Goal: Task Accomplishment & Management: Complete application form

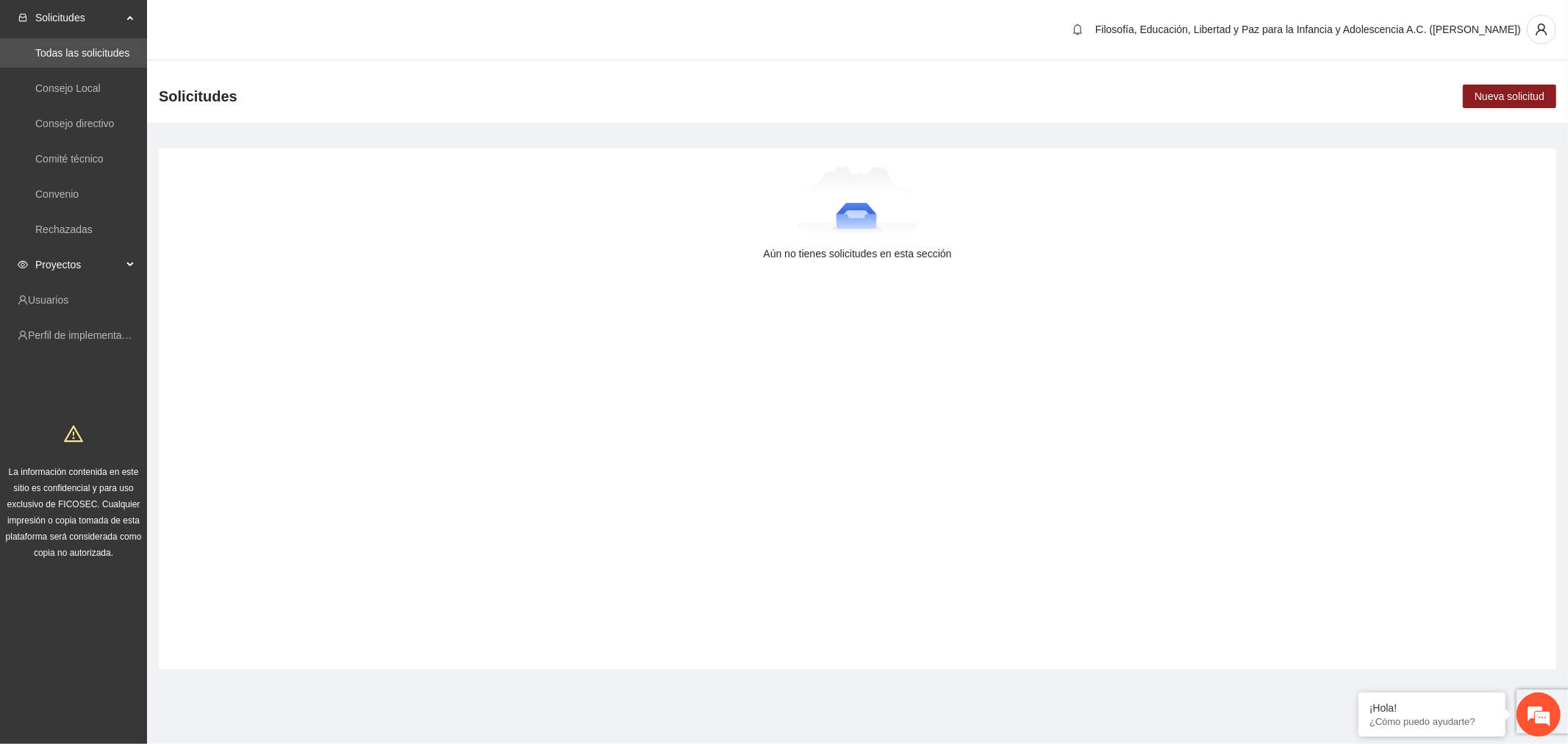
click at [97, 270] on span "Proyectos" at bounding box center [78, 264] width 87 height 29
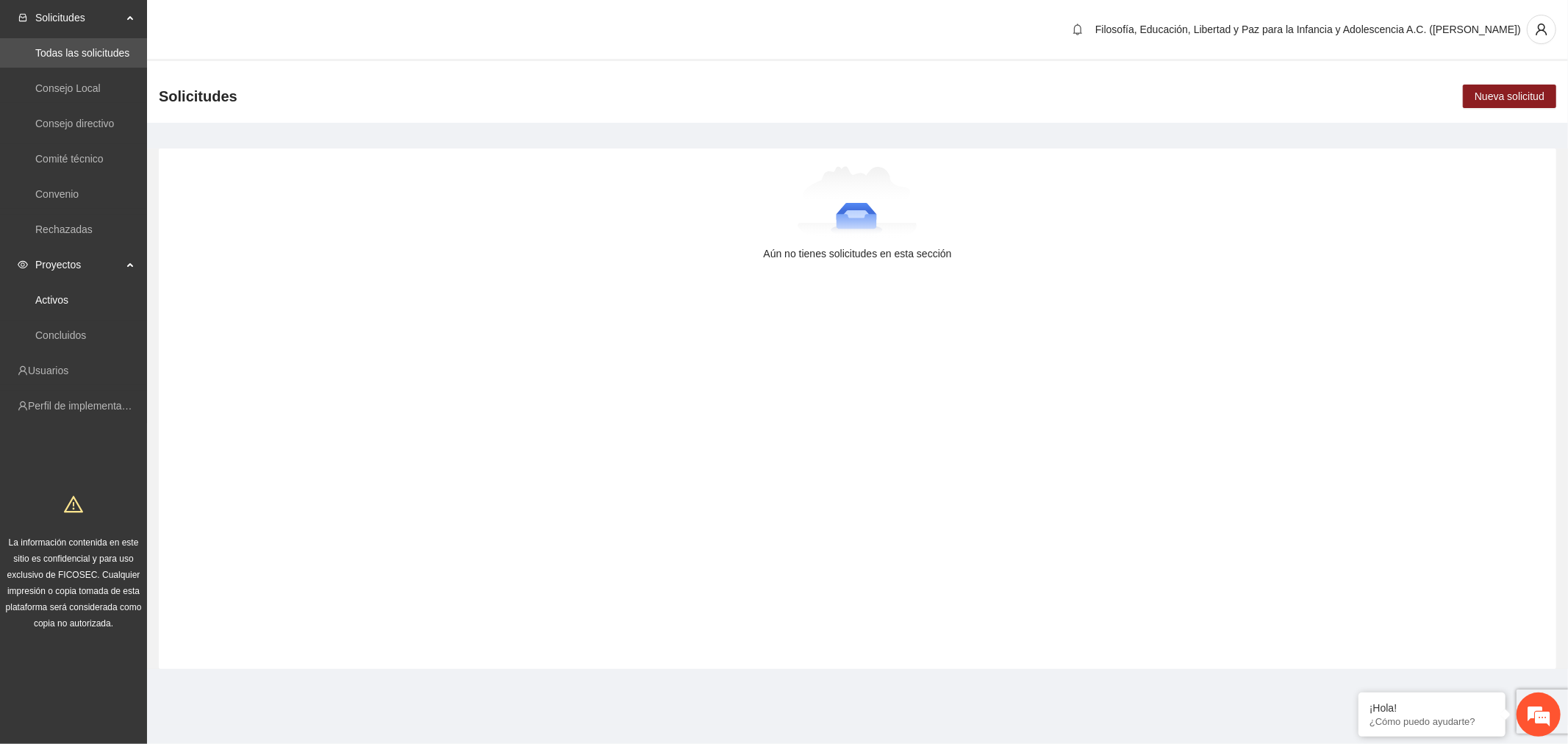
click at [68, 297] on link "Activos" at bounding box center [52, 300] width 33 height 12
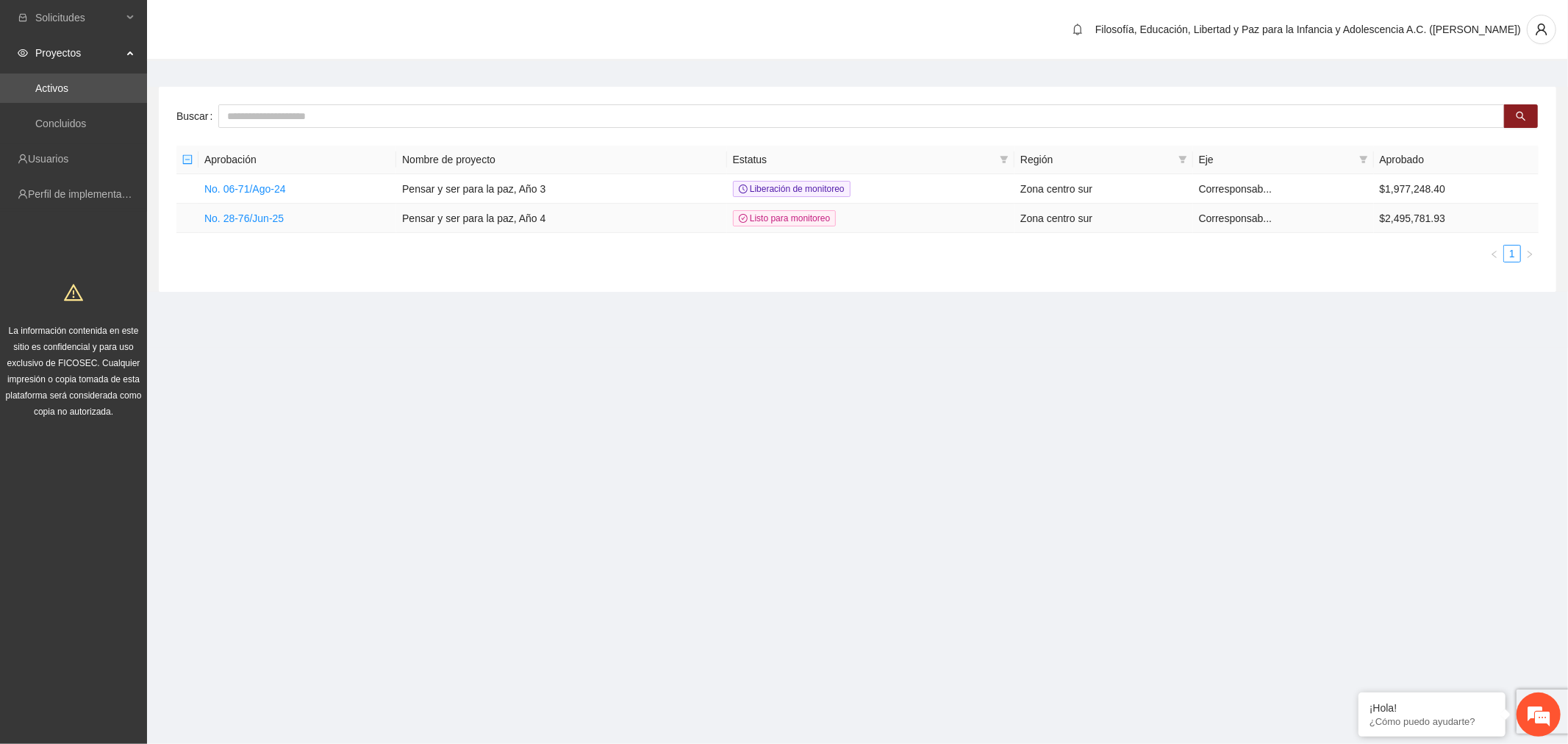
click at [261, 221] on link "No. 28-76/Jun-25" at bounding box center [243, 218] width 79 height 12
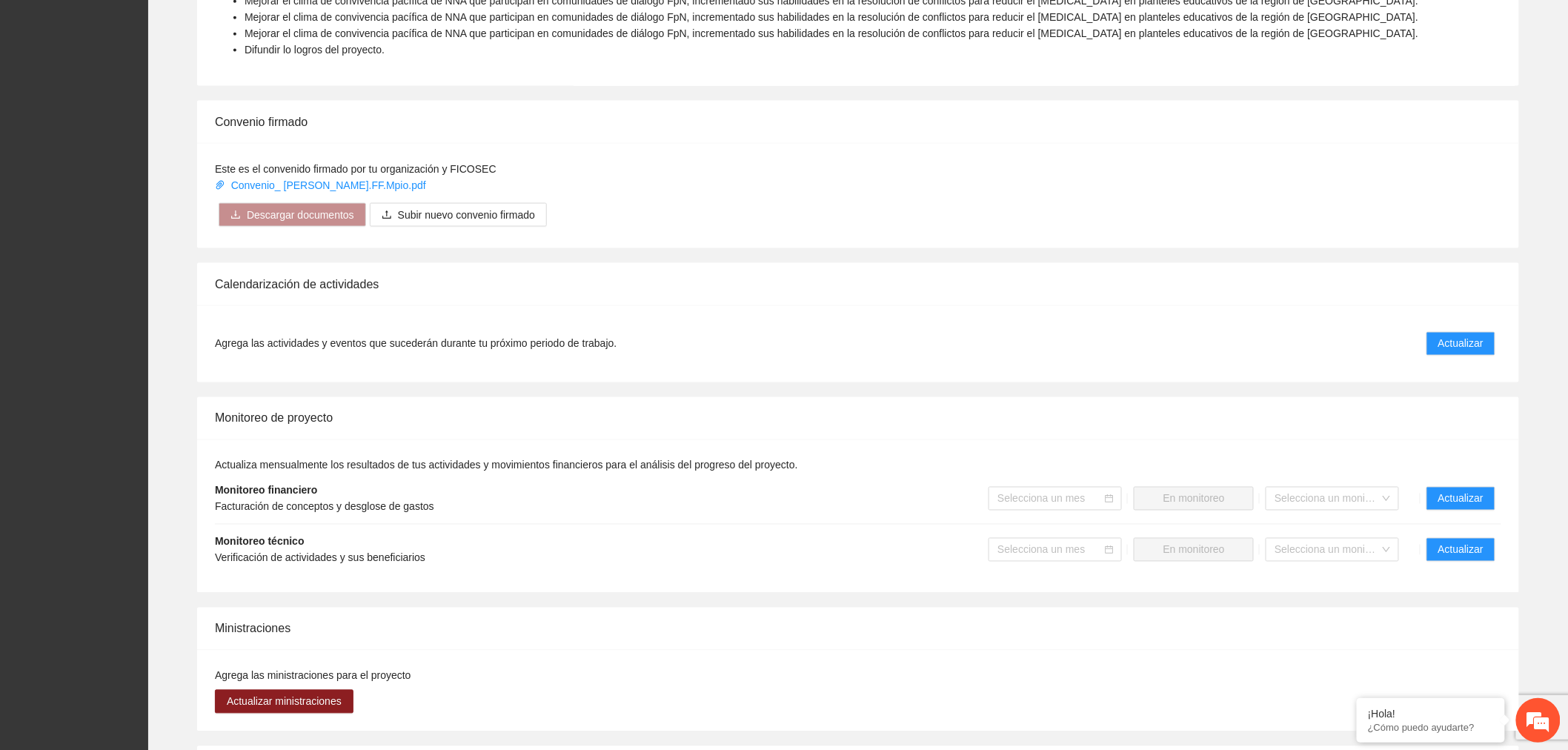
scroll to position [1070, 0]
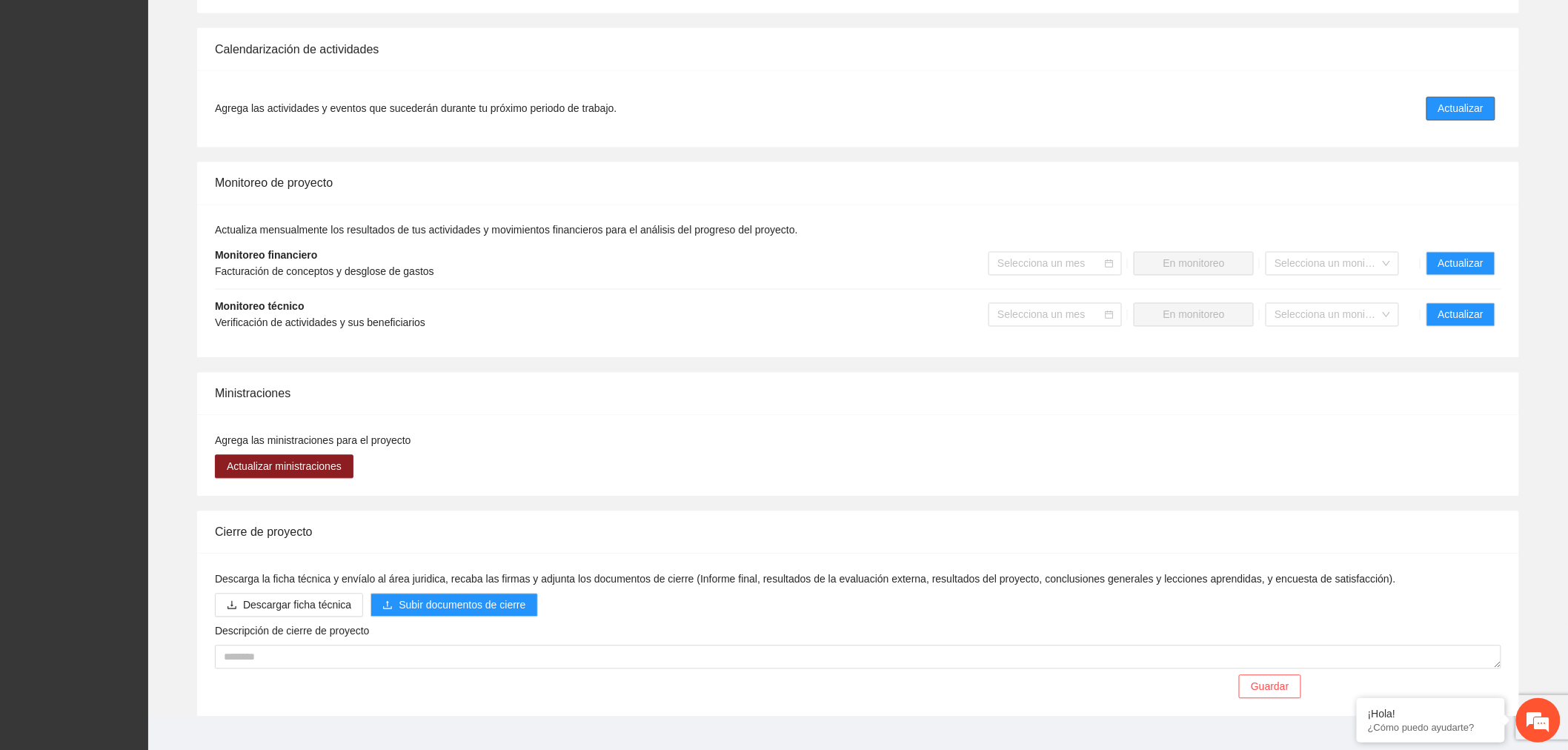
click at [1472, 109] on span "Actualizar" at bounding box center [1460, 108] width 45 height 17
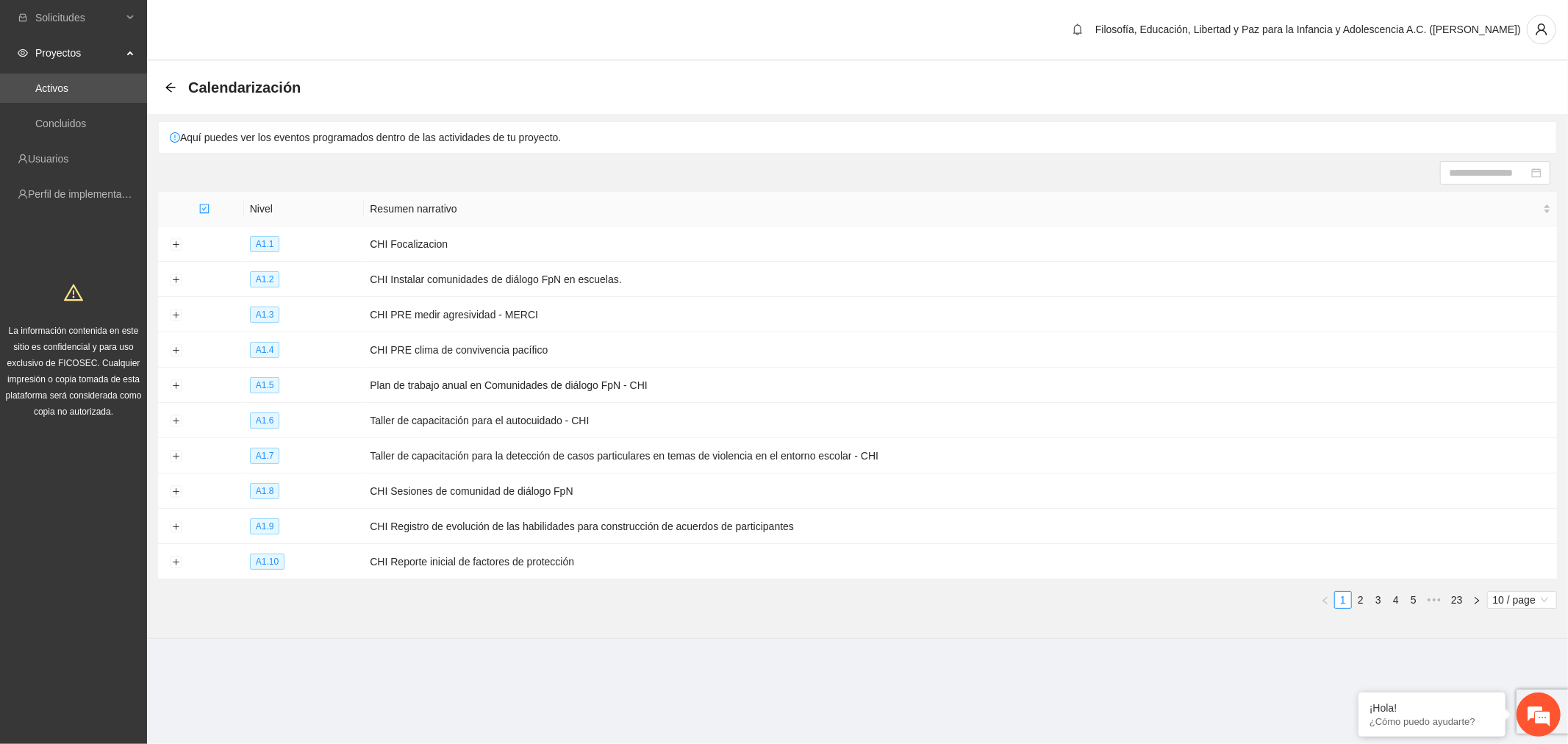
click at [1533, 615] on div "Nivel Resumen narrativo A1.1 CHI Focalizacion A1.2 CHI Instalar comunidades de …" at bounding box center [857, 407] width 1399 height 429
click at [1533, 600] on span "10 / page" at bounding box center [1522, 600] width 58 height 16
click at [1504, 693] on div "¡Hola! ¿Cómo puedo ayudarte?" at bounding box center [1431, 715] width 147 height 44
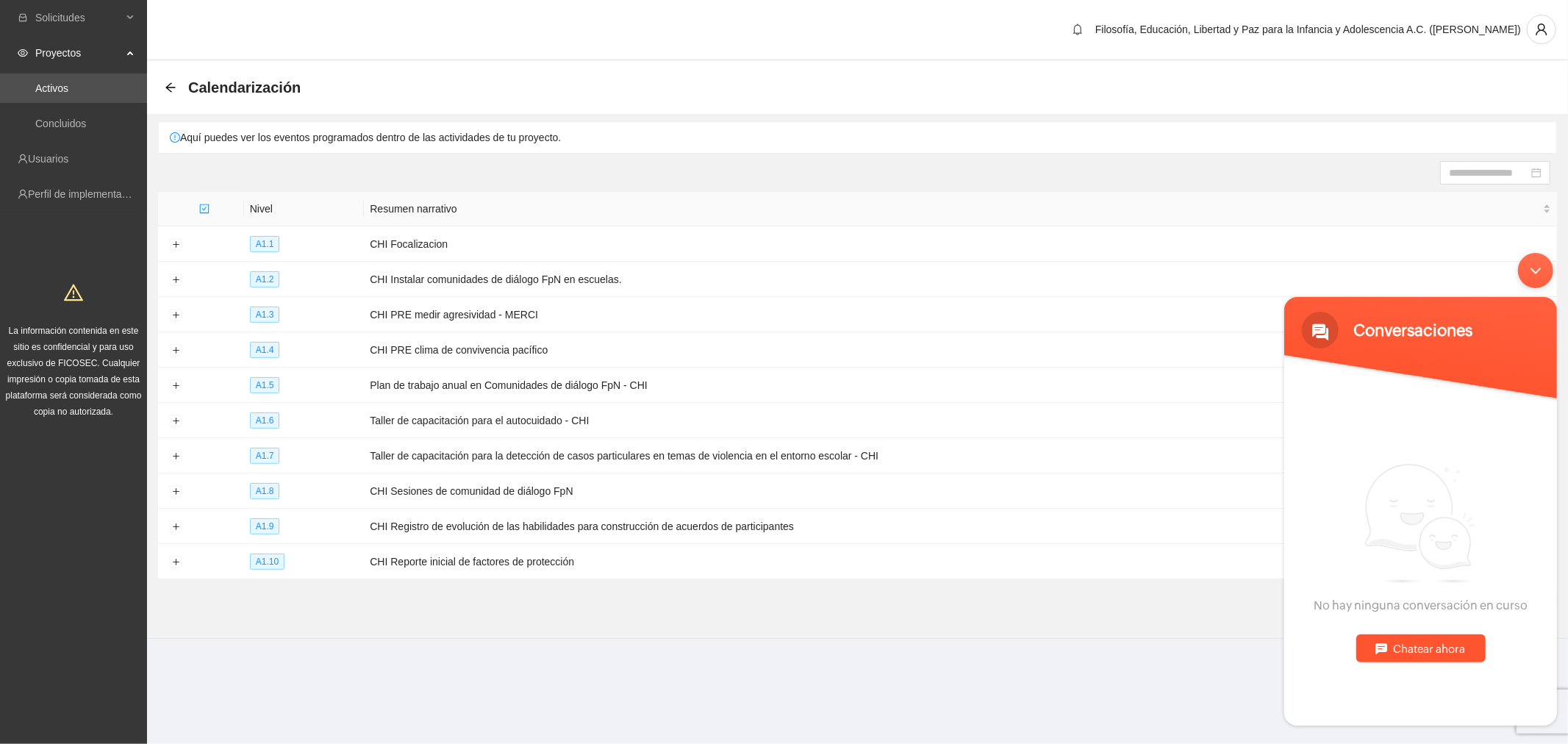
click at [1542, 262] on div "Minimizar ventana de chat en vivo" at bounding box center [1535, 269] width 35 height 35
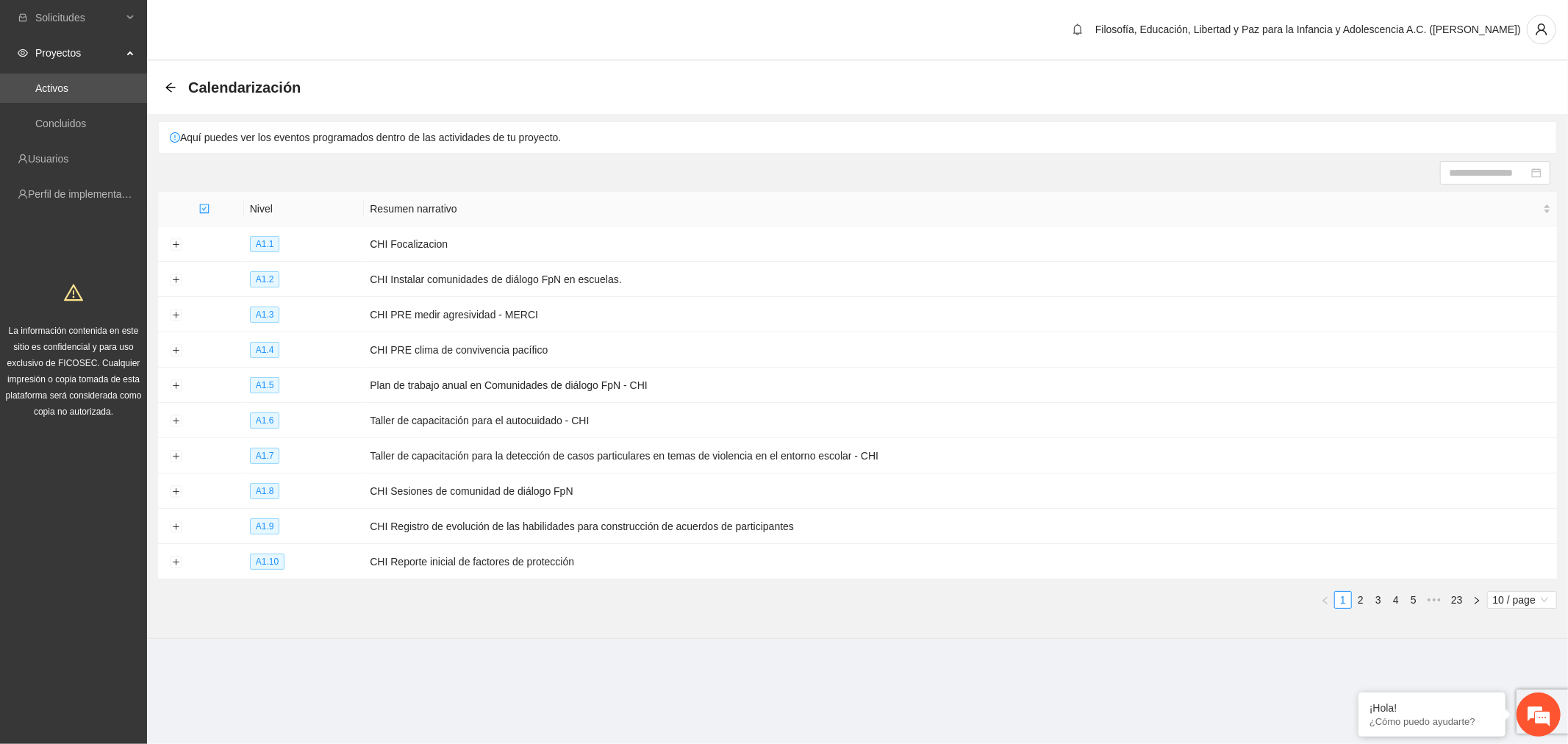
click at [1509, 607] on span "10 / page" at bounding box center [1522, 600] width 58 height 16
click at [1509, 705] on div "100 / page" at bounding box center [1522, 696] width 53 height 16
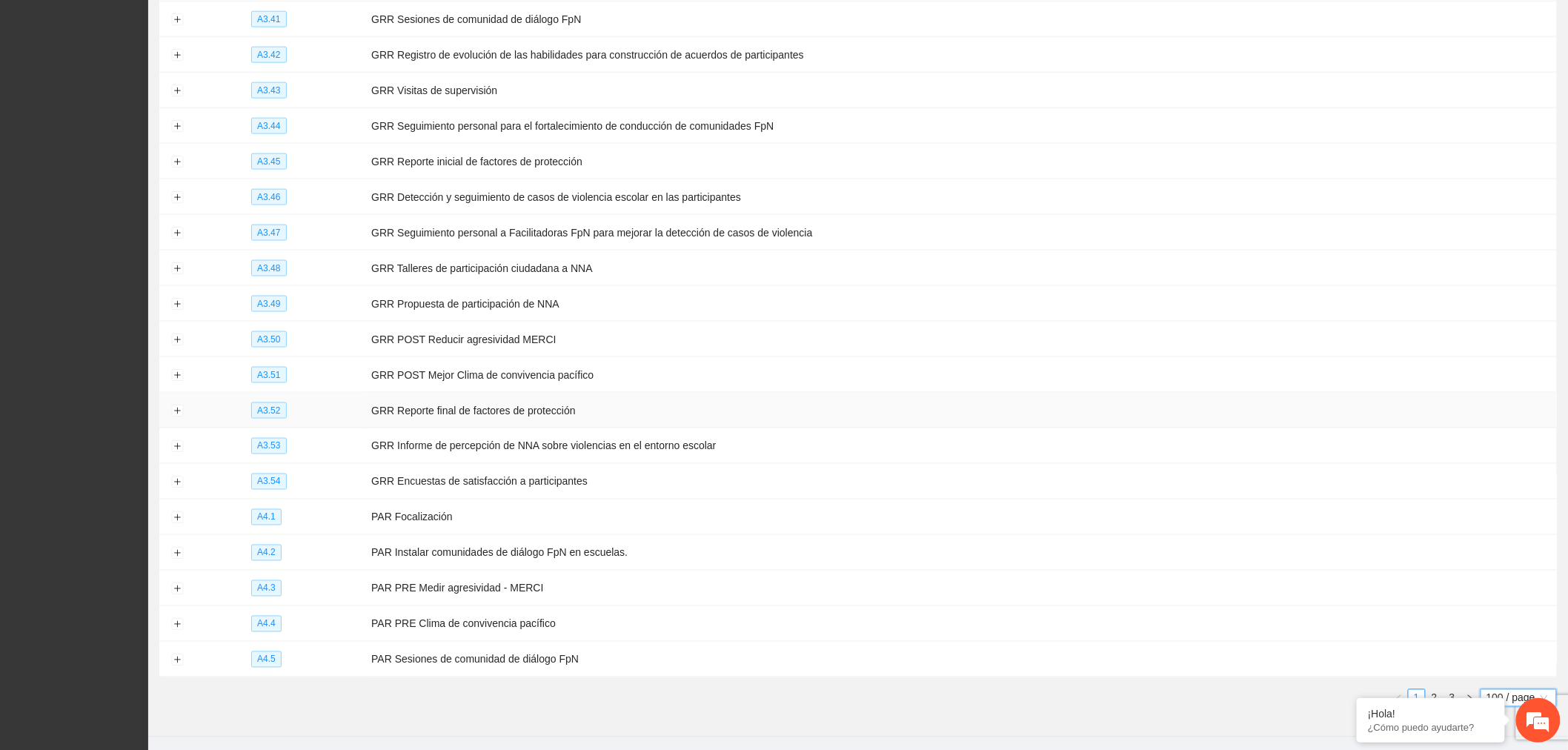
scroll to position [3188, 0]
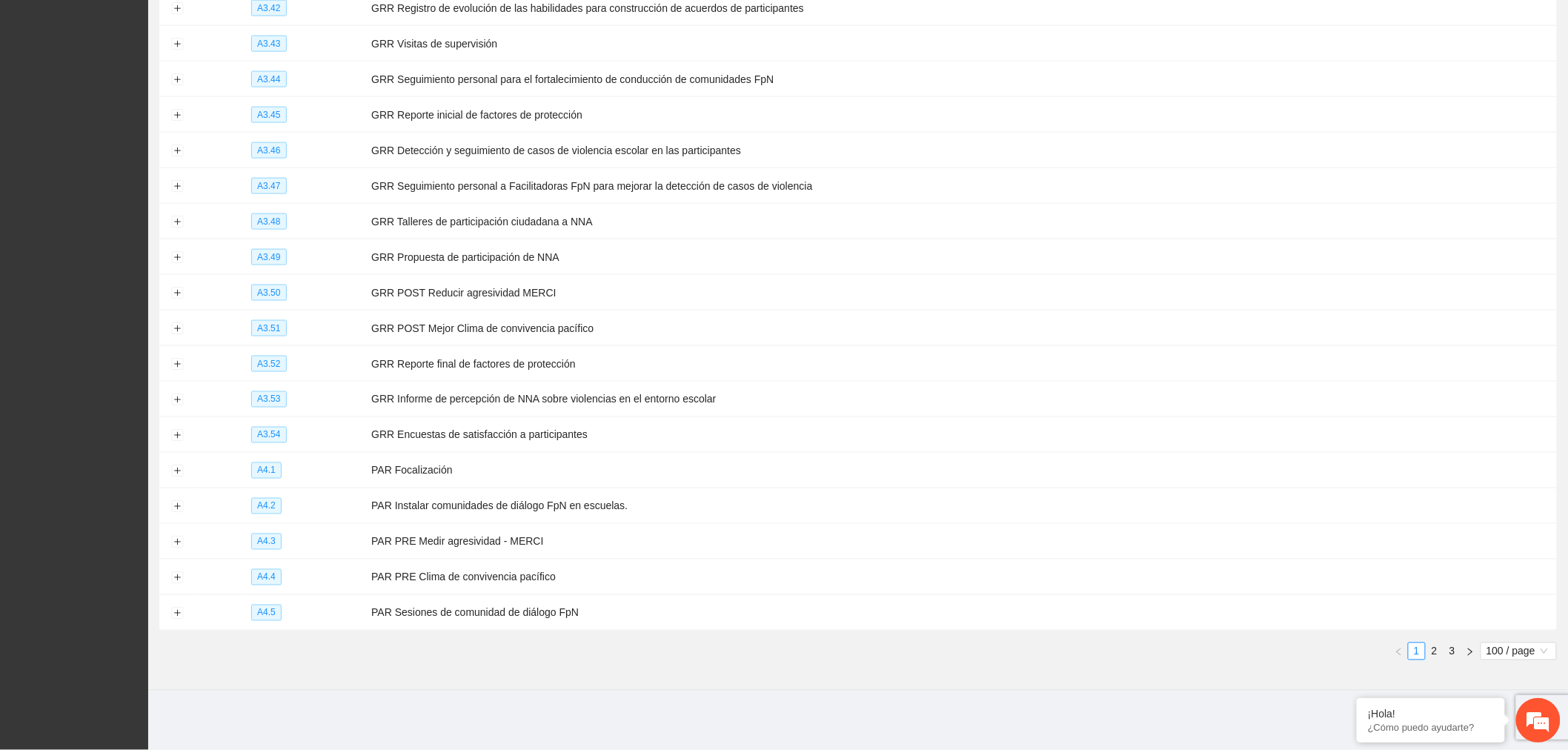
click at [1432, 653] on link "2" at bounding box center [1434, 651] width 17 height 17
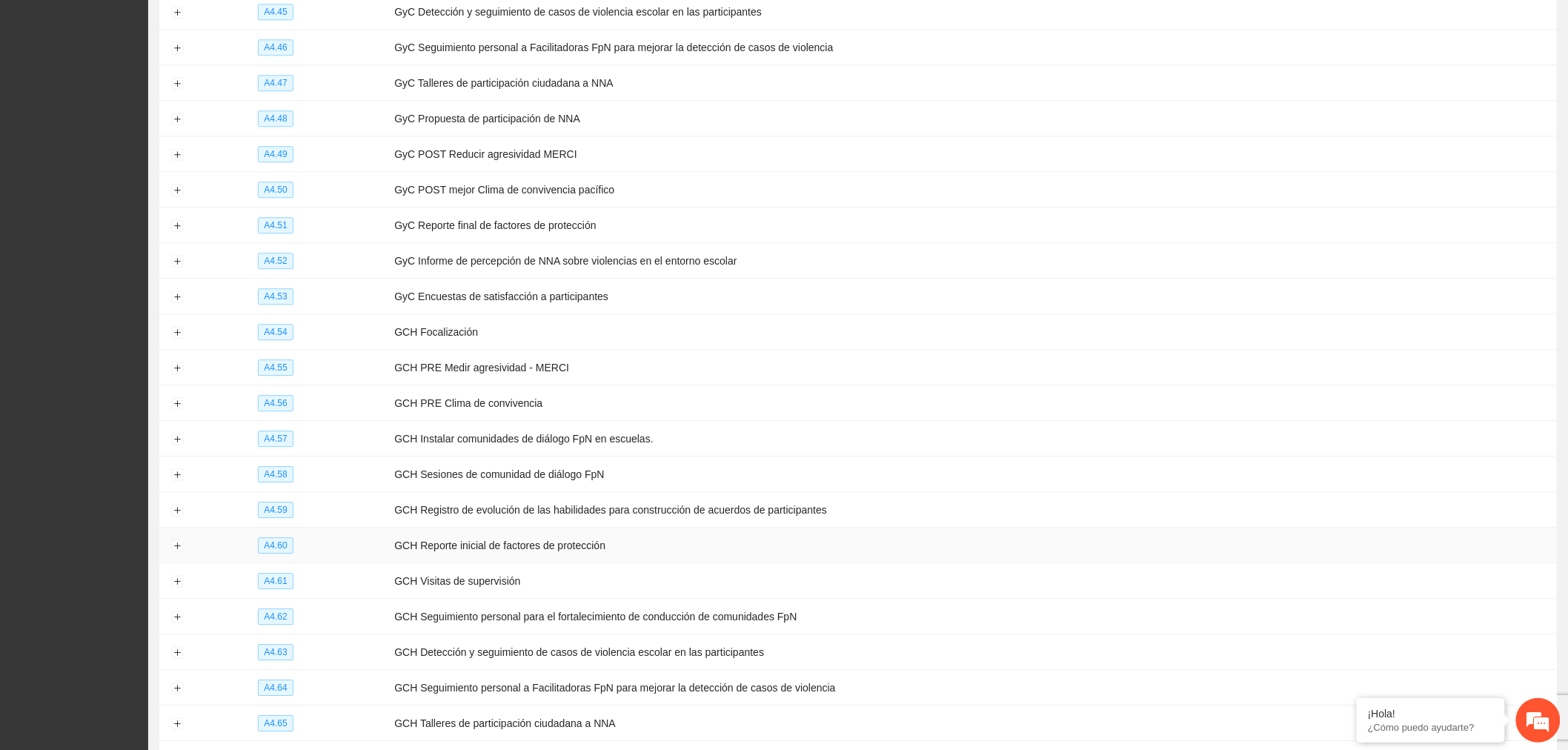
scroll to position [1540, 0]
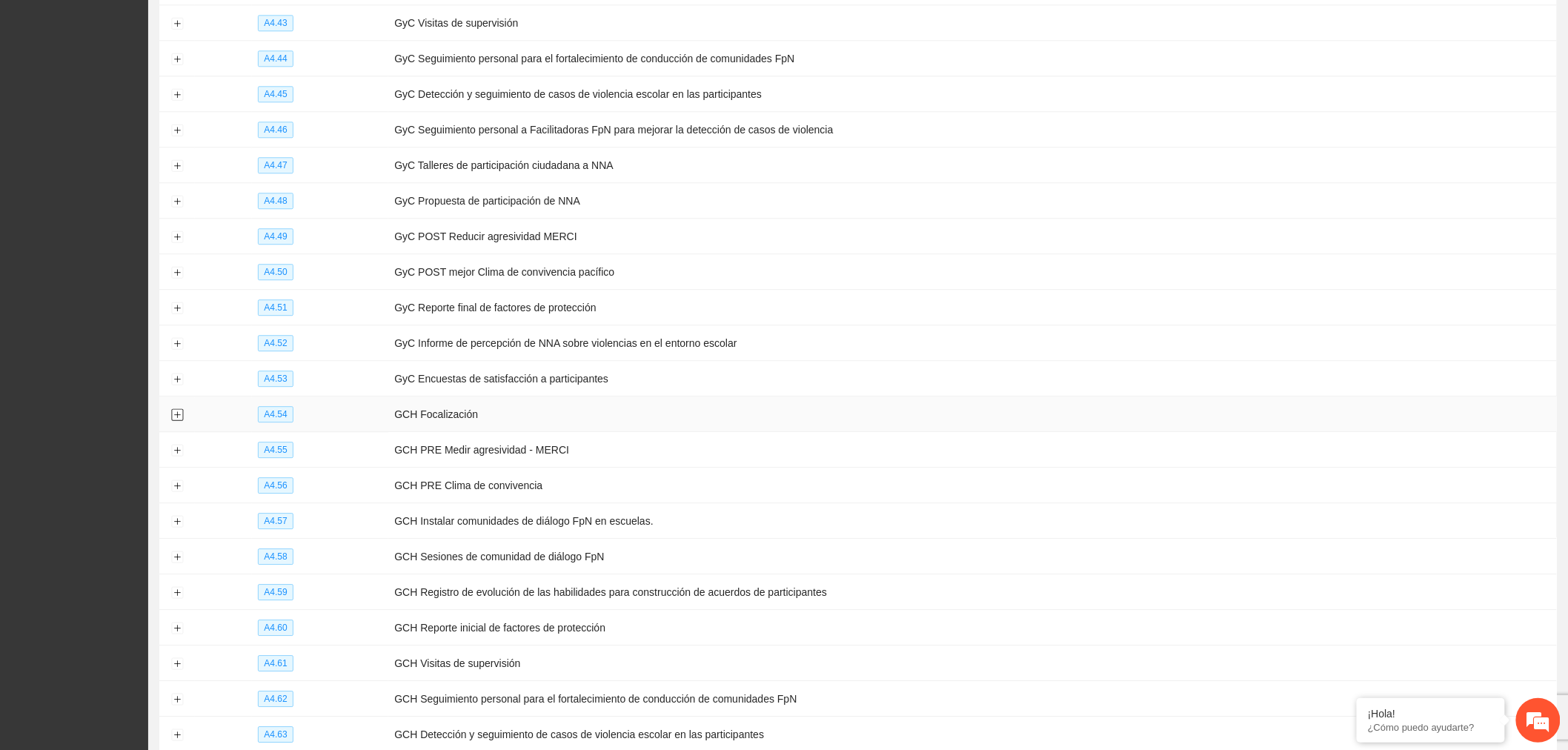
click at [172, 421] on button "Expand row" at bounding box center [176, 415] width 12 height 12
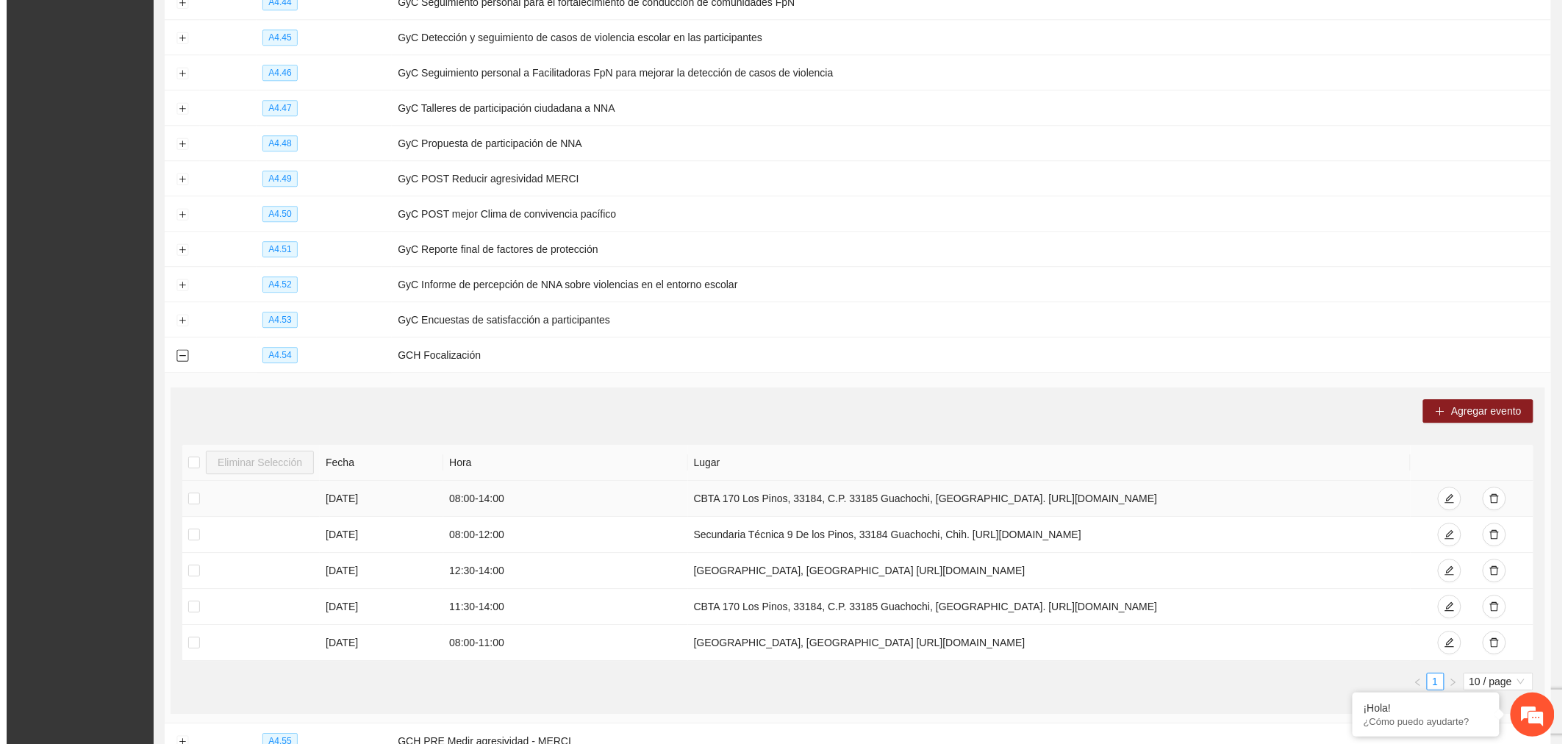
scroll to position [1691, 0]
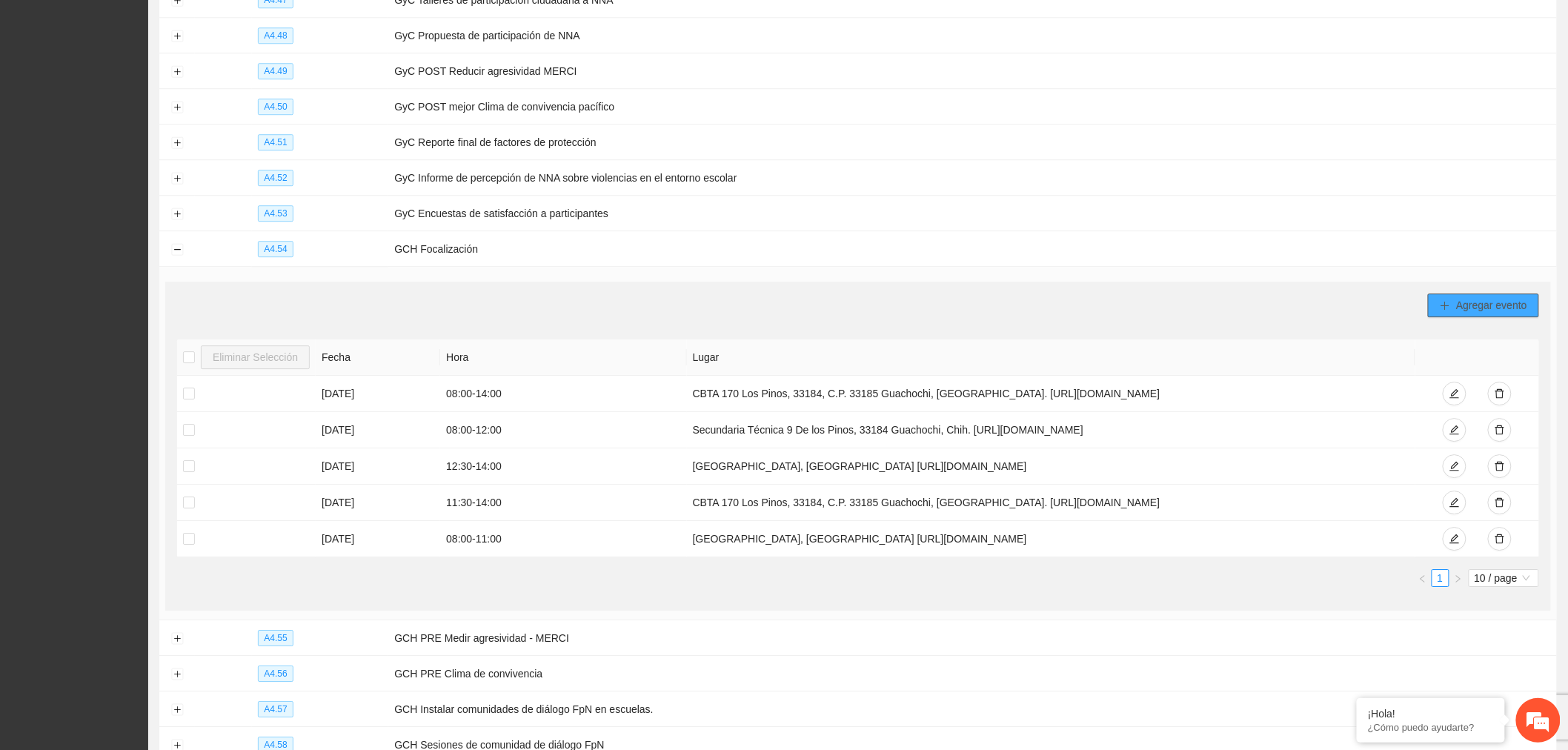
click at [1517, 313] on span "Agregar evento" at bounding box center [1491, 305] width 71 height 17
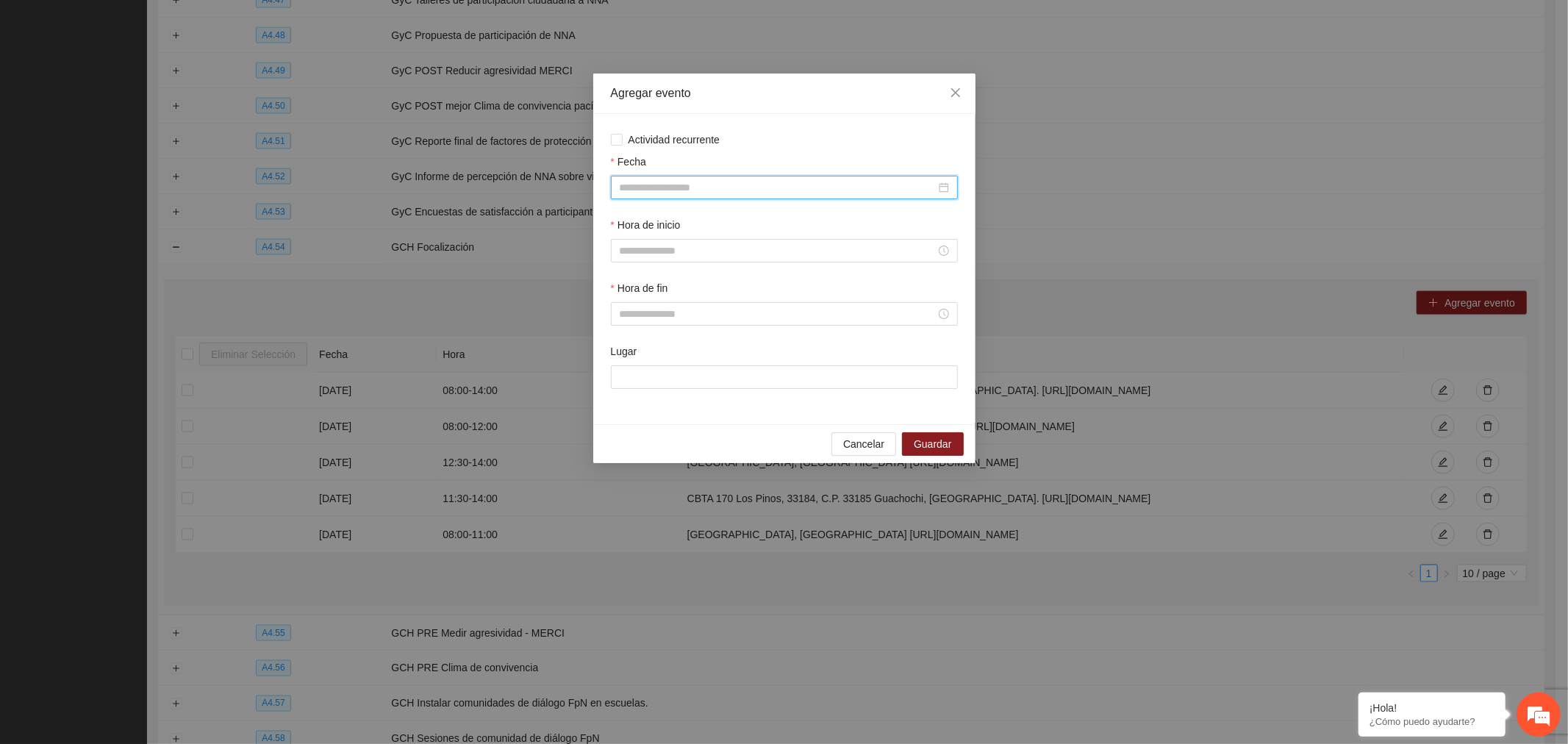
click at [706, 184] on input "Fecha" at bounding box center [778, 188] width 316 height 16
type input "**********"
click at [689, 312] on div "14" at bounding box center [685, 318] width 17 height 17
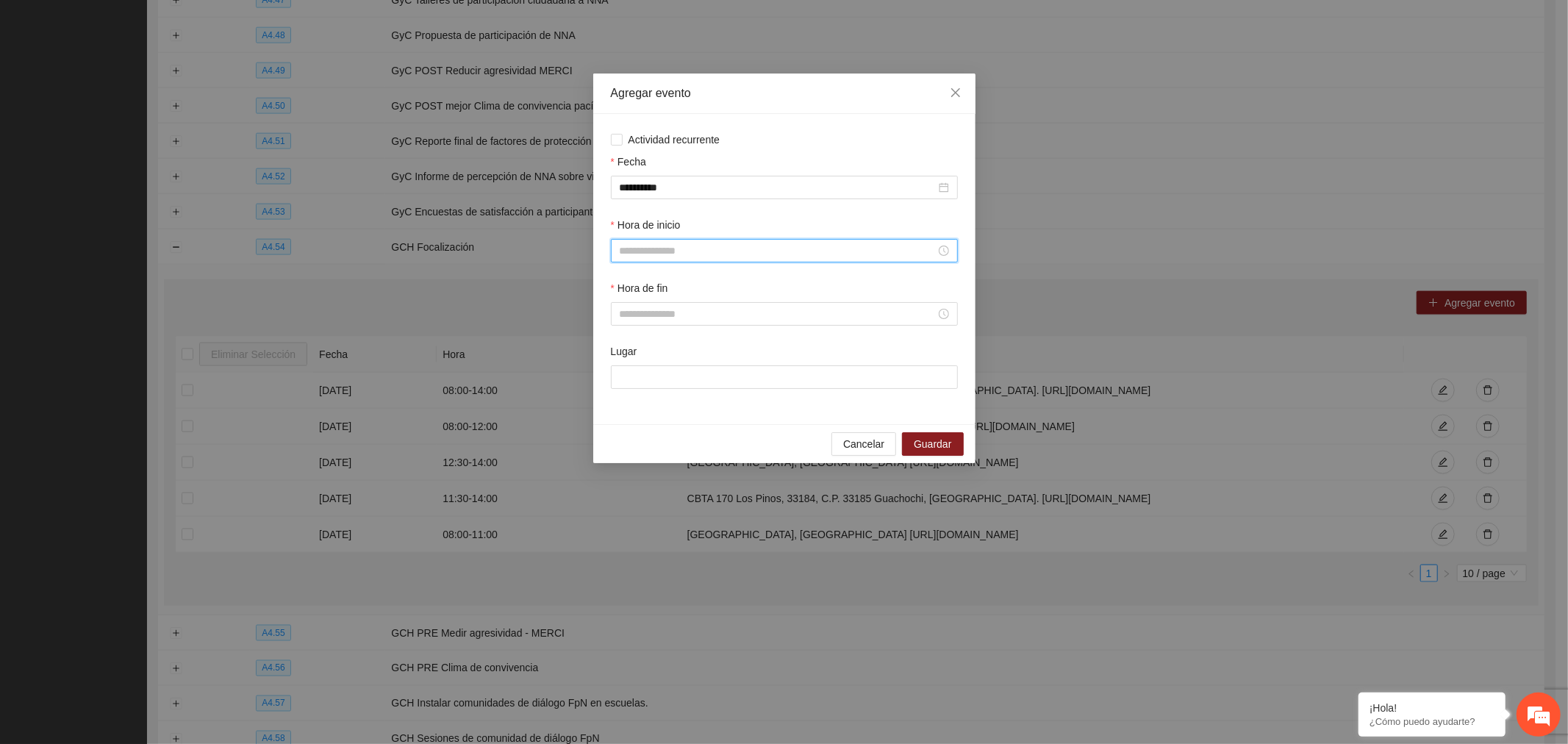
click at [679, 249] on input "Hora de inicio" at bounding box center [778, 250] width 316 height 16
click at [627, 305] on div "09" at bounding box center [631, 303] width 41 height 20
type input "*****"
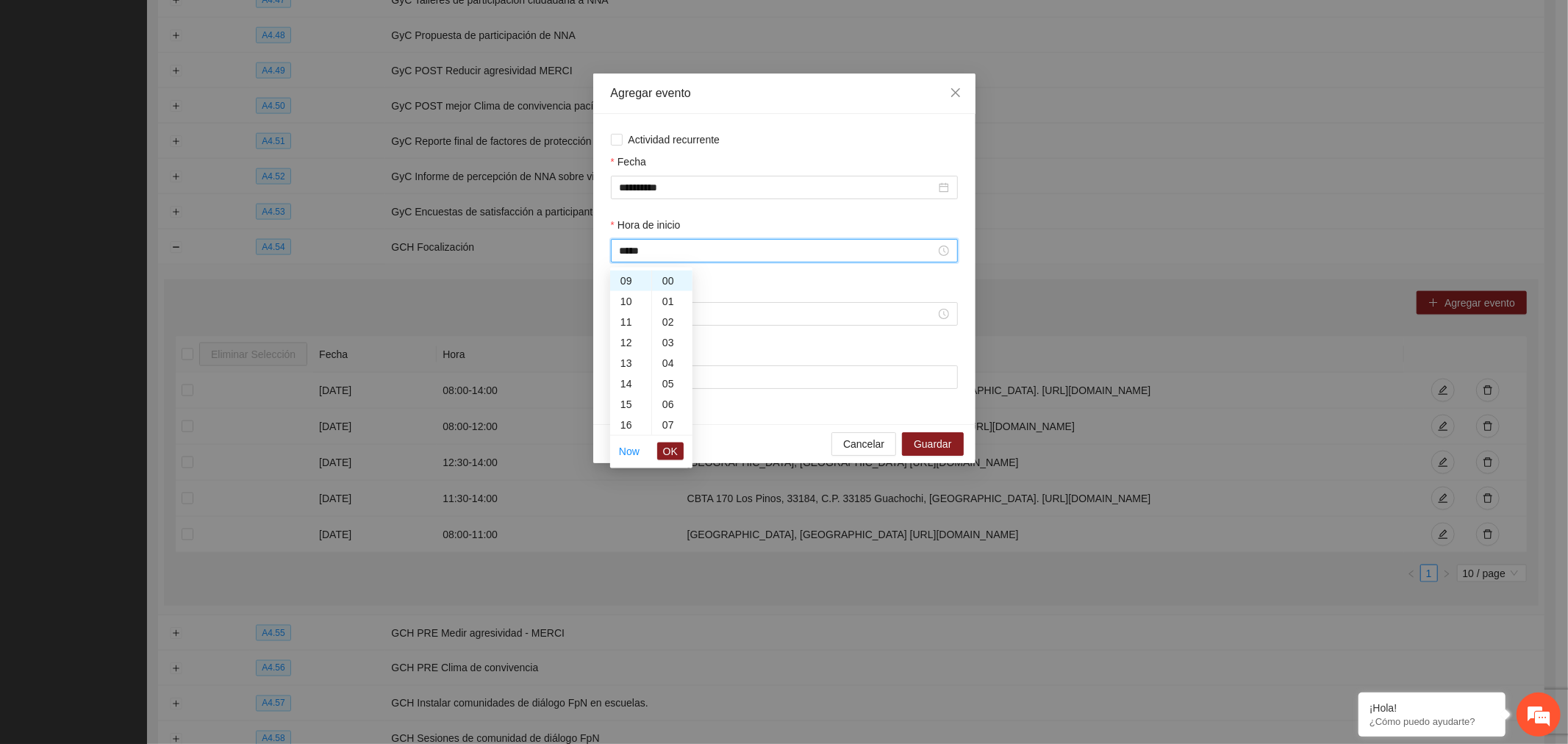
click at [670, 457] on span "OK" at bounding box center [670, 451] width 15 height 16
click at [670, 311] on input "Hora de fin" at bounding box center [778, 314] width 316 height 16
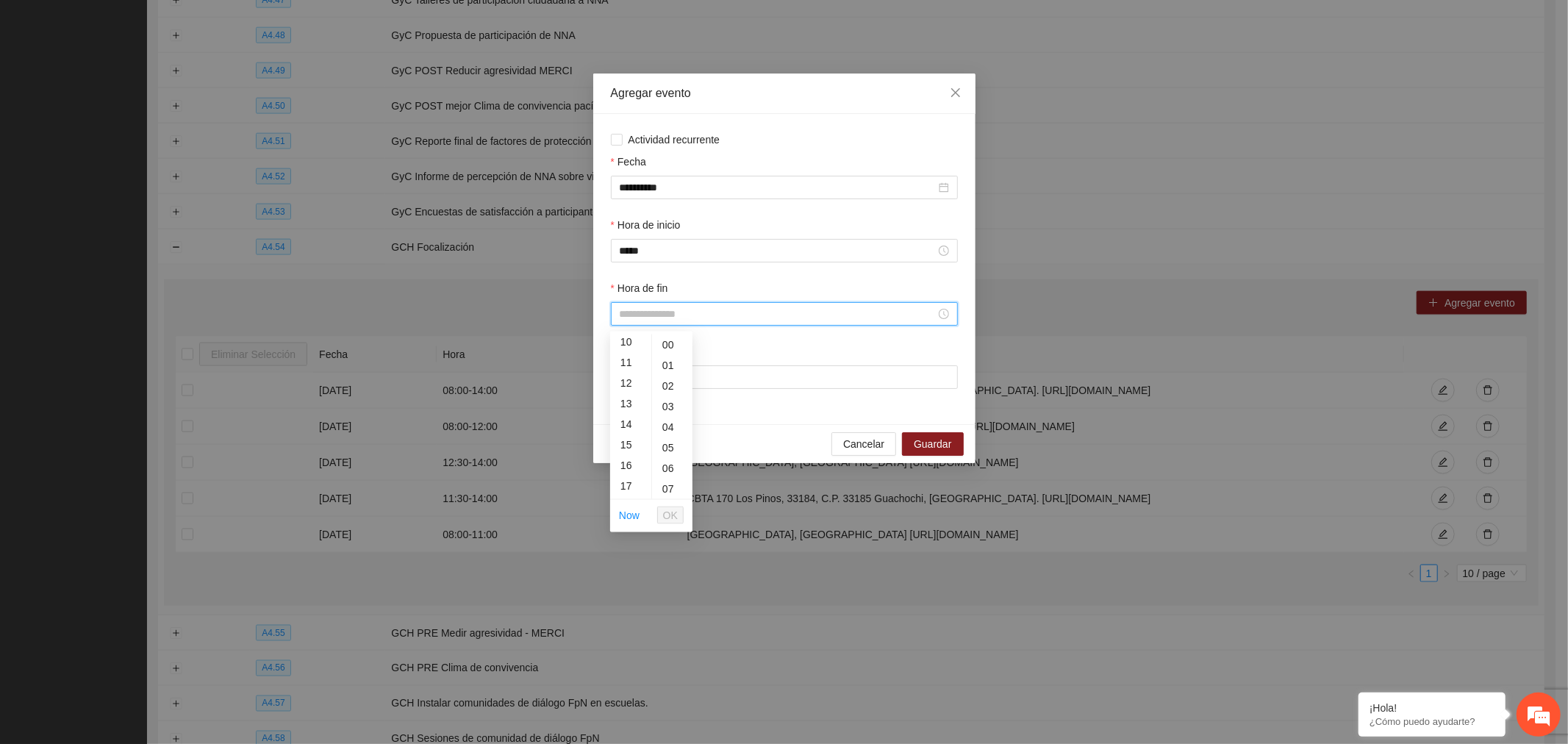
scroll to position [245, 0]
click at [623, 342] on div "12" at bounding box center [631, 347] width 41 height 20
type input "*****"
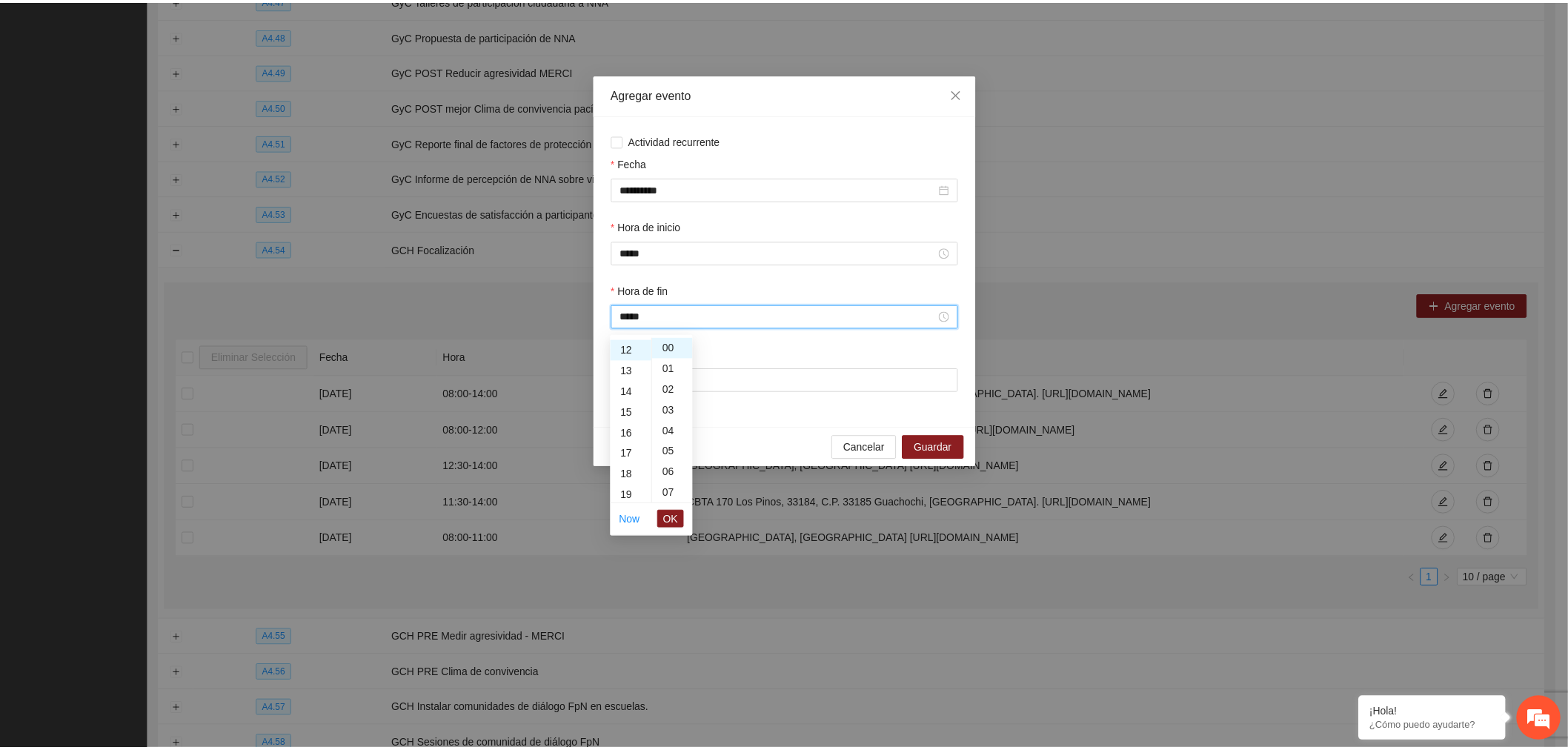
scroll to position [248, 0]
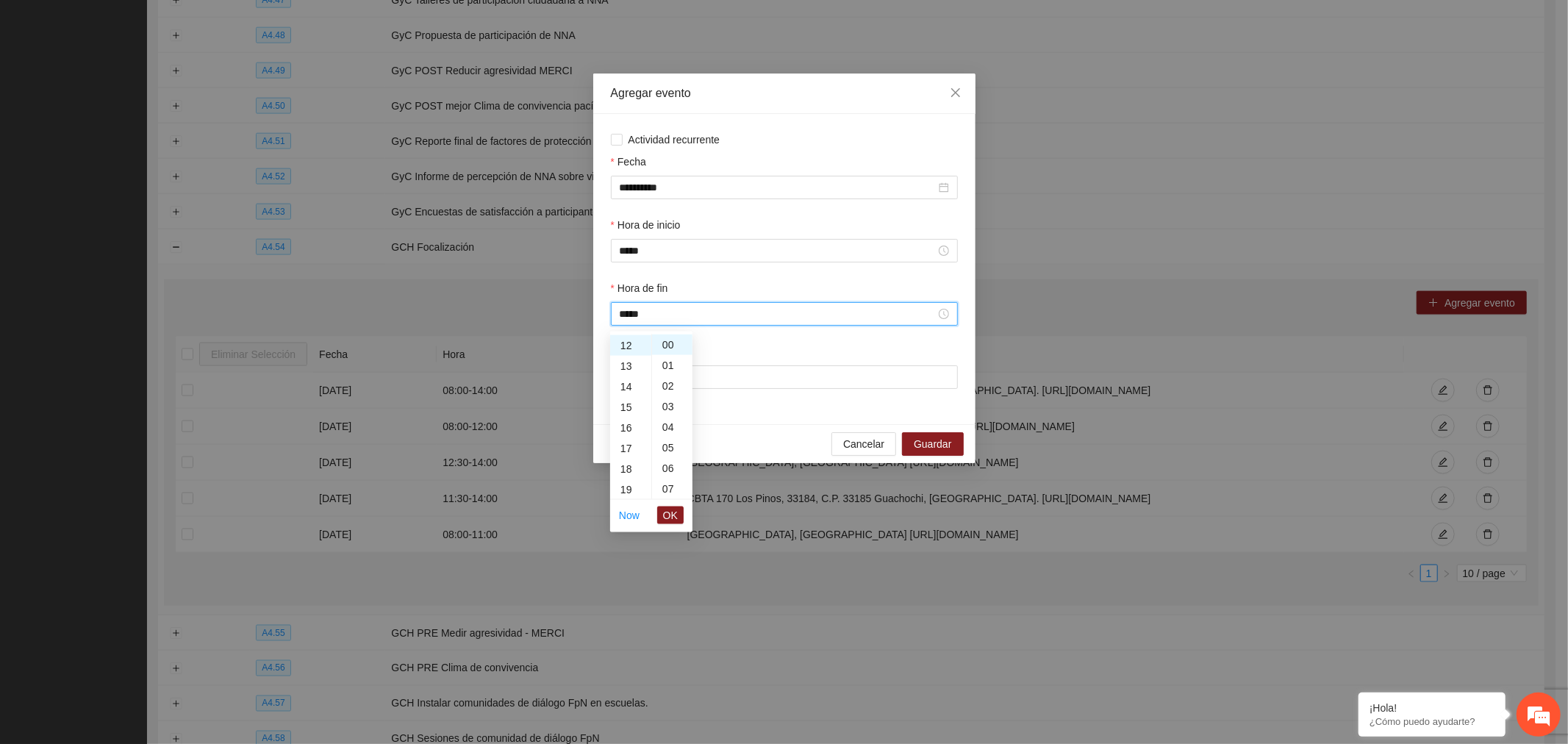
click at [678, 515] on button "OK" at bounding box center [671, 516] width 27 height 17
click at [687, 379] on input "Lugar" at bounding box center [785, 377] width 347 height 24
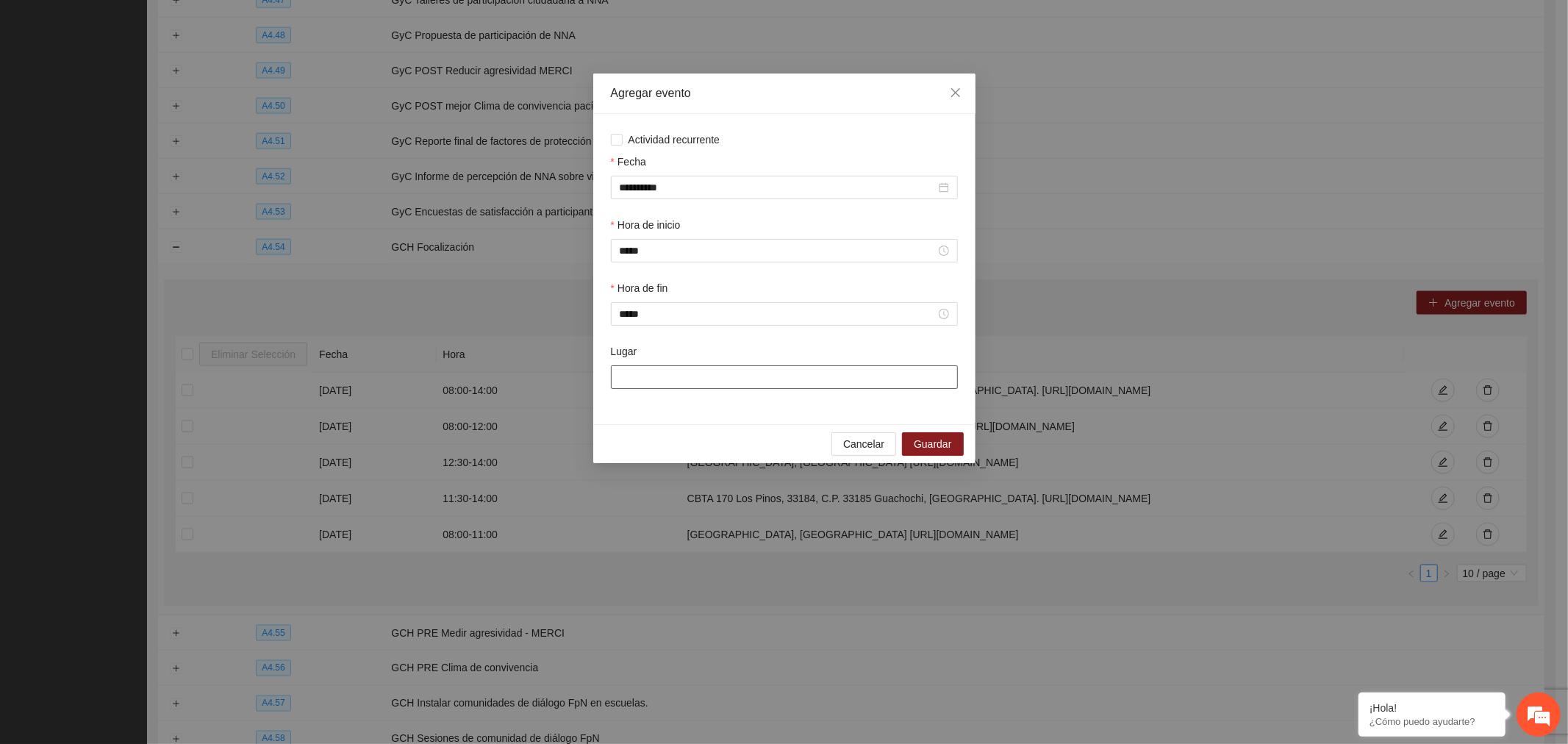
type input "**********"
click at [941, 442] on span "Guardar" at bounding box center [933, 444] width 38 height 16
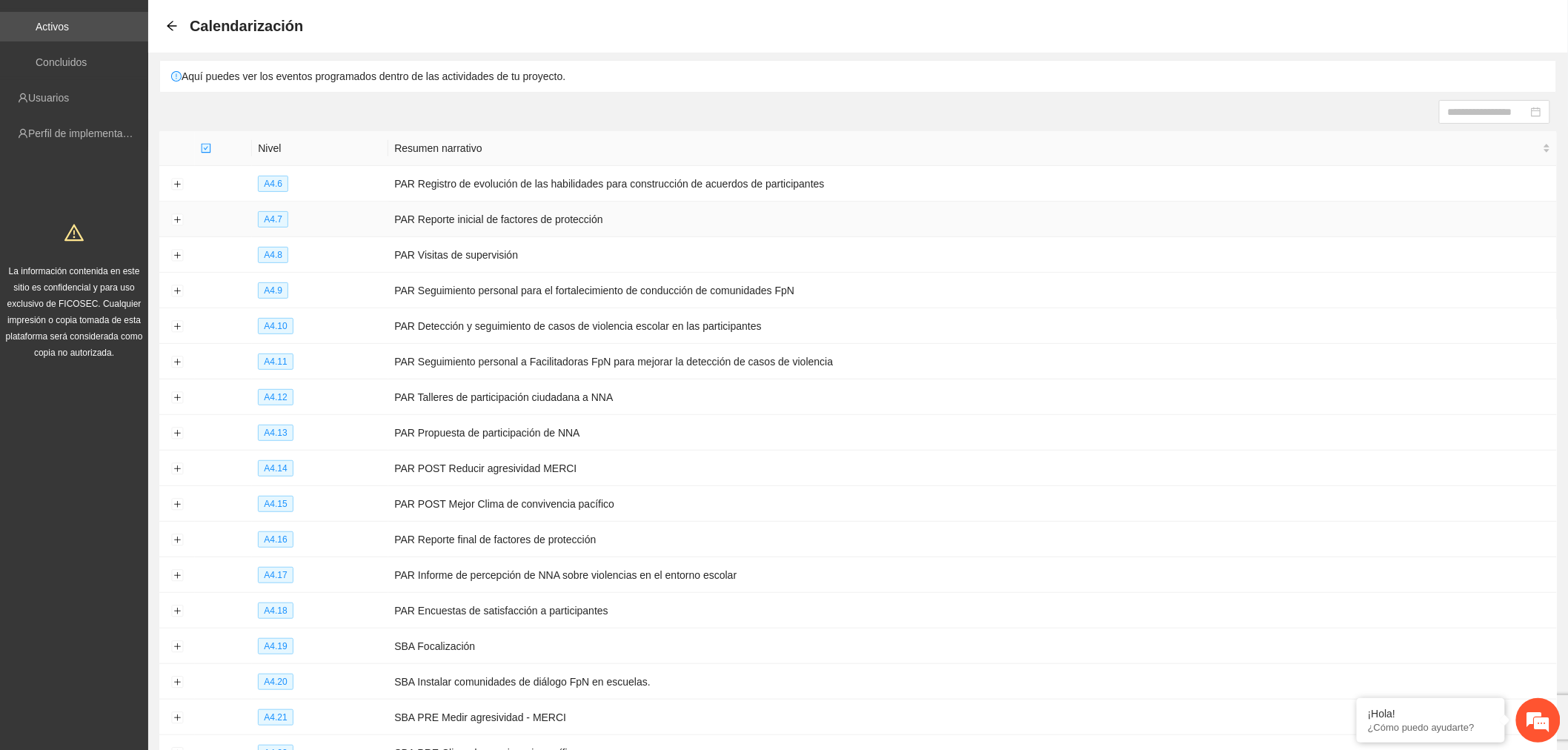
scroll to position [0, 0]
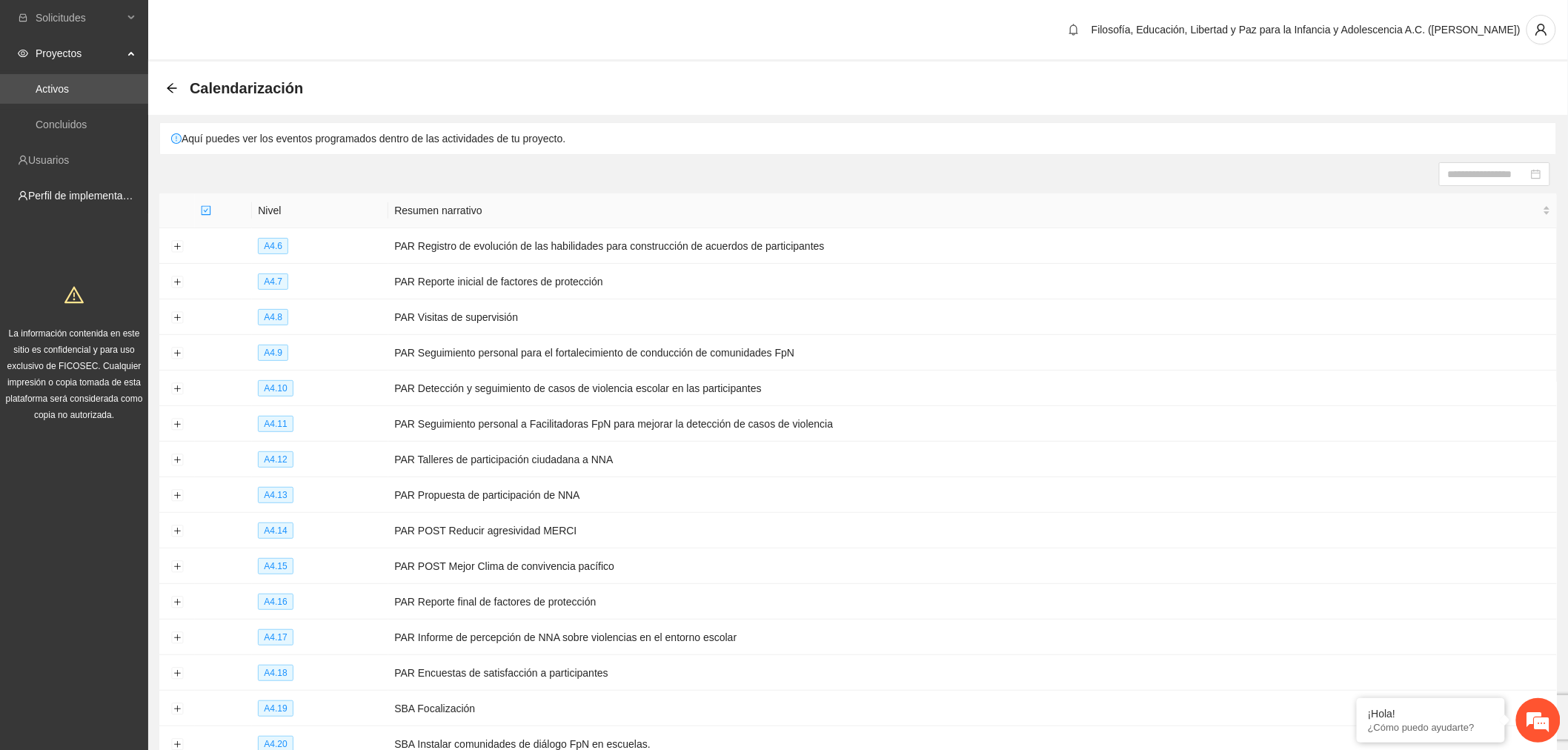
click at [109, 191] on link "Perfil de implementadora" at bounding box center [86, 195] width 115 height 12
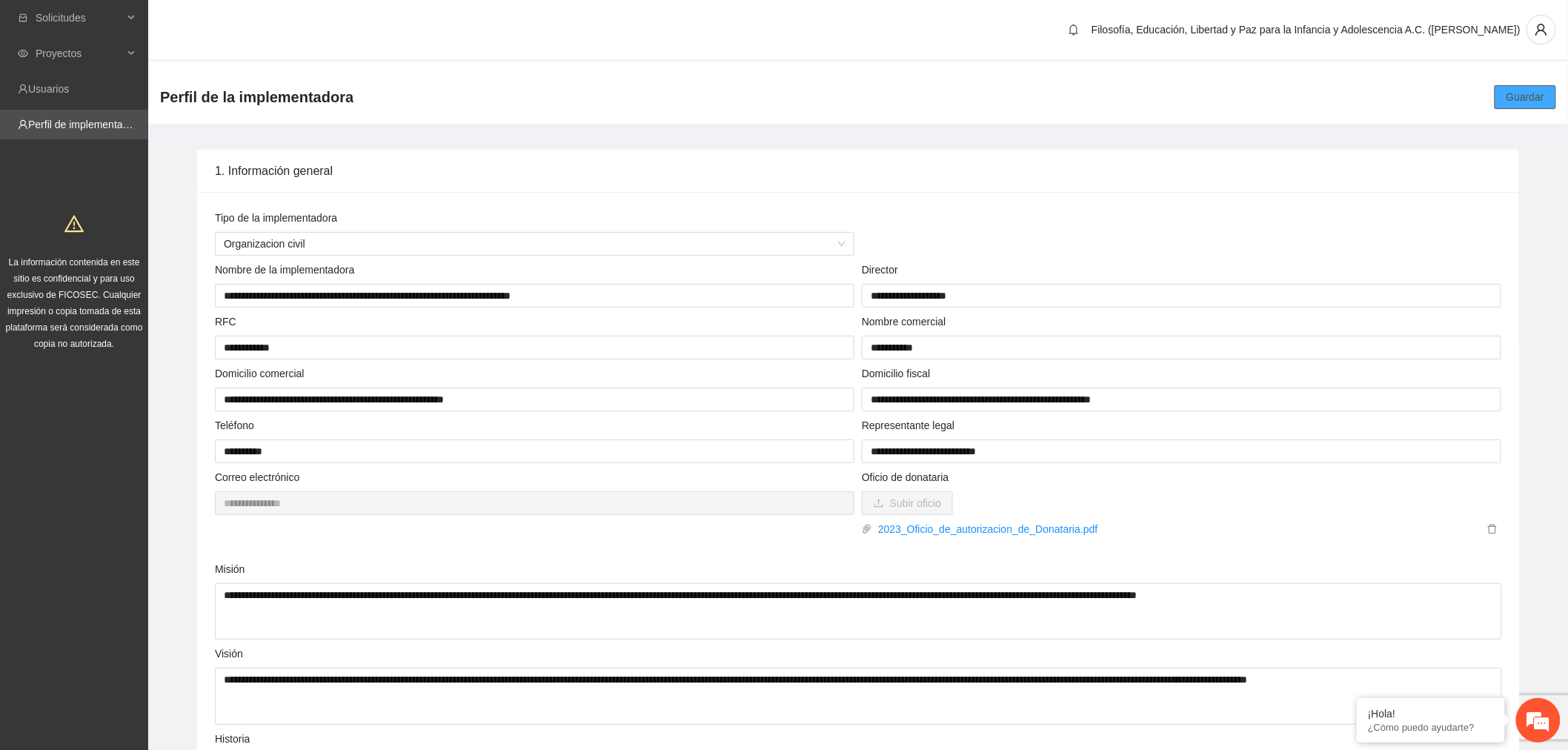
click at [1551, 90] on button "Guardar" at bounding box center [1525, 97] width 62 height 24
click at [93, 127] on link "Perfil de implementadora" at bounding box center [86, 124] width 115 height 12
click at [77, 42] on span "Proyectos" at bounding box center [79, 53] width 88 height 29
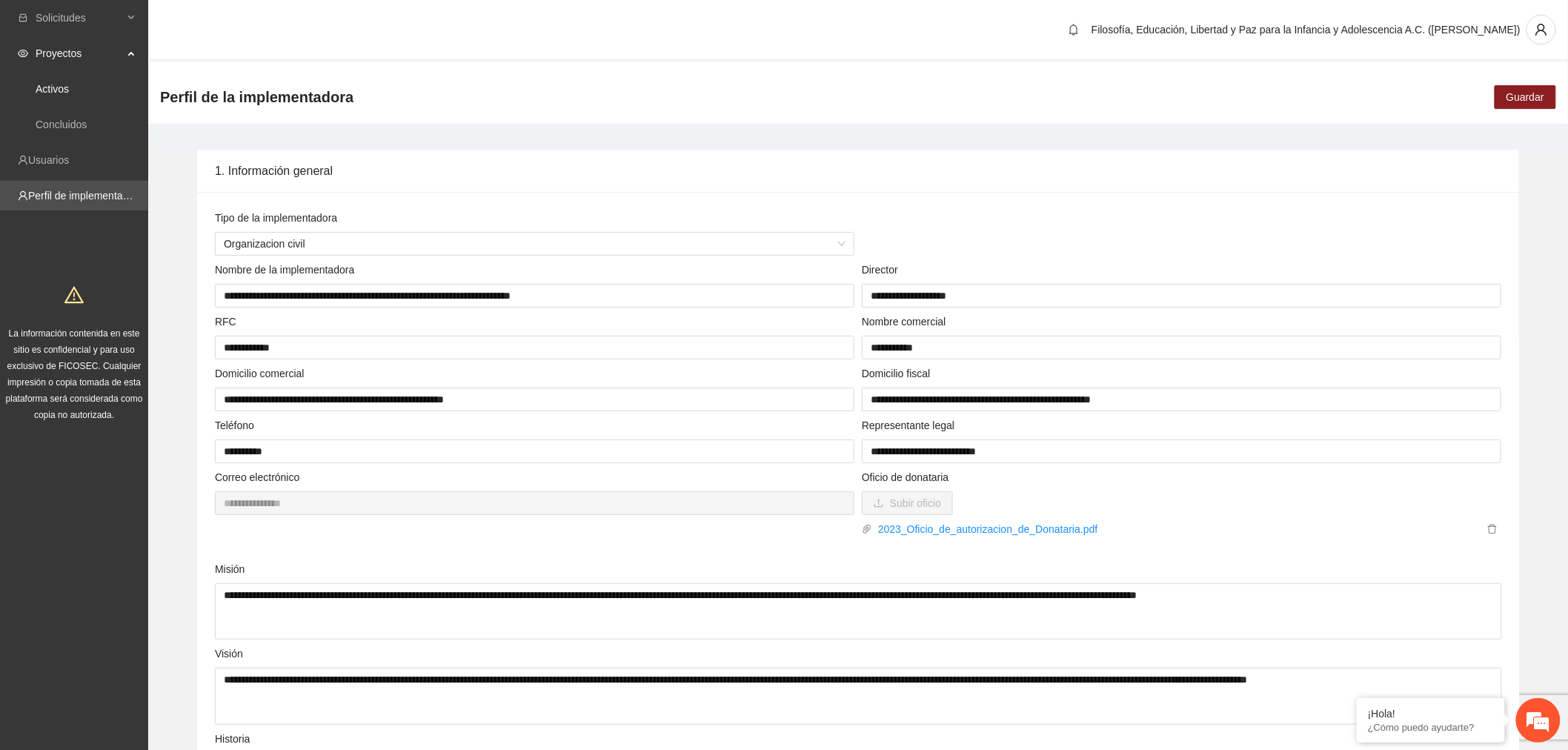
click at [69, 83] on link "Activos" at bounding box center [52, 89] width 33 height 12
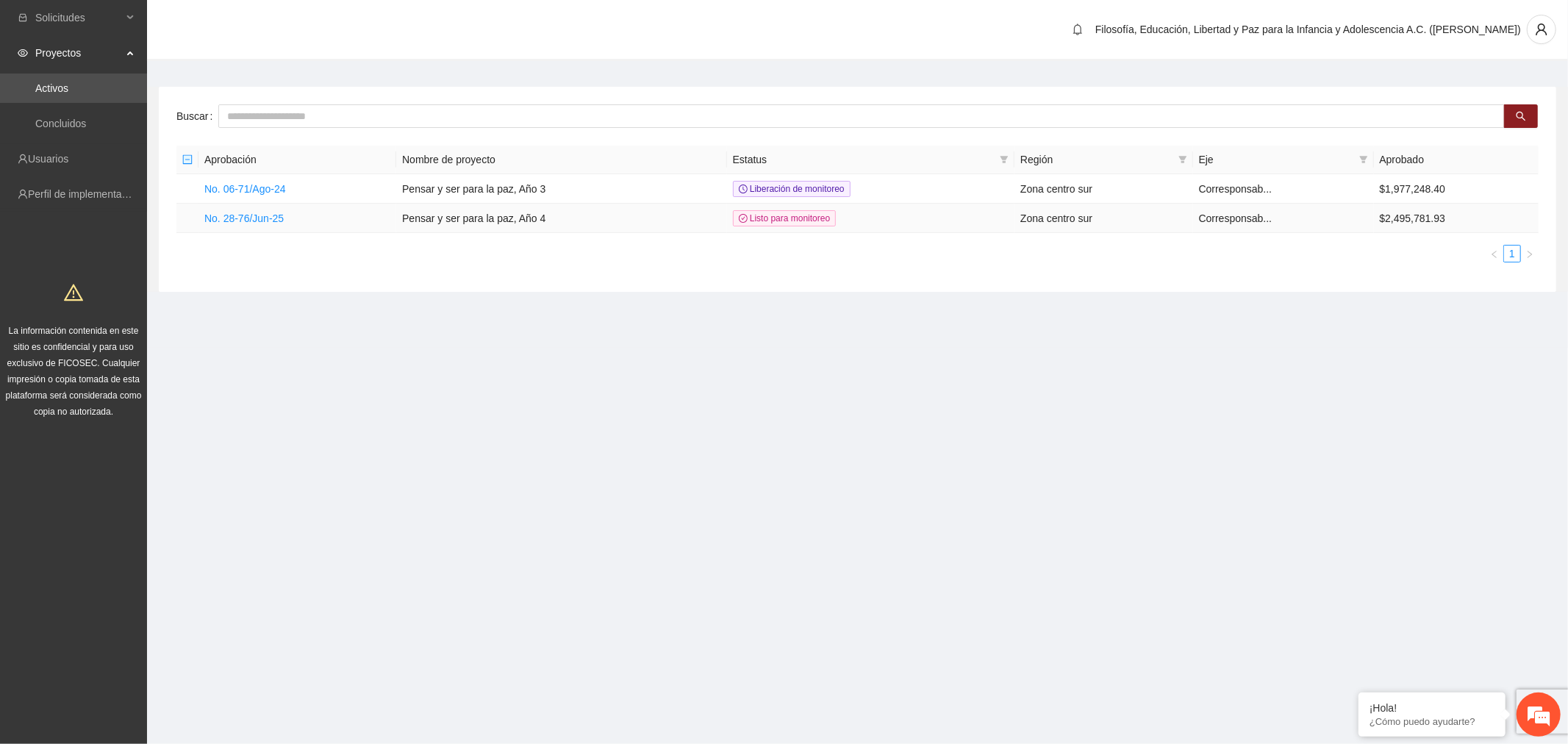
click at [251, 224] on link "No. 28-76/Jun-25" at bounding box center [243, 218] width 79 height 12
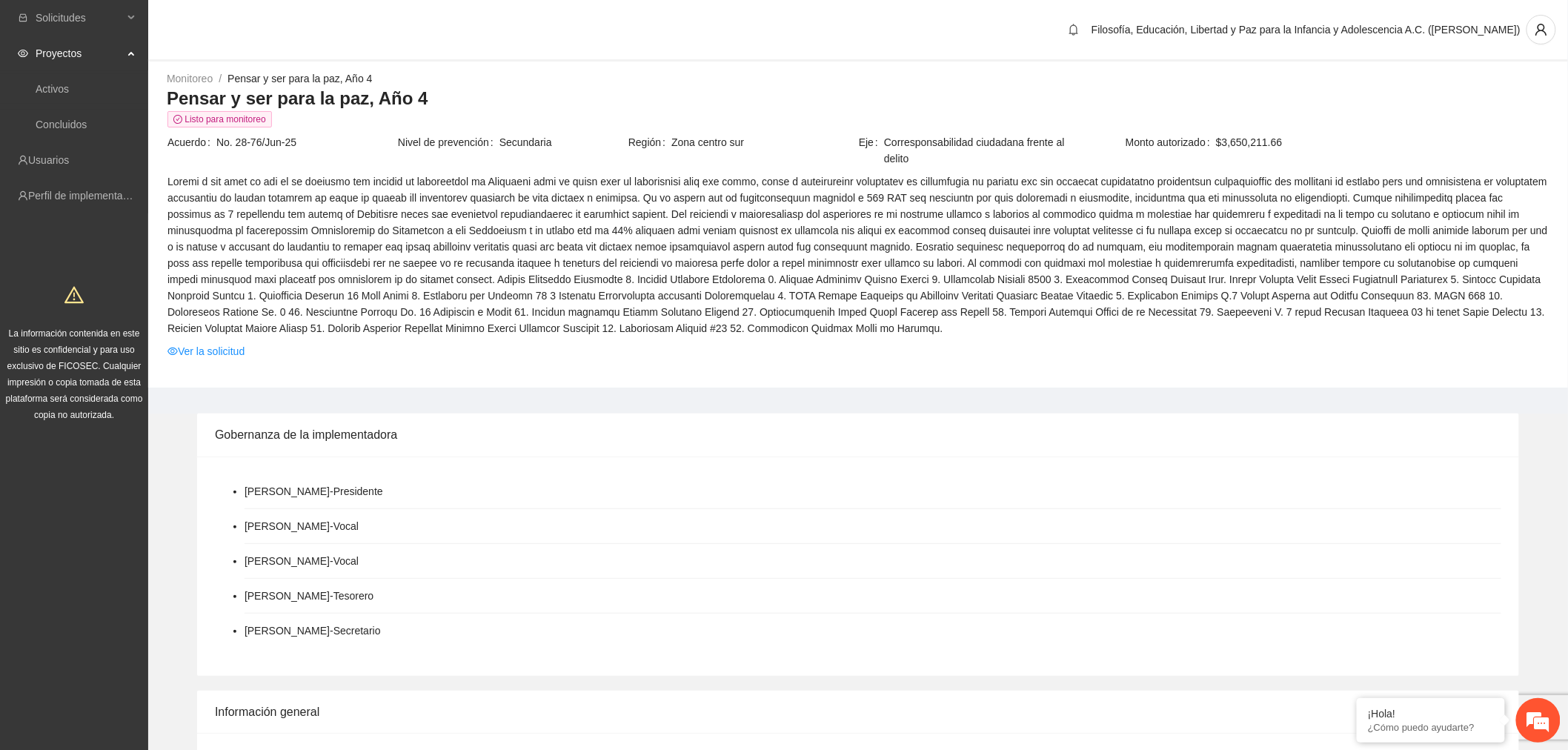
click at [212, 348] on link "Ver la solicitud" at bounding box center [206, 351] width 77 height 17
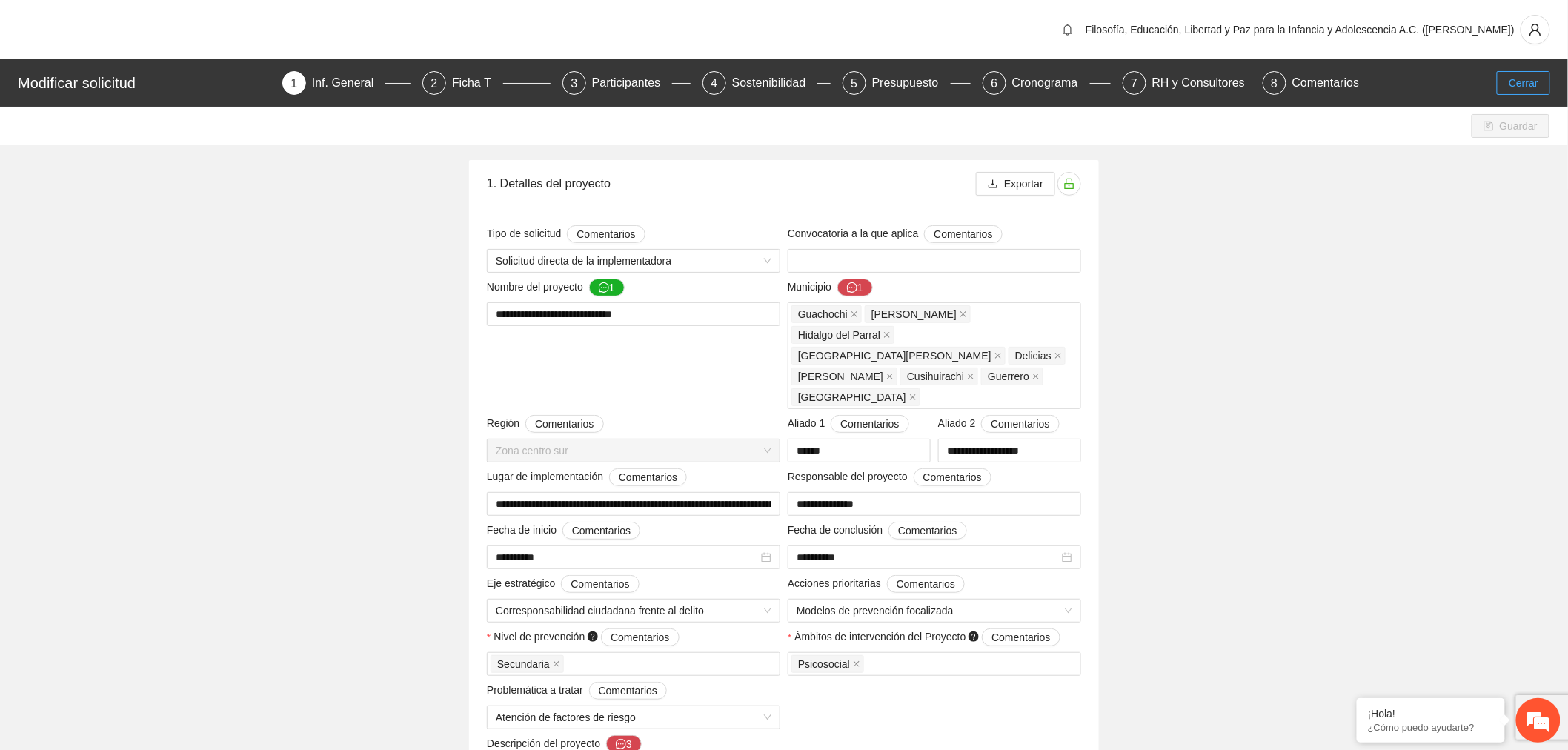
click at [1522, 77] on span "Cerrar" at bounding box center [1523, 83] width 29 height 17
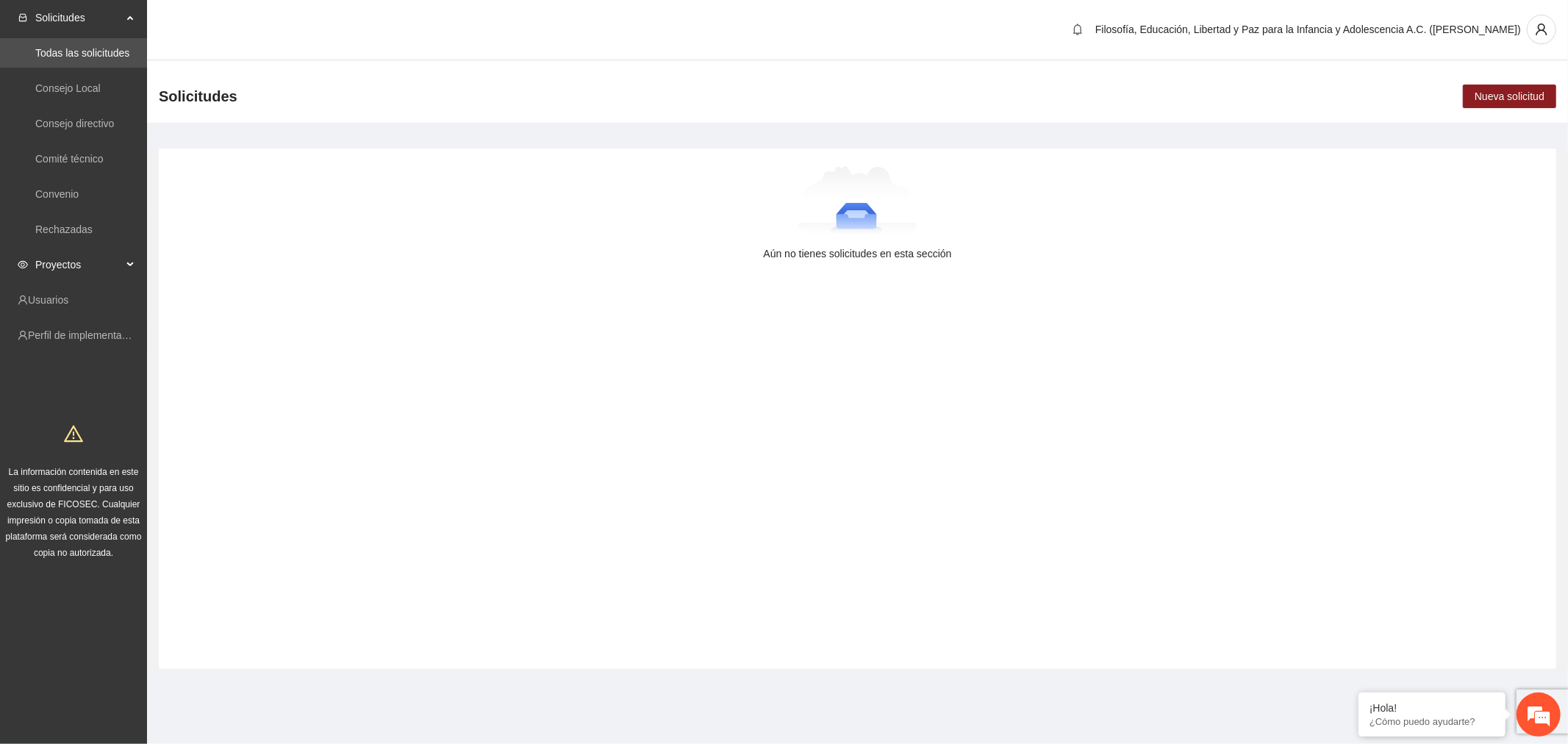
click at [96, 262] on span "Proyectos" at bounding box center [78, 264] width 87 height 29
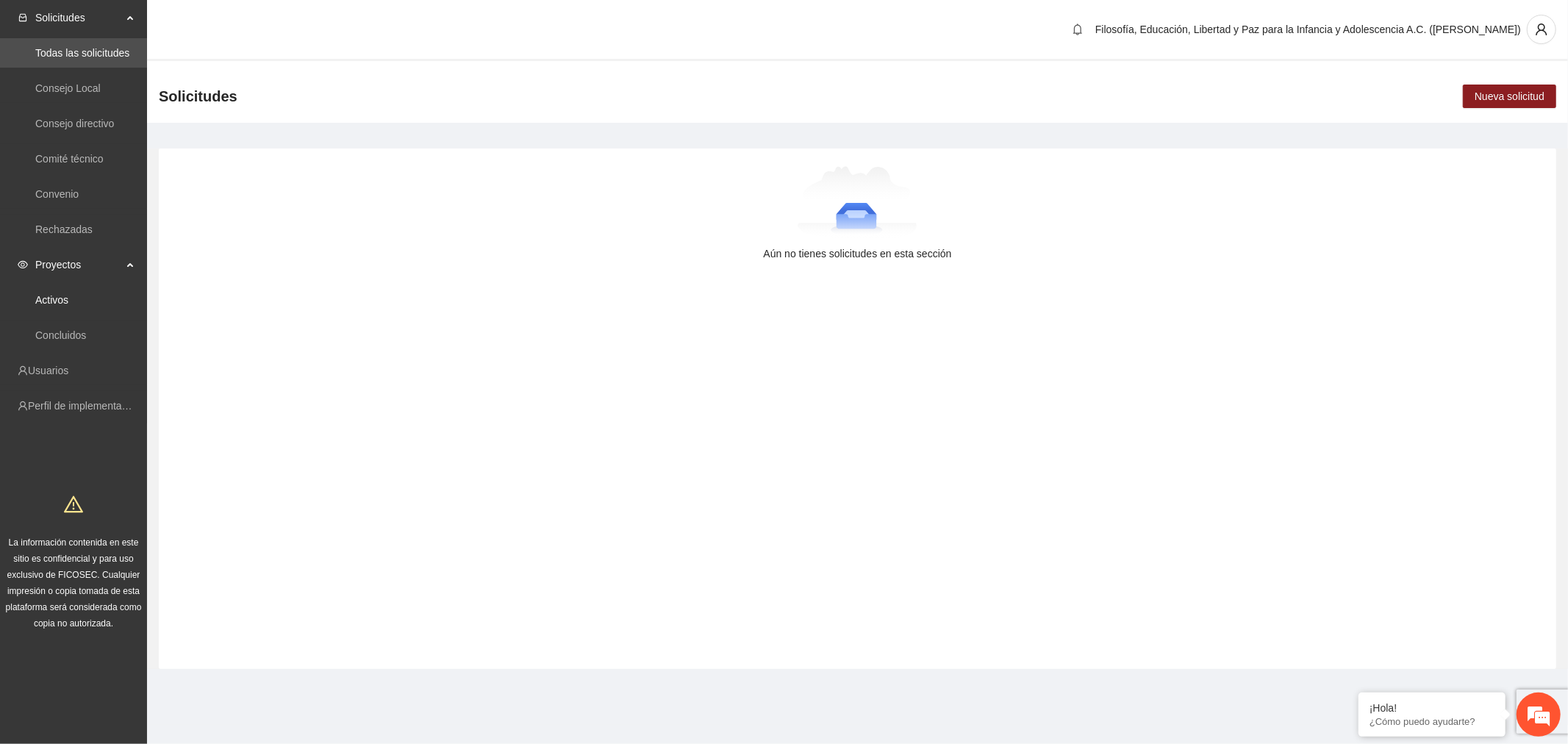
click at [68, 305] on link "Activos" at bounding box center [52, 300] width 33 height 12
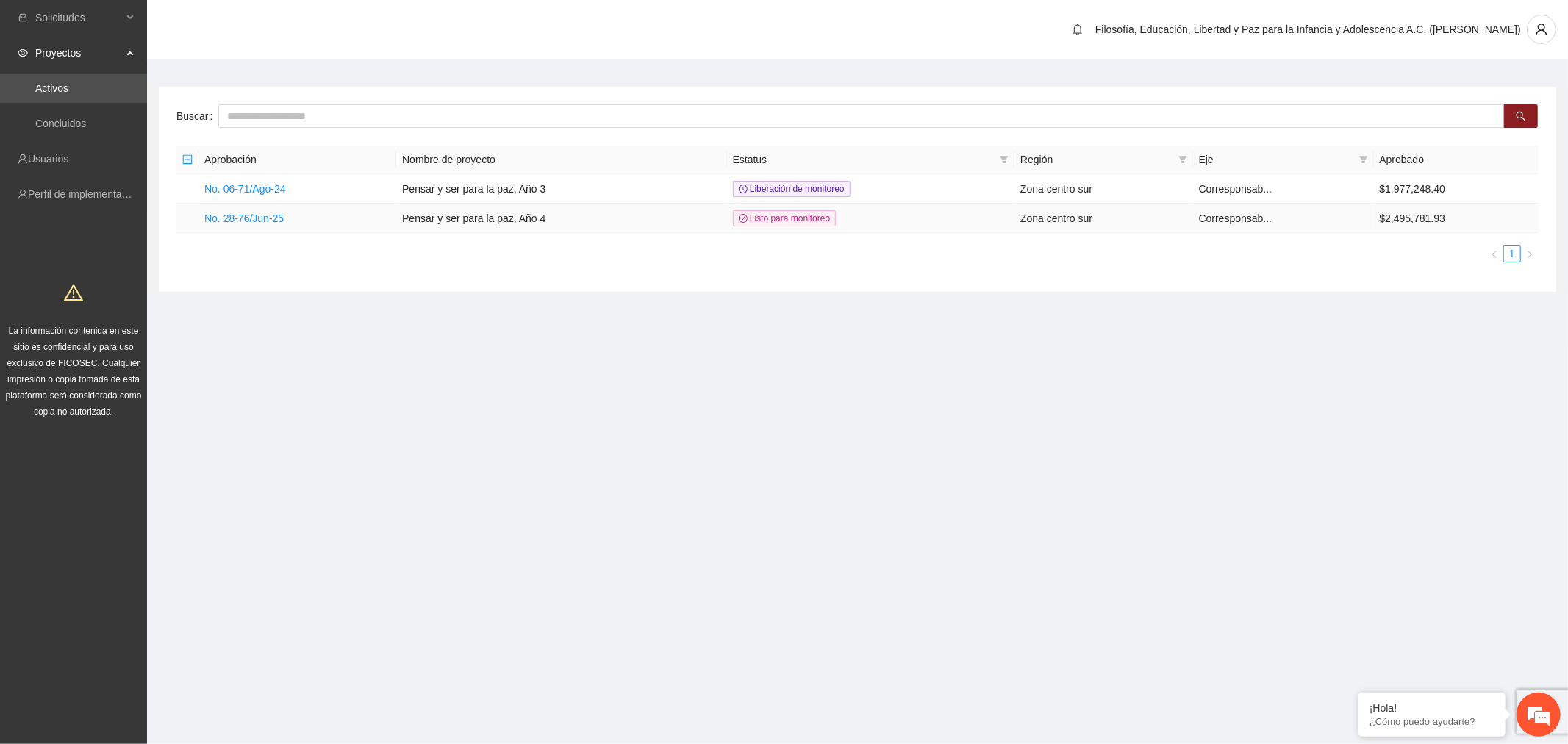
click at [257, 216] on link "No. 28-76/Jun-25" at bounding box center [243, 218] width 79 height 12
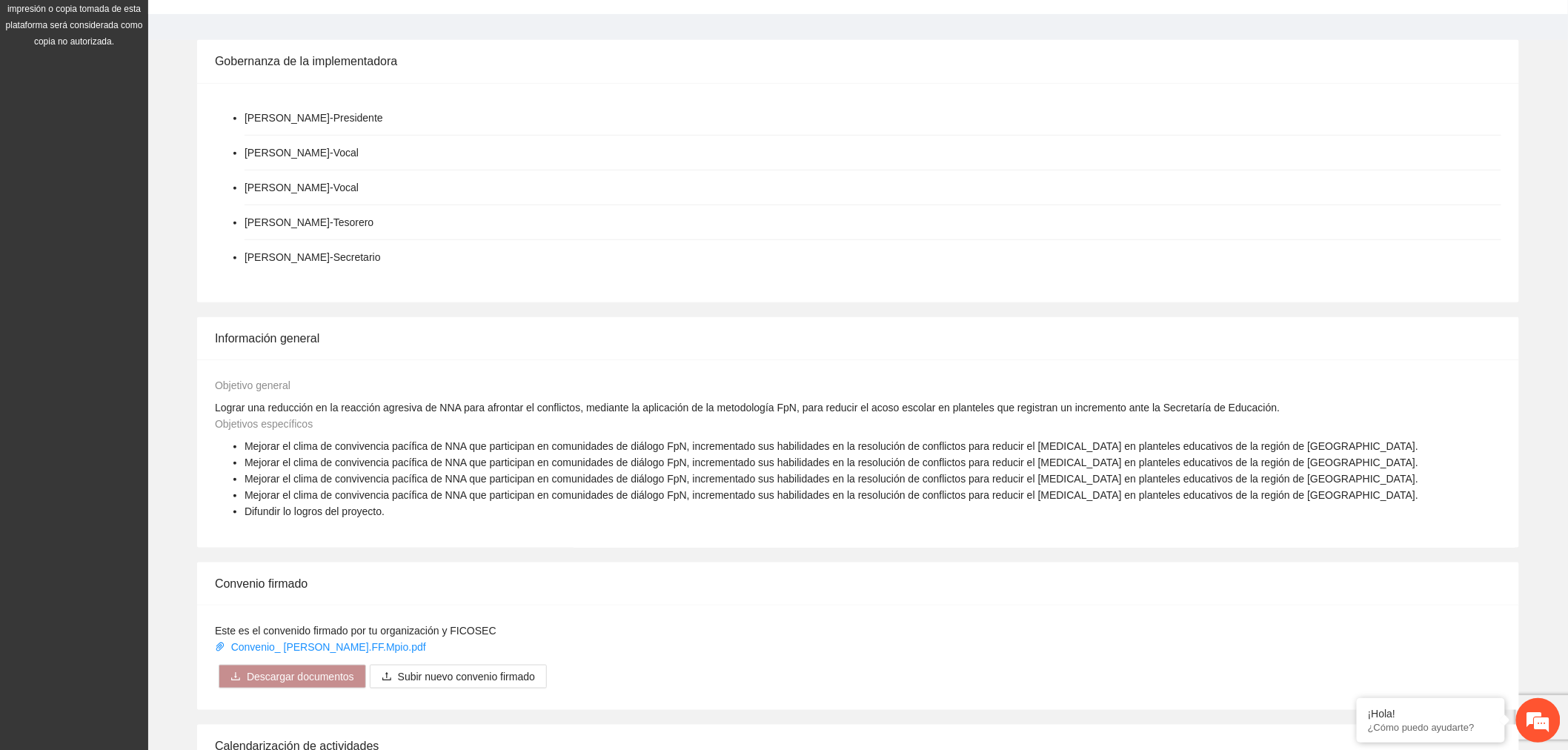
scroll to position [165, 0]
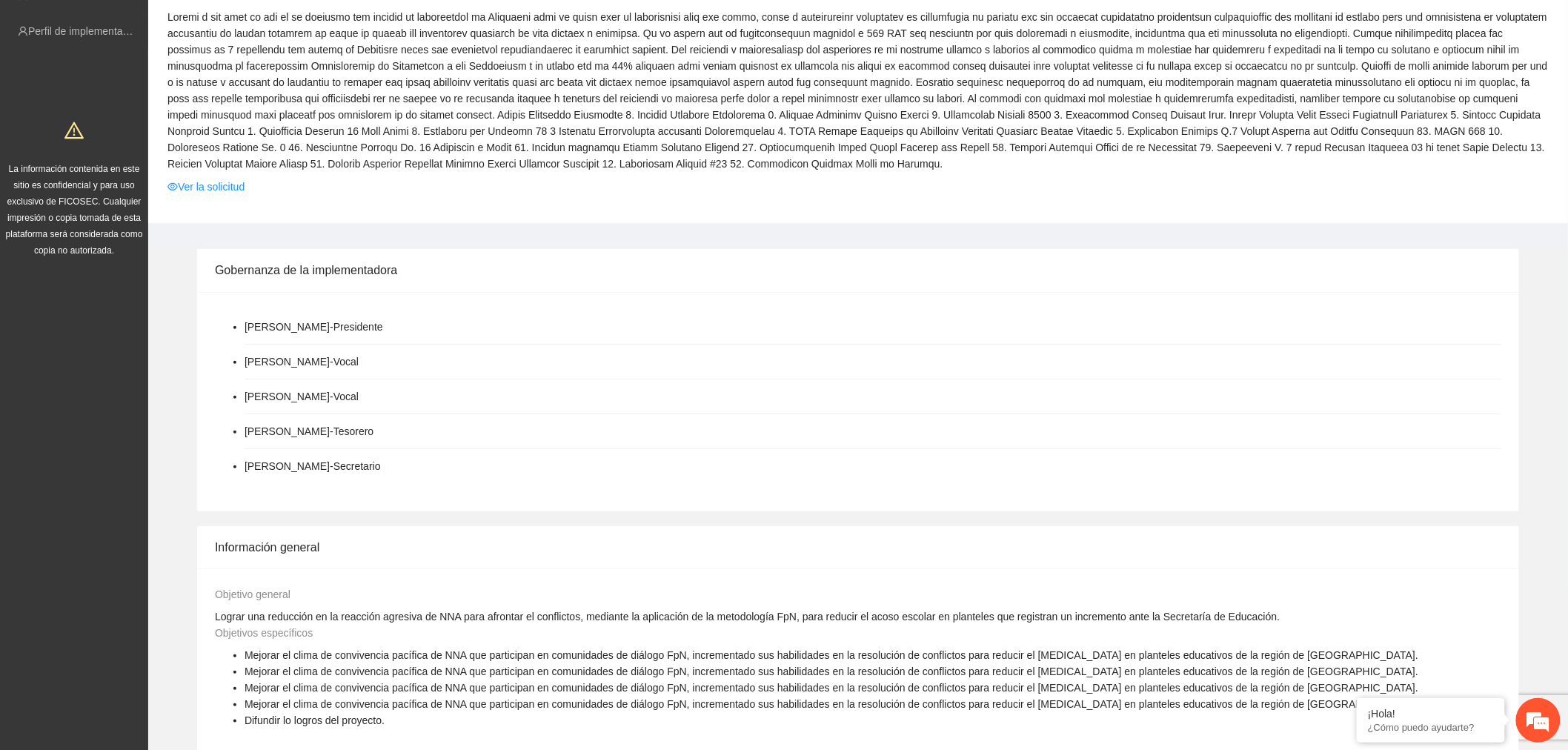
click at [213, 184] on link "Ver la solicitud" at bounding box center [206, 187] width 77 height 17
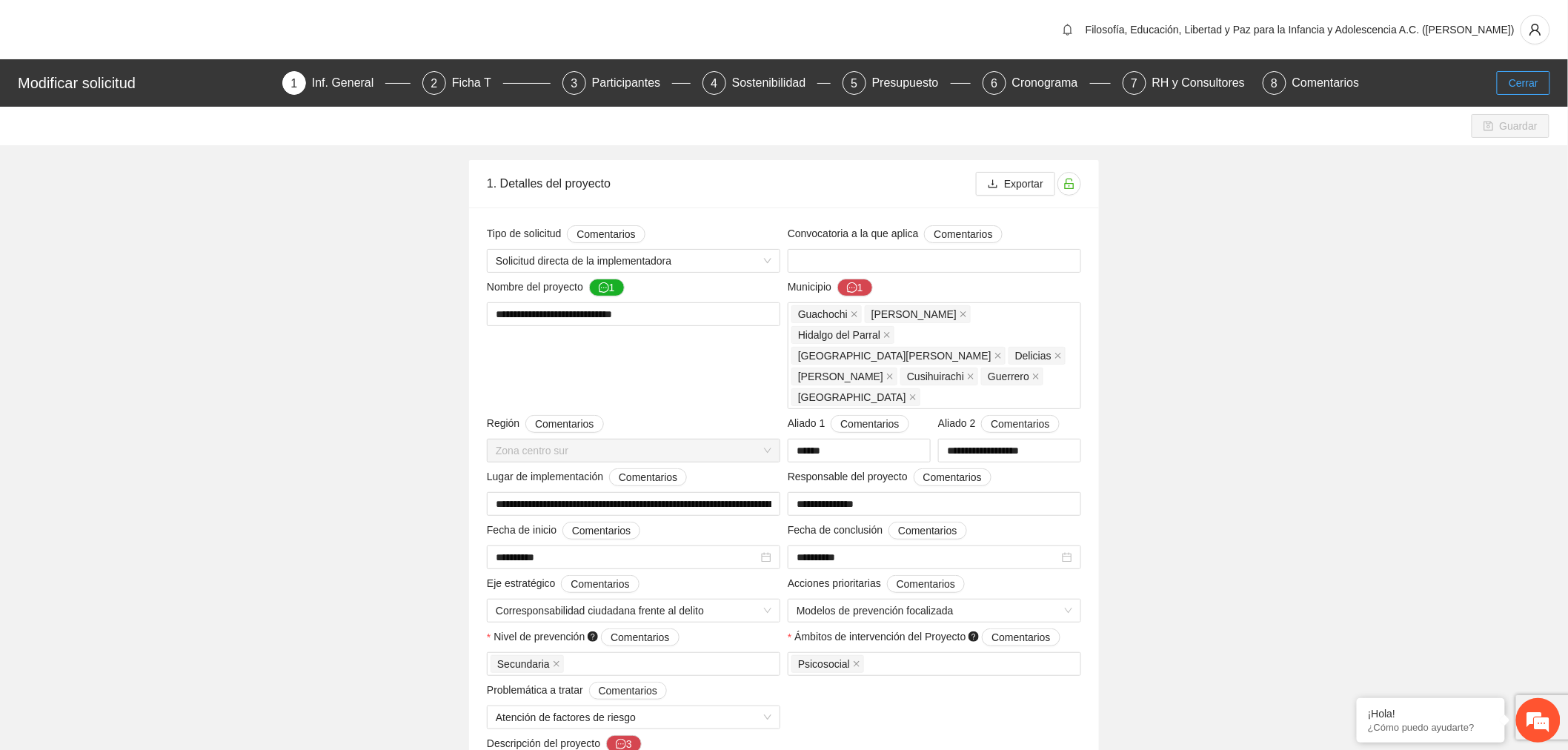
click at [1525, 83] on span "Cerrar" at bounding box center [1523, 83] width 29 height 17
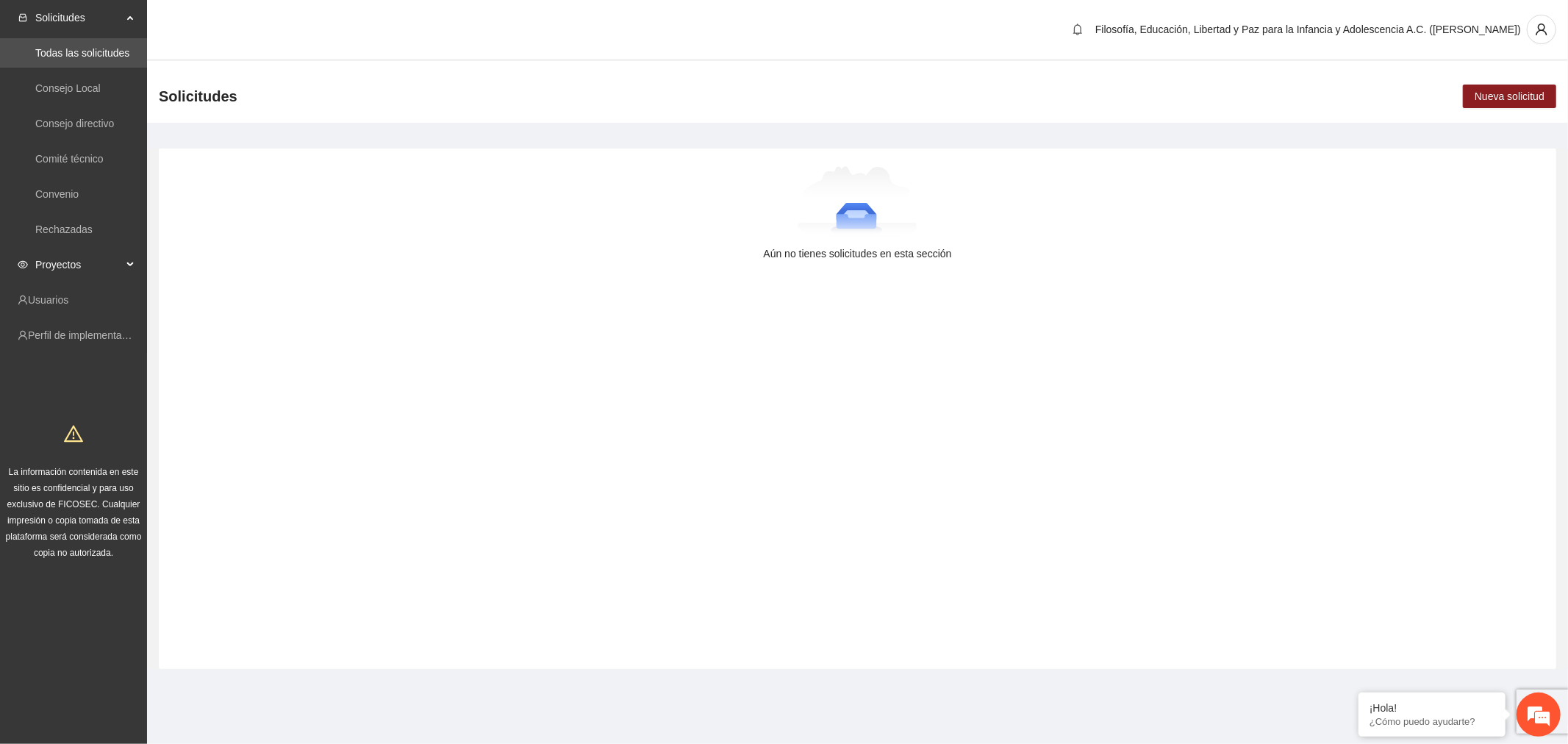
click at [98, 260] on span "Proyectos" at bounding box center [78, 264] width 87 height 29
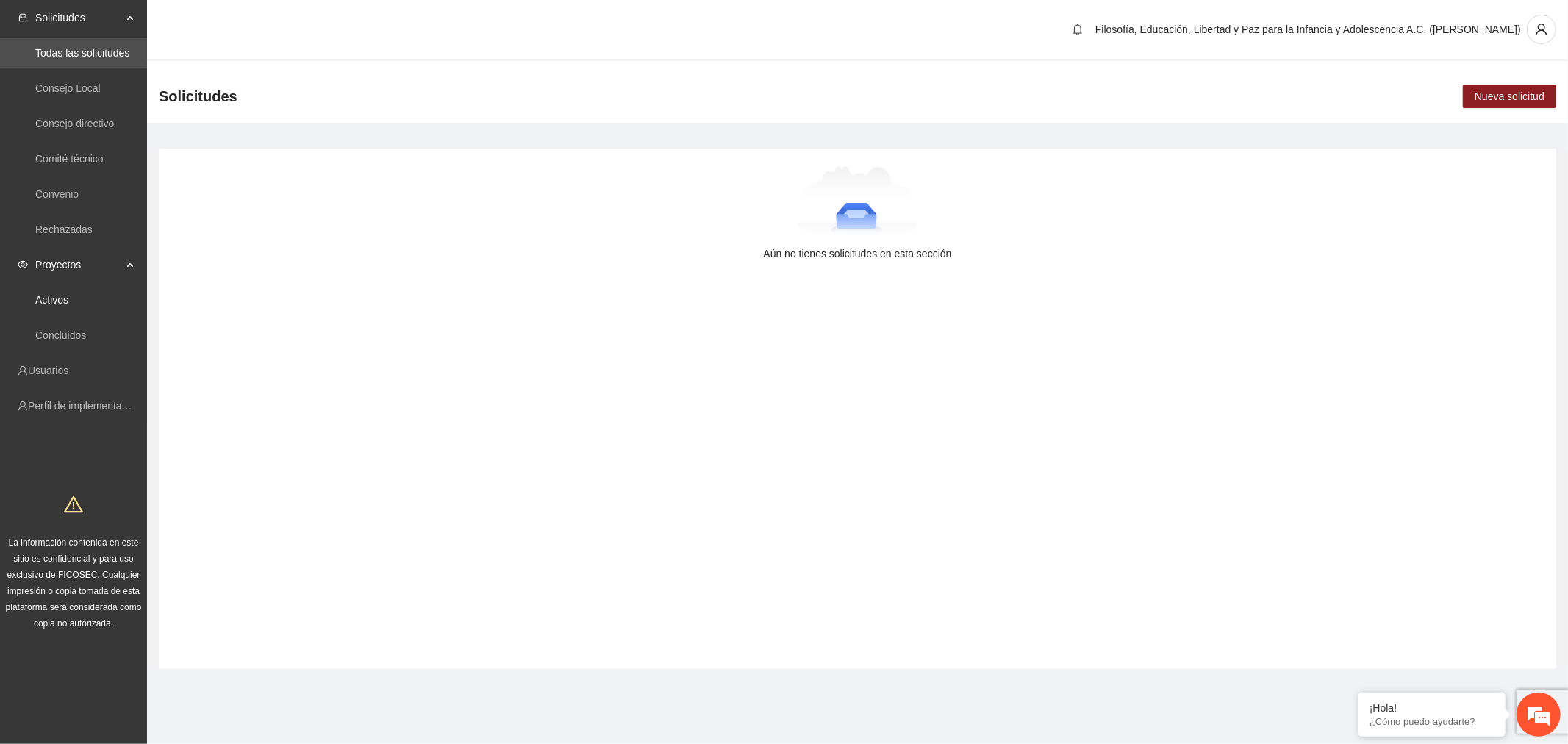
click at [68, 306] on link "Activos" at bounding box center [52, 300] width 33 height 12
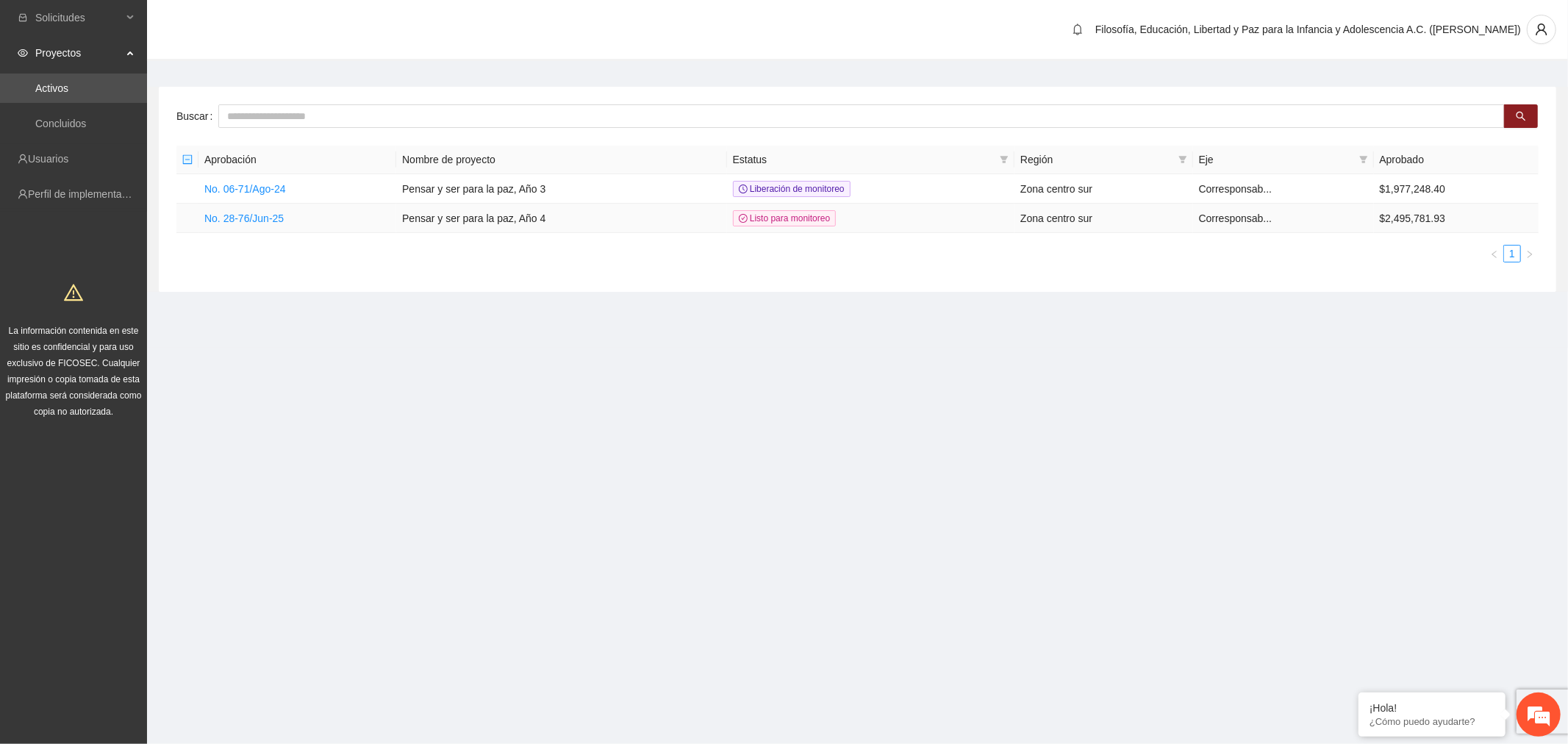
click at [256, 215] on link "No. 28-76/Jun-25" at bounding box center [243, 218] width 79 height 12
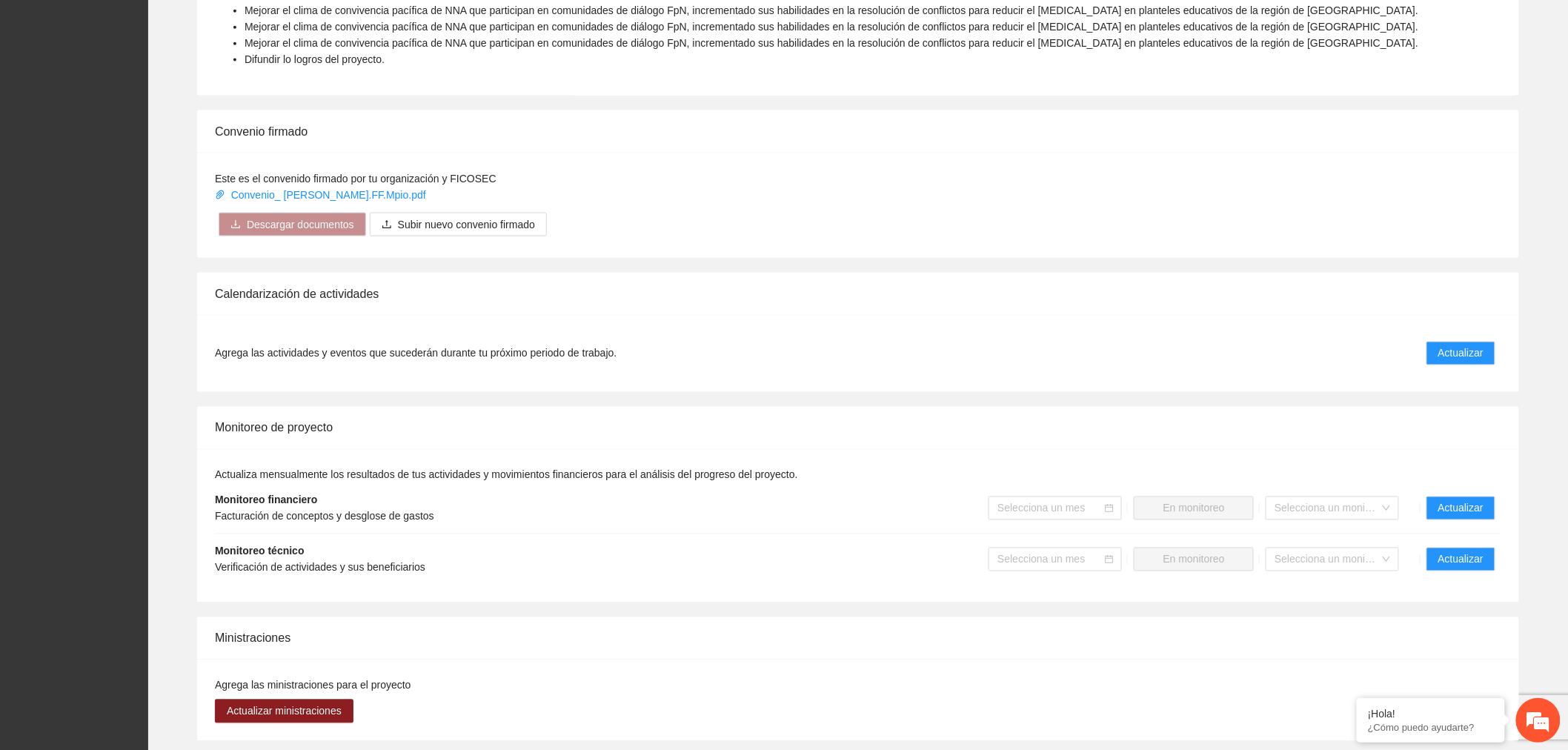
scroll to position [906, 0]
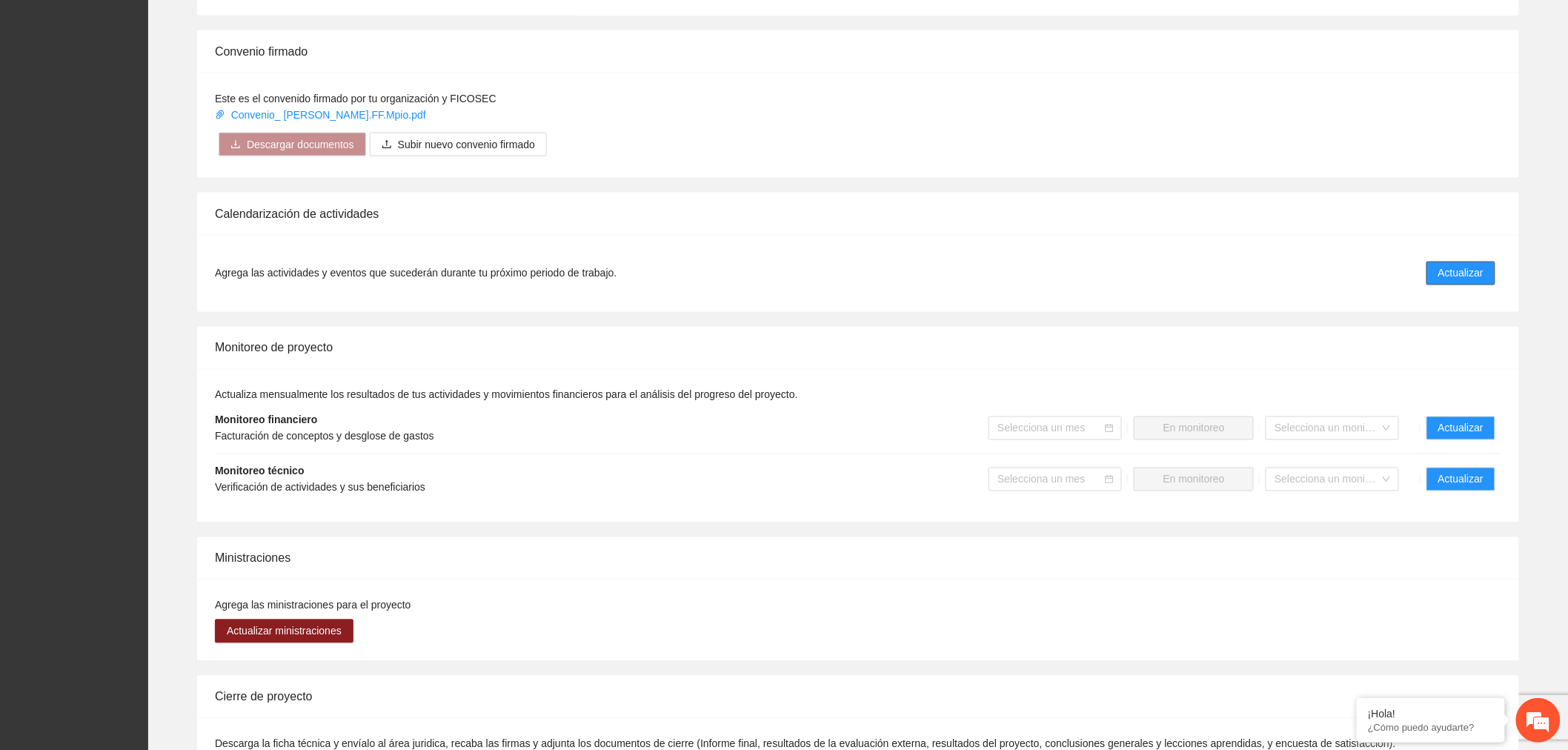
click at [1450, 270] on span "Actualizar" at bounding box center [1460, 273] width 45 height 17
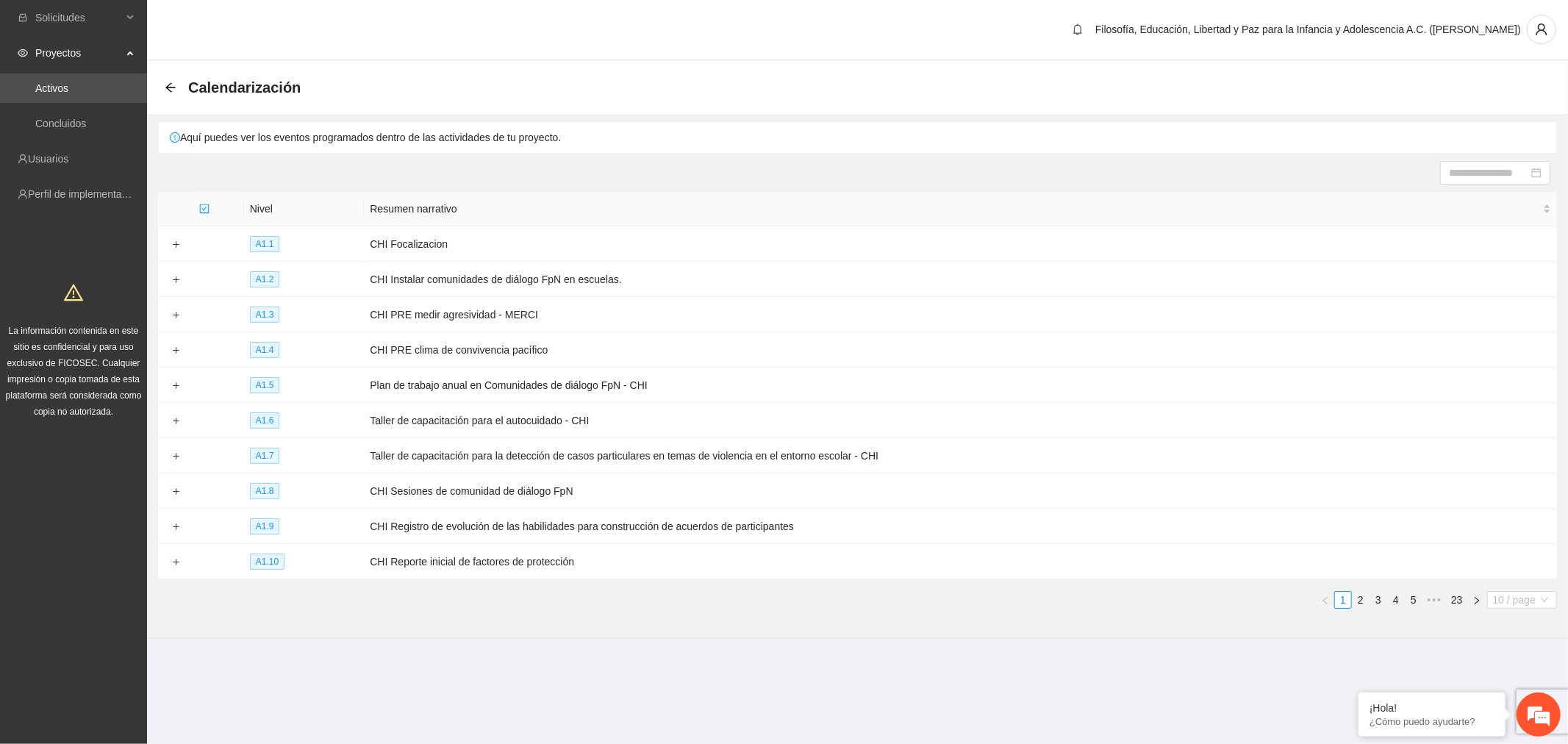
click at [1535, 596] on span "10 / page" at bounding box center [1522, 600] width 58 height 16
click at [1510, 704] on div "100 / page" at bounding box center [1522, 696] width 53 height 16
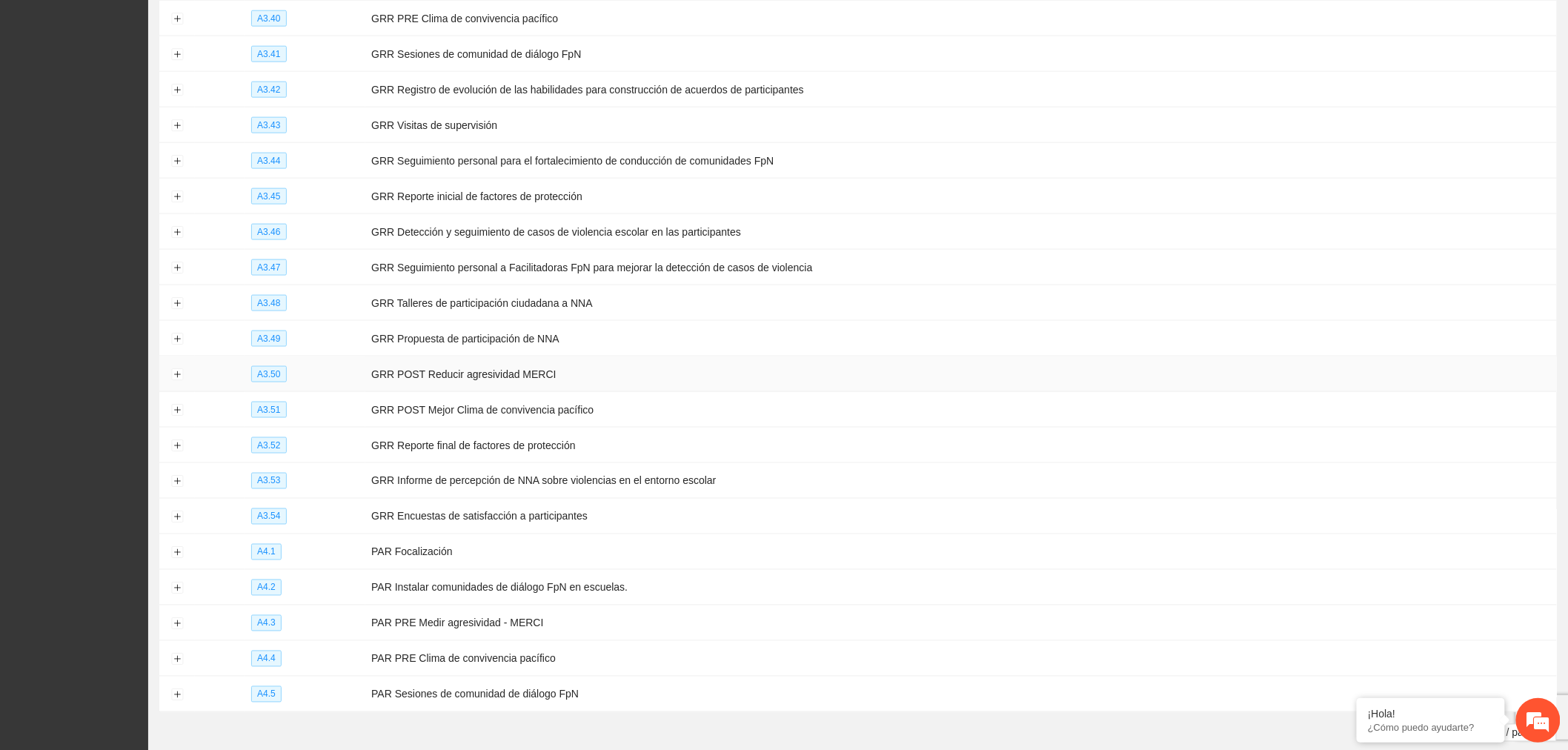
scroll to position [3188, 0]
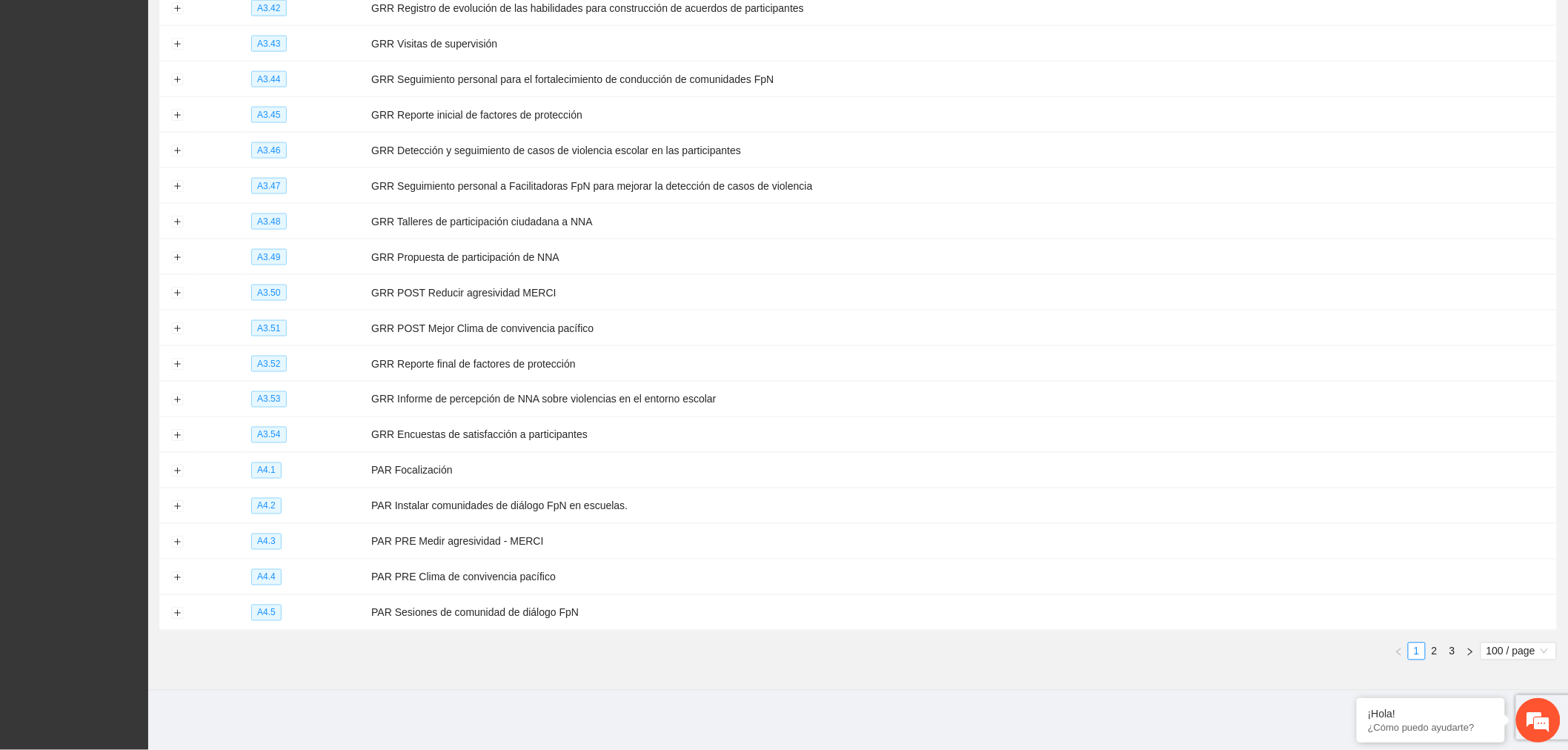
click at [1430, 651] on link "2" at bounding box center [1434, 651] width 17 height 17
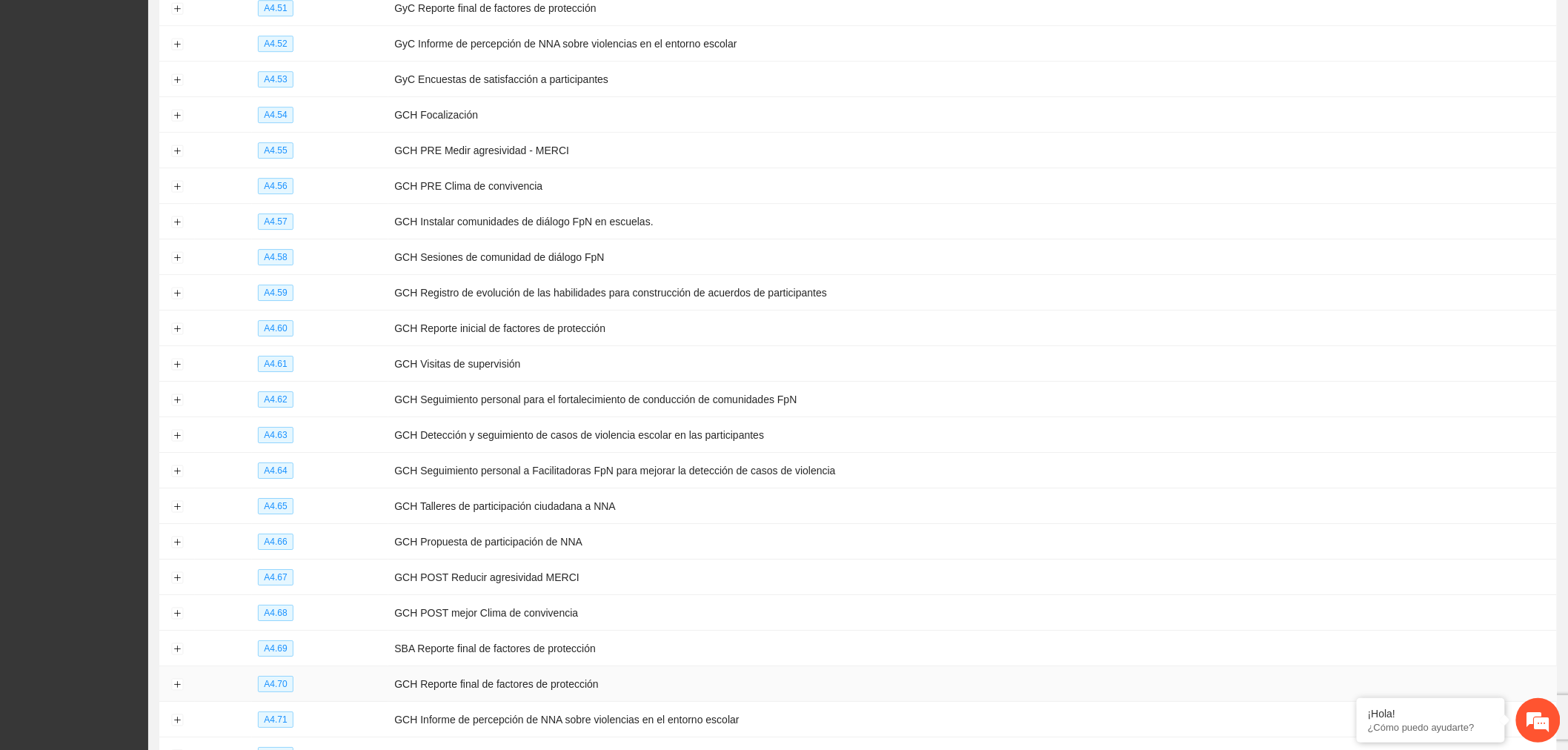
scroll to position [1622, 0]
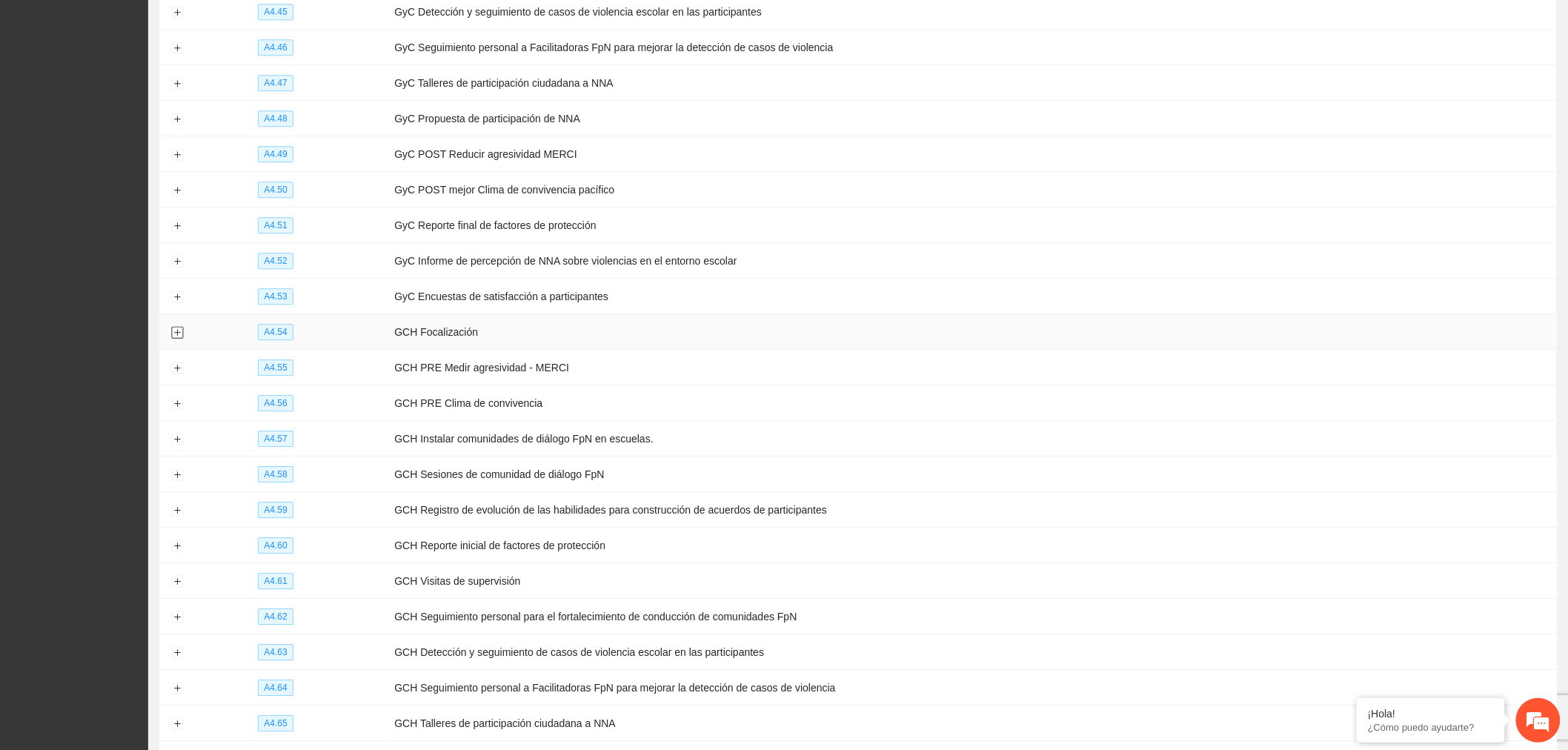
click at [174, 339] on button "Expand row" at bounding box center [176, 332] width 12 height 12
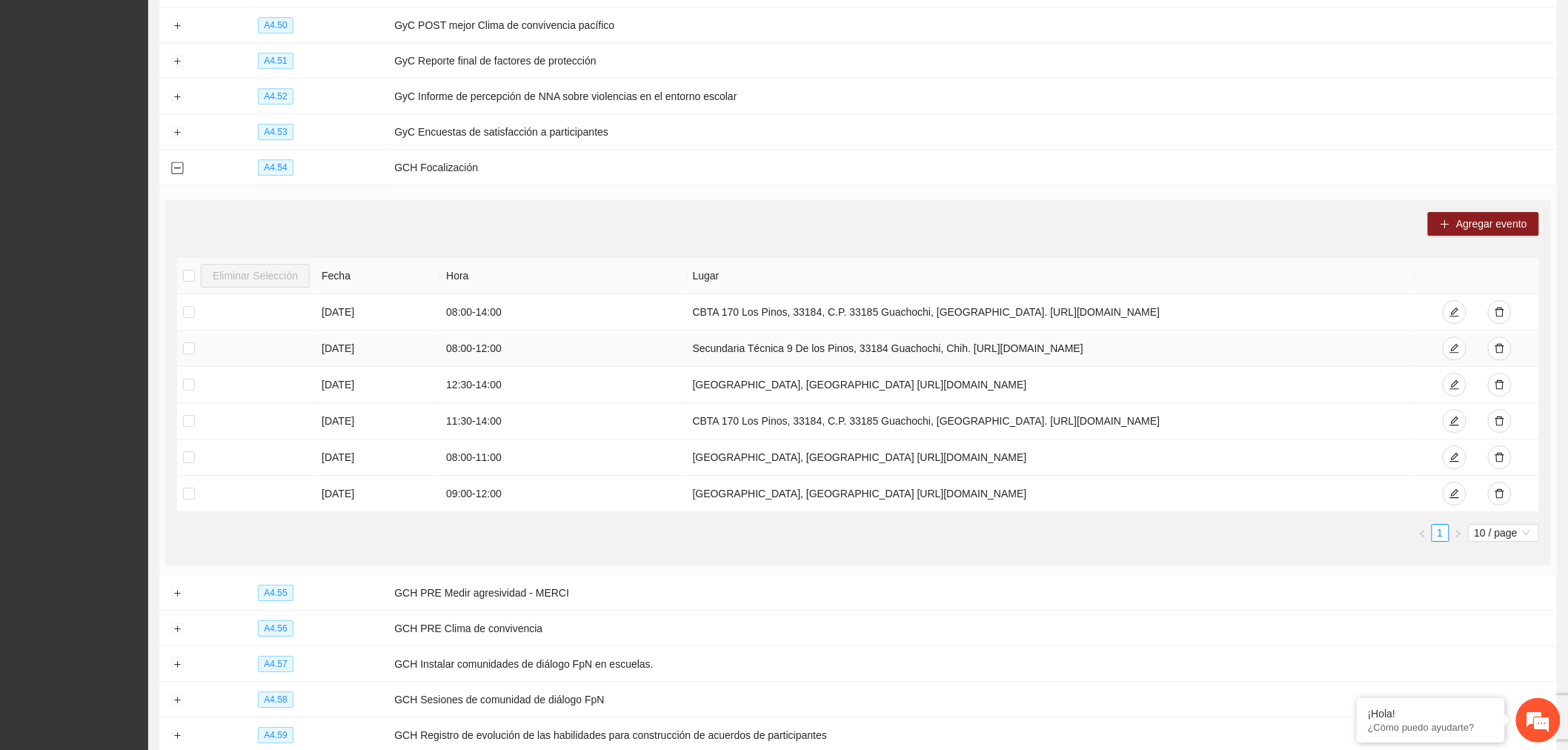
scroll to position [1787, 0]
click at [1453, 498] on icon "edit" at bounding box center [1454, 492] width 10 height 10
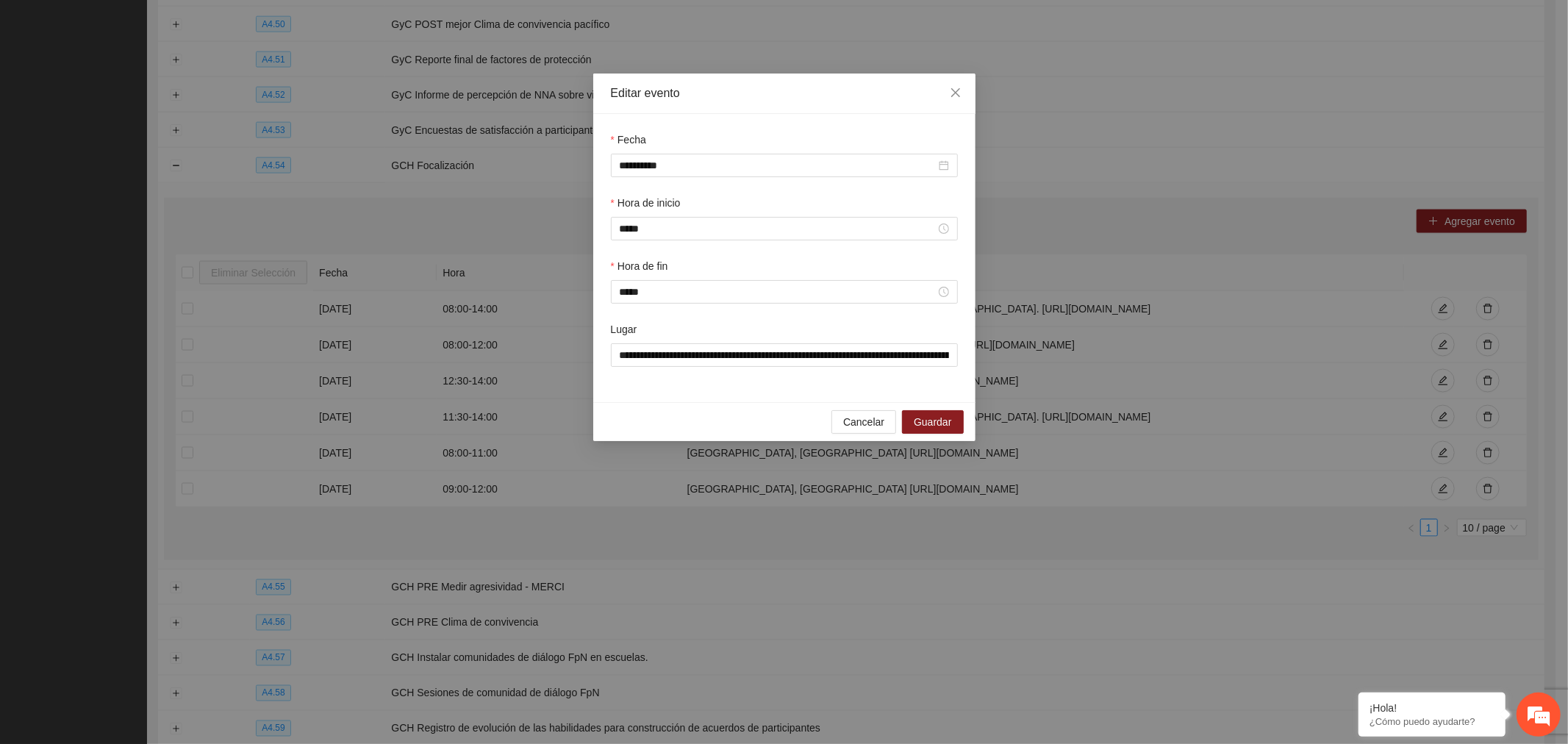
click at [680, 168] on input "**********" at bounding box center [778, 166] width 316 height 16
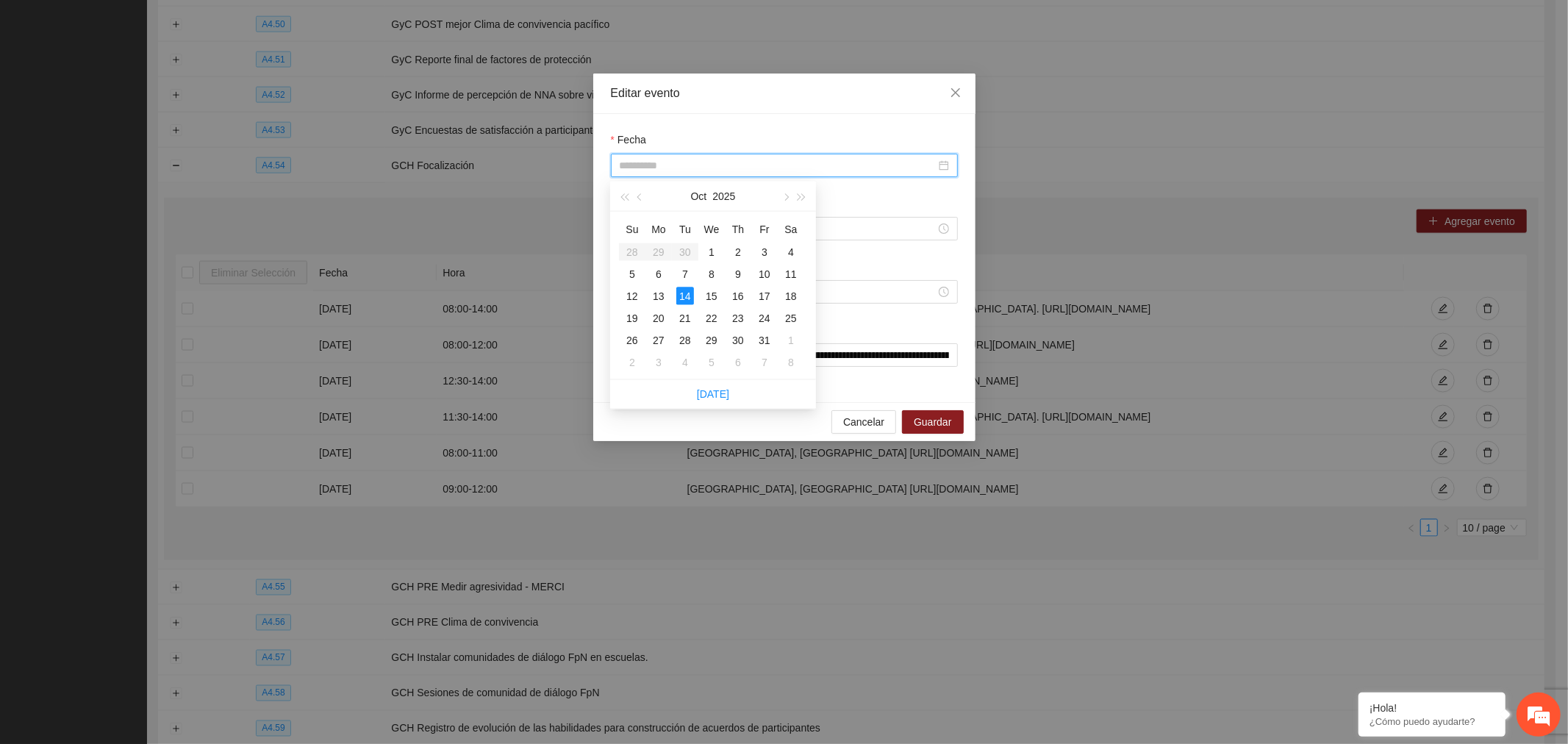
type input "**********"
click at [664, 296] on div "13" at bounding box center [658, 296] width 17 height 17
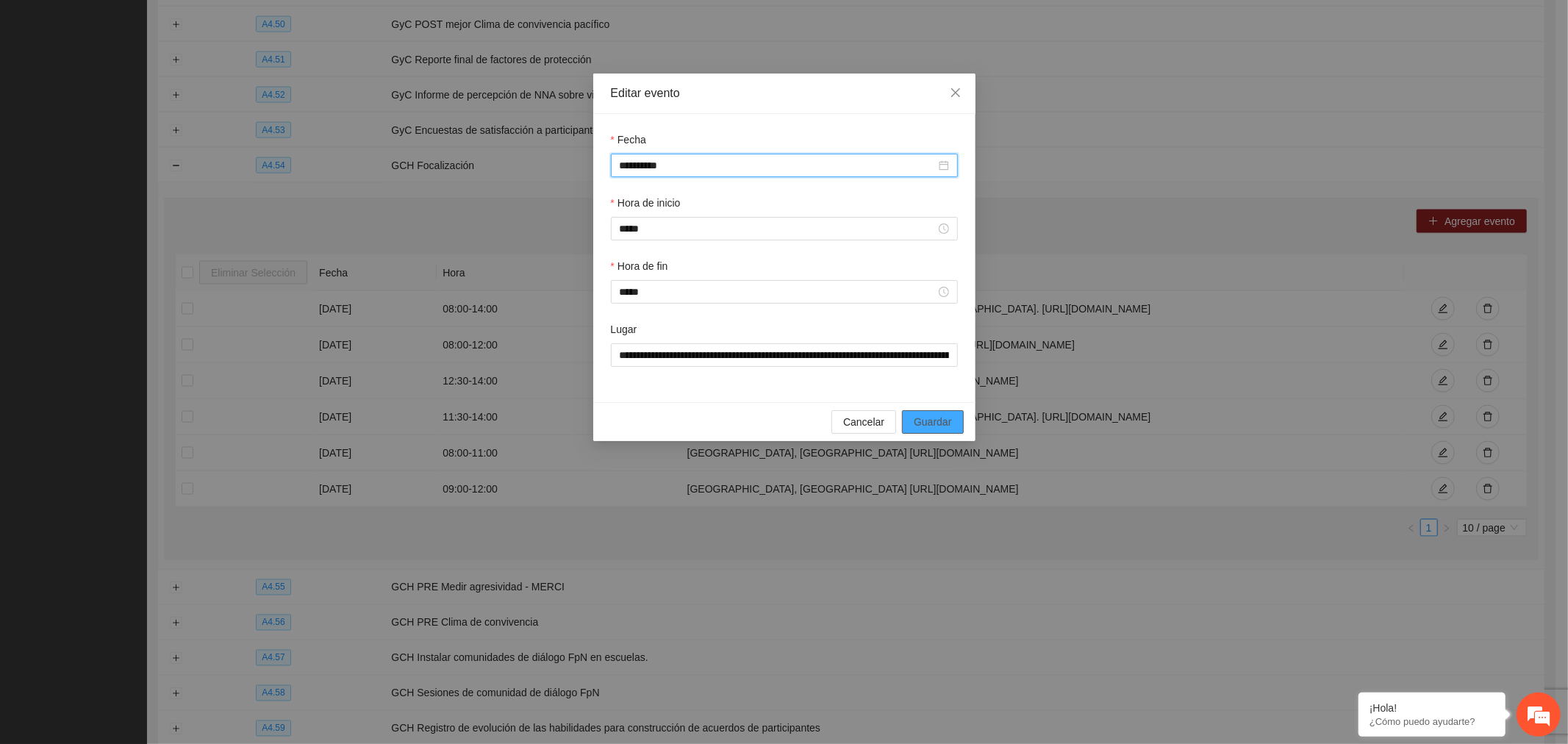
click at [927, 430] on span "Guardar" at bounding box center [933, 421] width 38 height 16
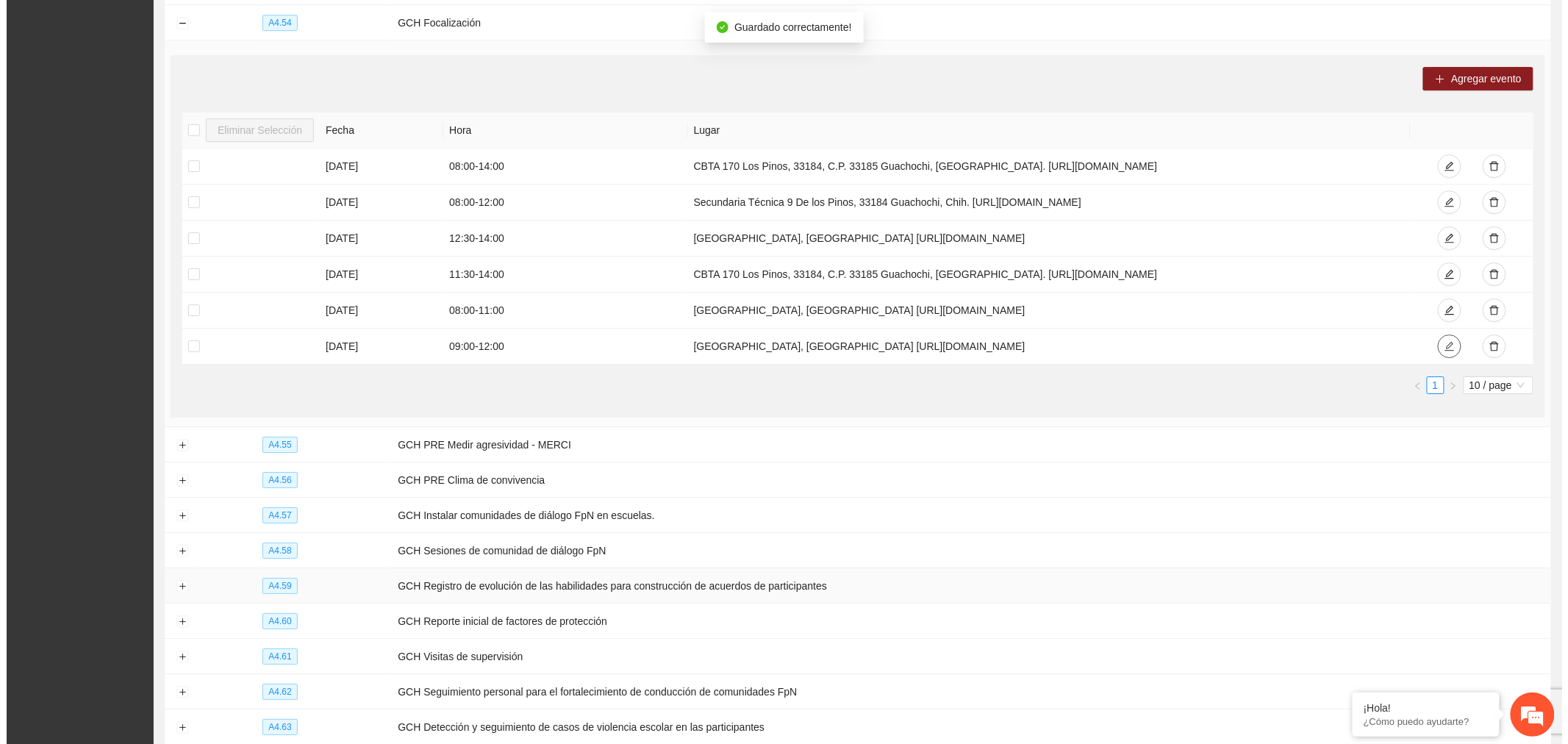
scroll to position [1936, 0]
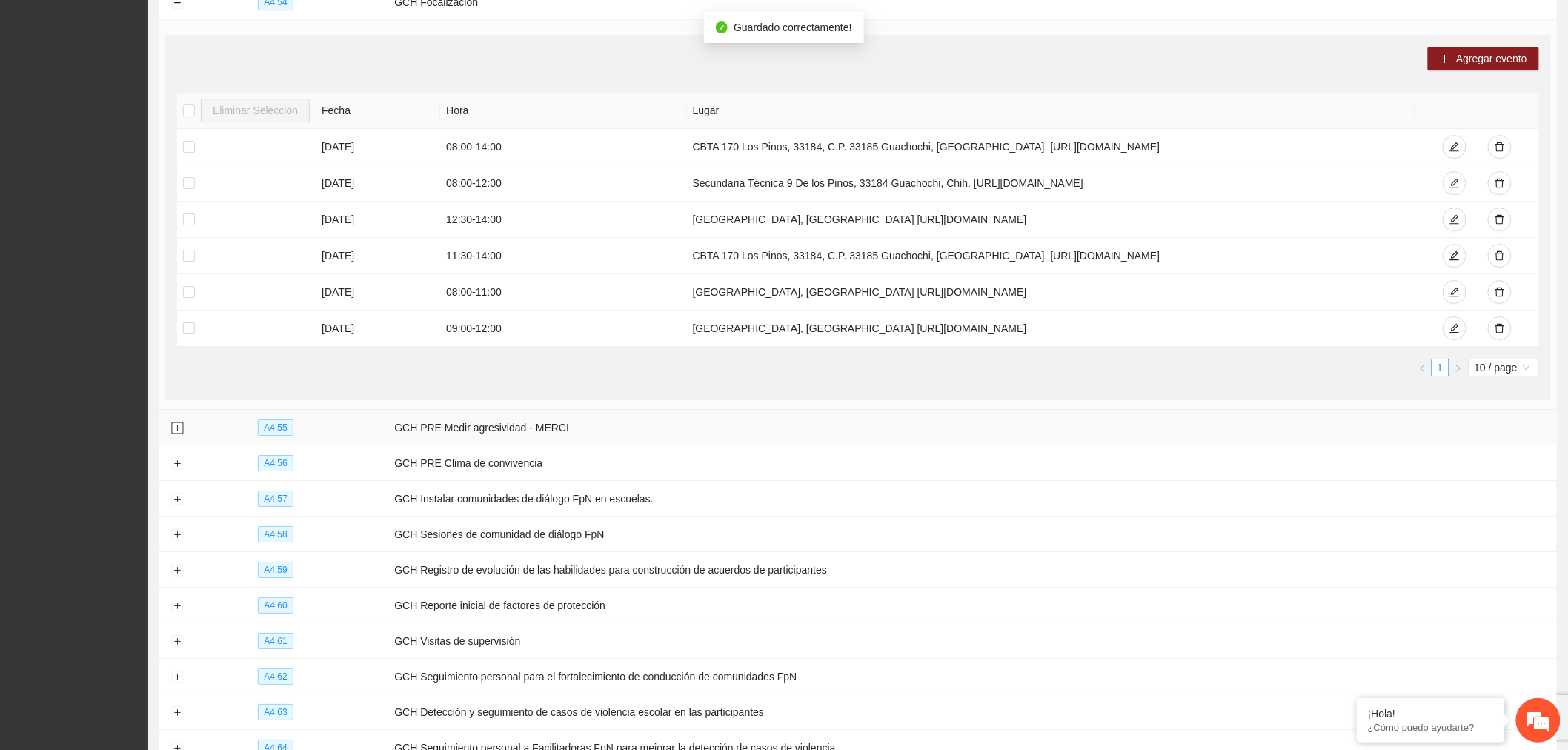
click at [180, 434] on button "Expand row" at bounding box center [176, 428] width 12 height 12
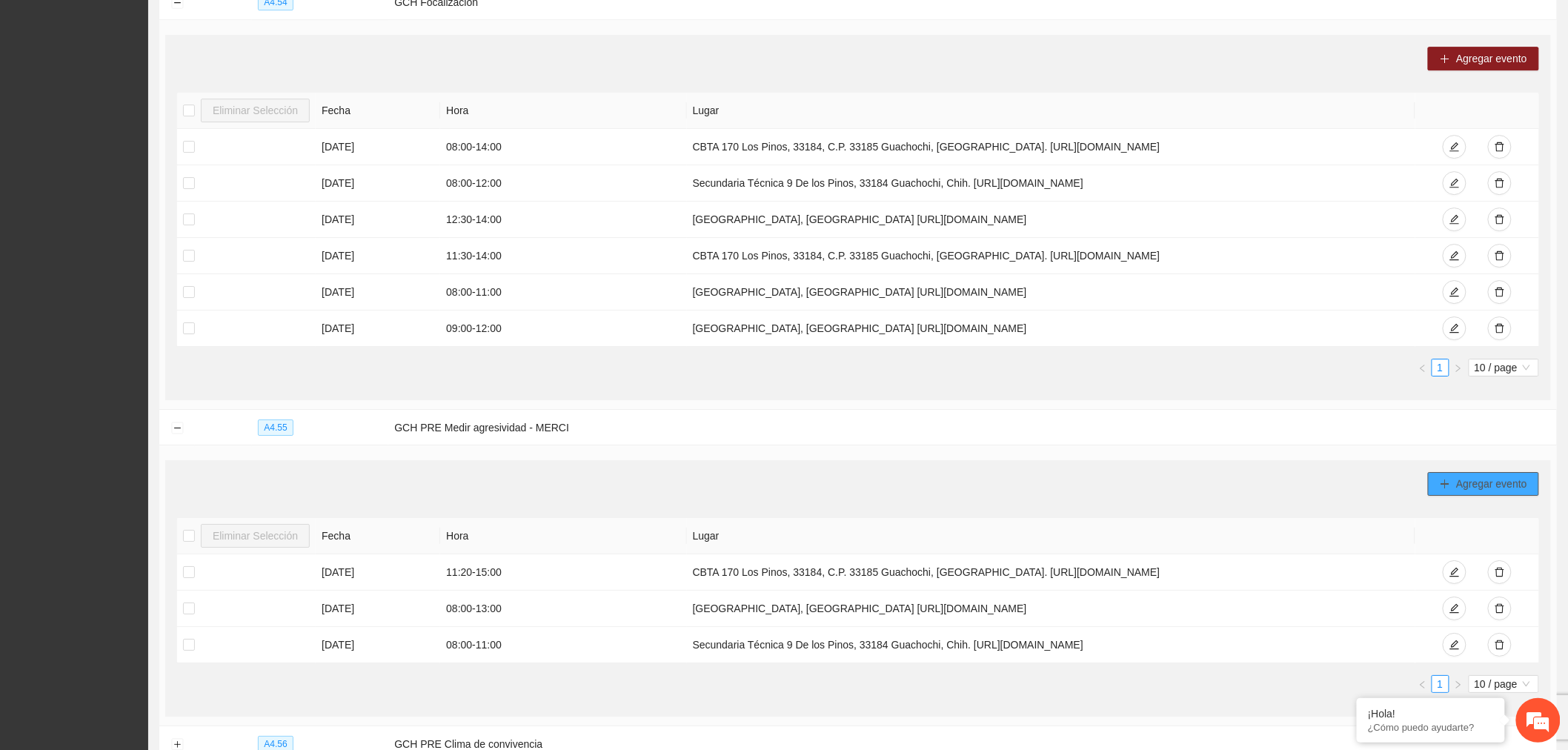
click at [1457, 492] on span "Agregar evento" at bounding box center [1491, 484] width 71 height 17
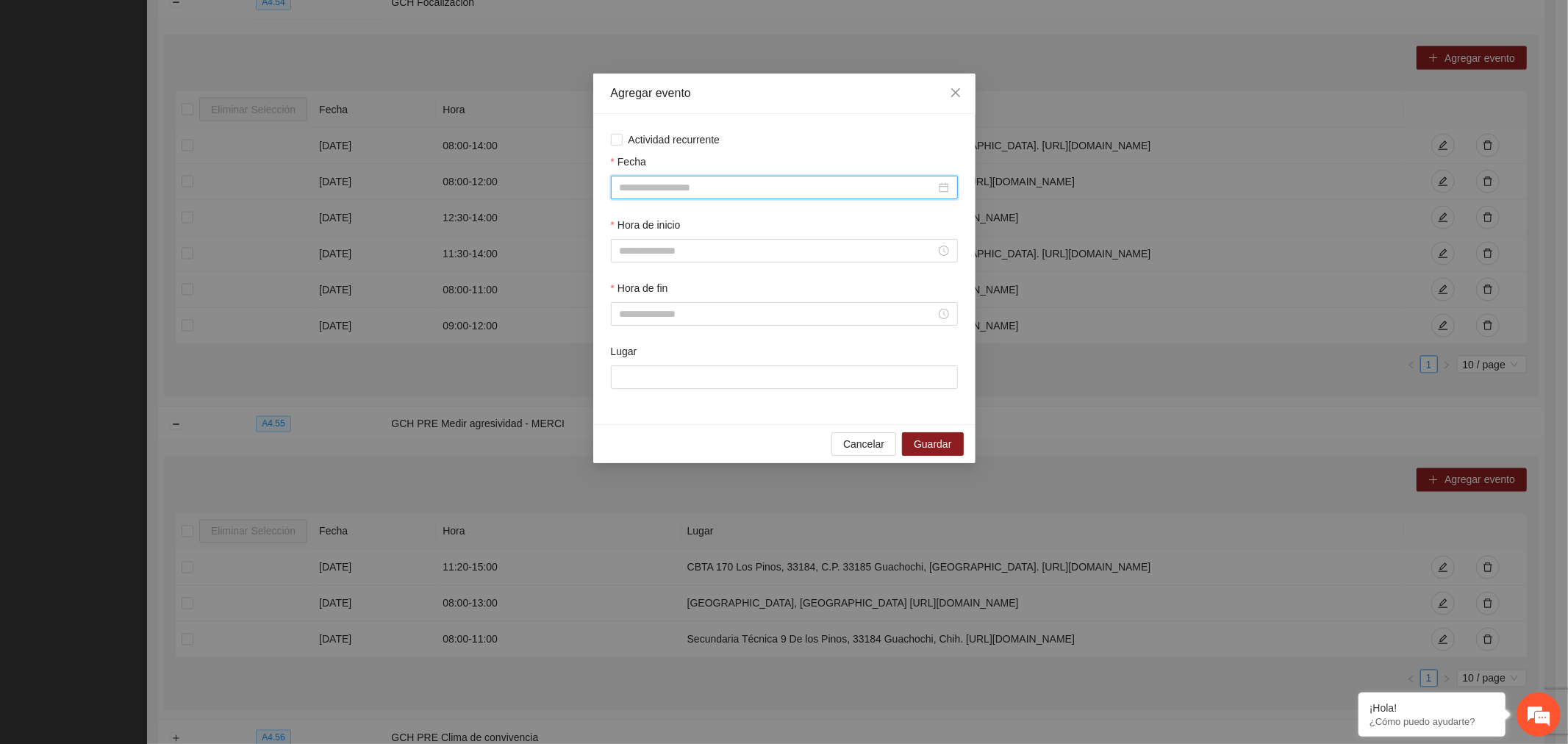
click at [845, 186] on input "Fecha" at bounding box center [778, 188] width 316 height 16
type input "**********"
click at [692, 316] on div "14" at bounding box center [685, 318] width 17 height 17
click at [788, 253] on input "Hora de inicio" at bounding box center [778, 250] width 316 height 16
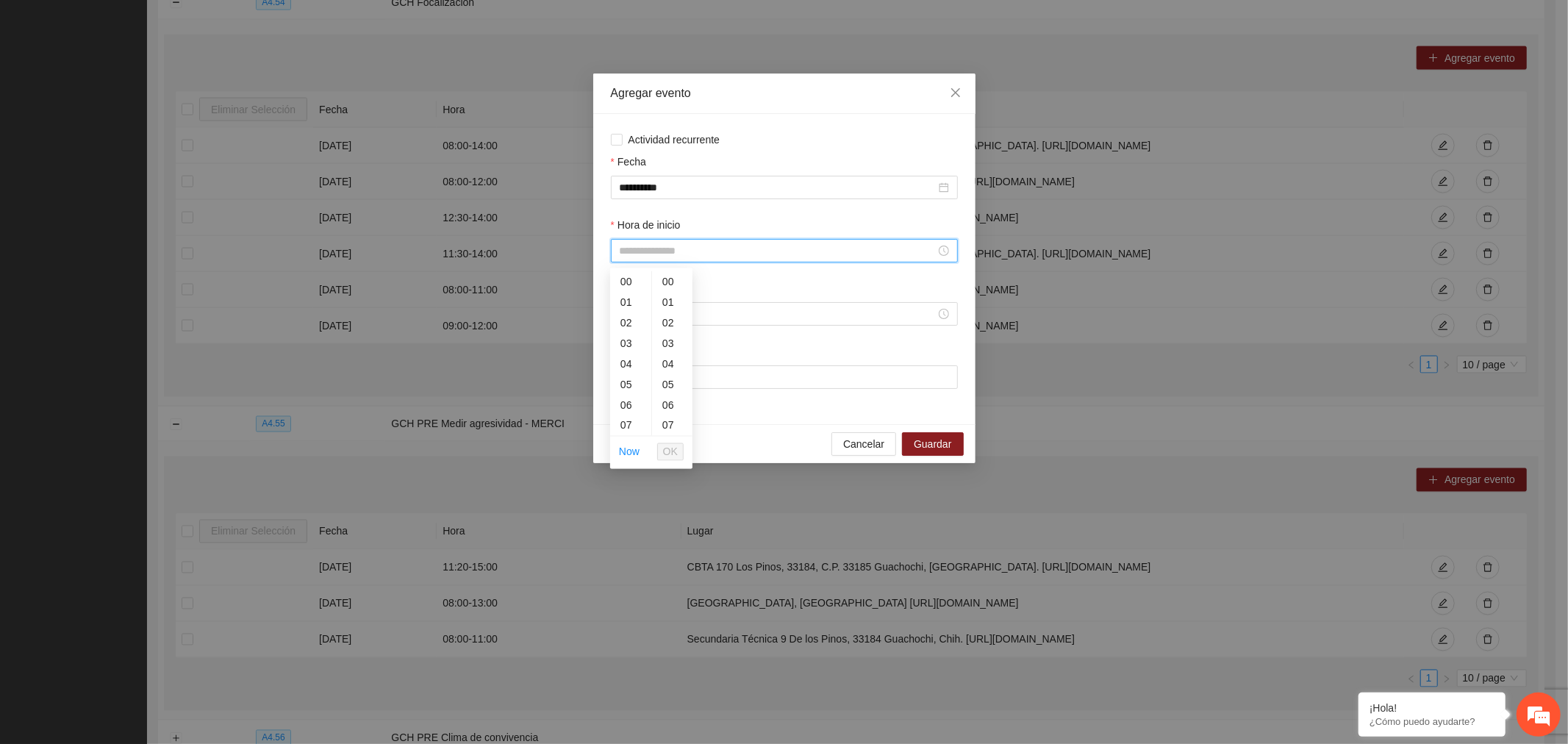
scroll to position [163, 0]
click at [625, 300] on div "09" at bounding box center [631, 304] width 41 height 20
type input "*****"
click at [668, 444] on span "OK" at bounding box center [670, 452] width 15 height 16
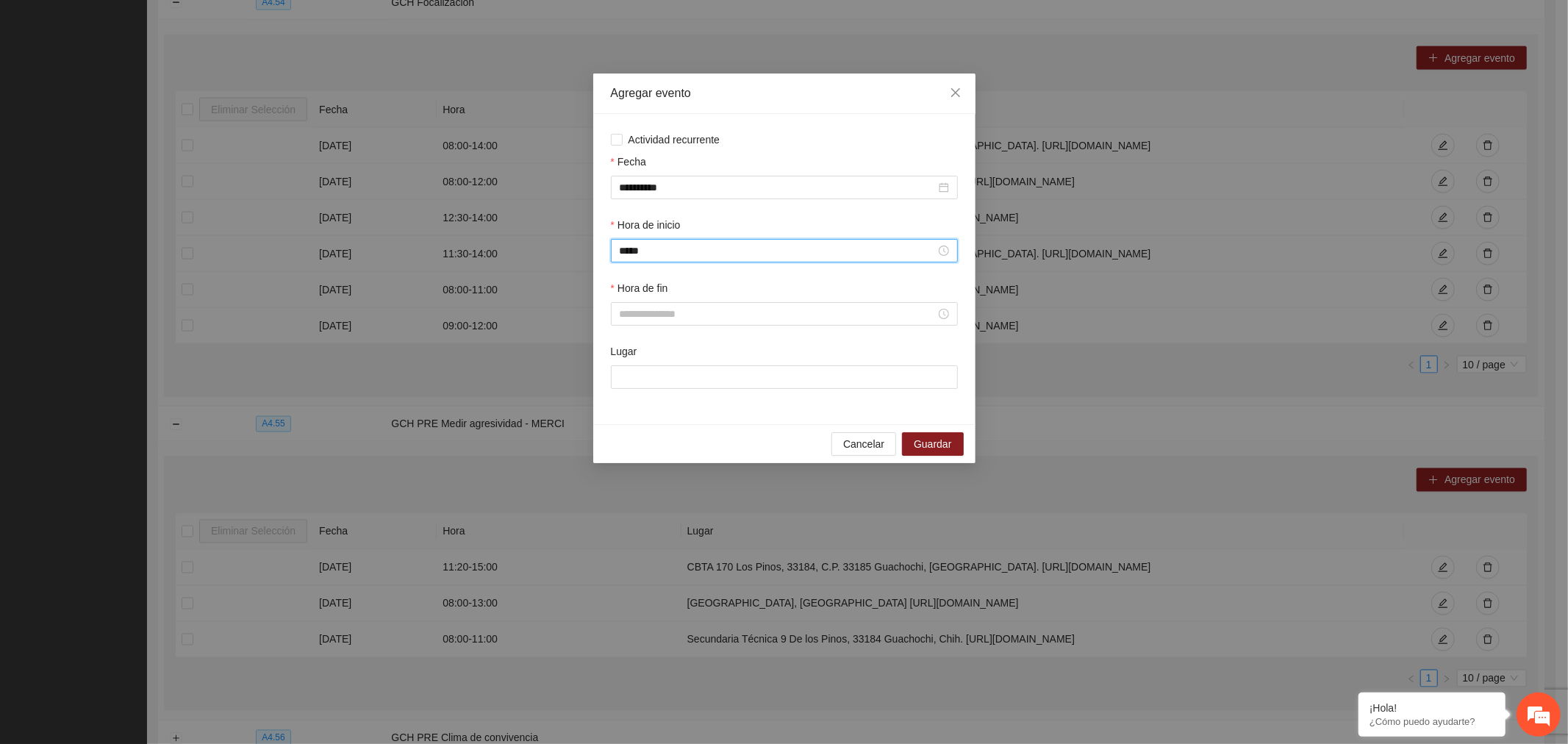
click at [687, 314] on input "Hora de fin" at bounding box center [778, 314] width 316 height 16
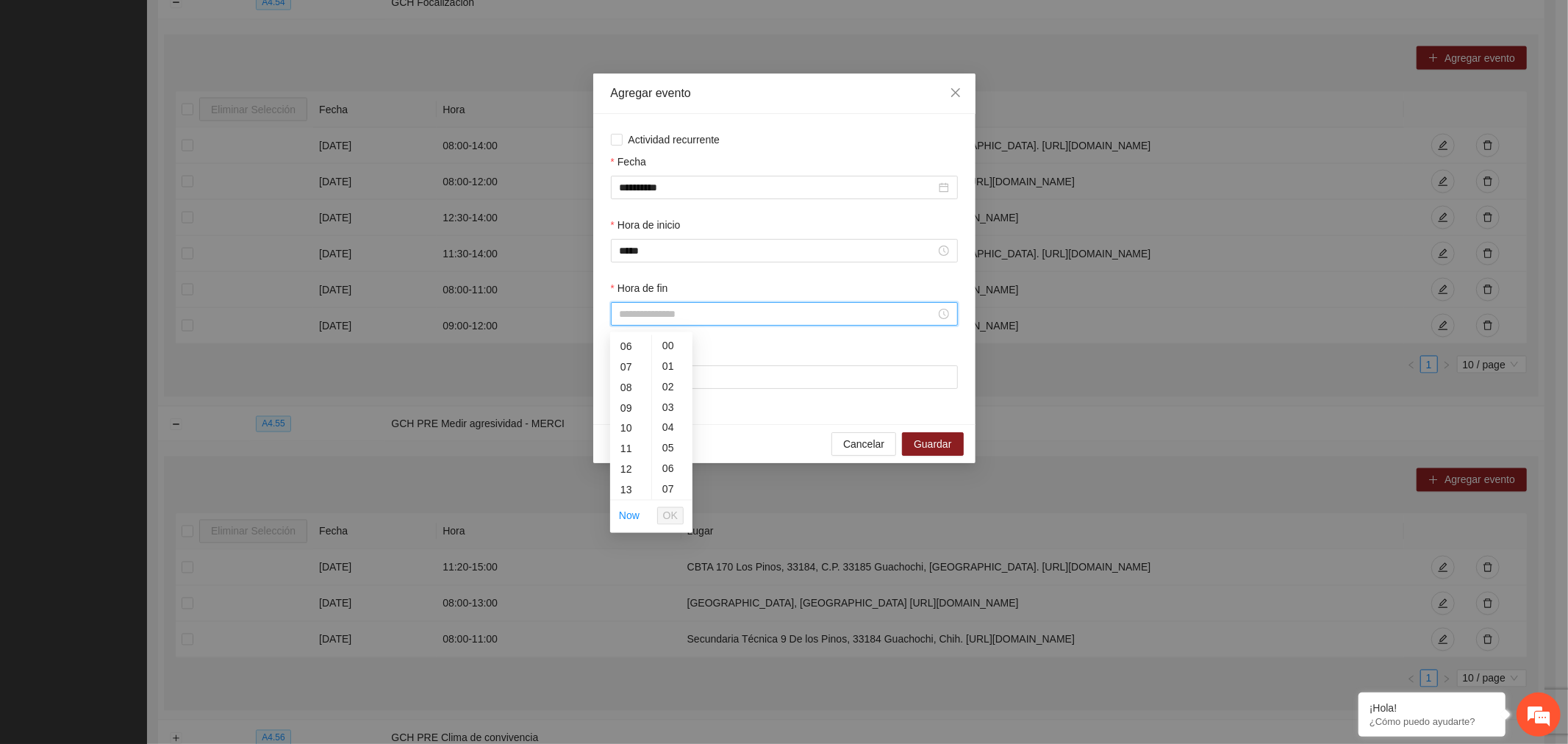
scroll to position [245, 0]
click at [629, 344] on div "12" at bounding box center [631, 348] width 41 height 20
type input "*****"
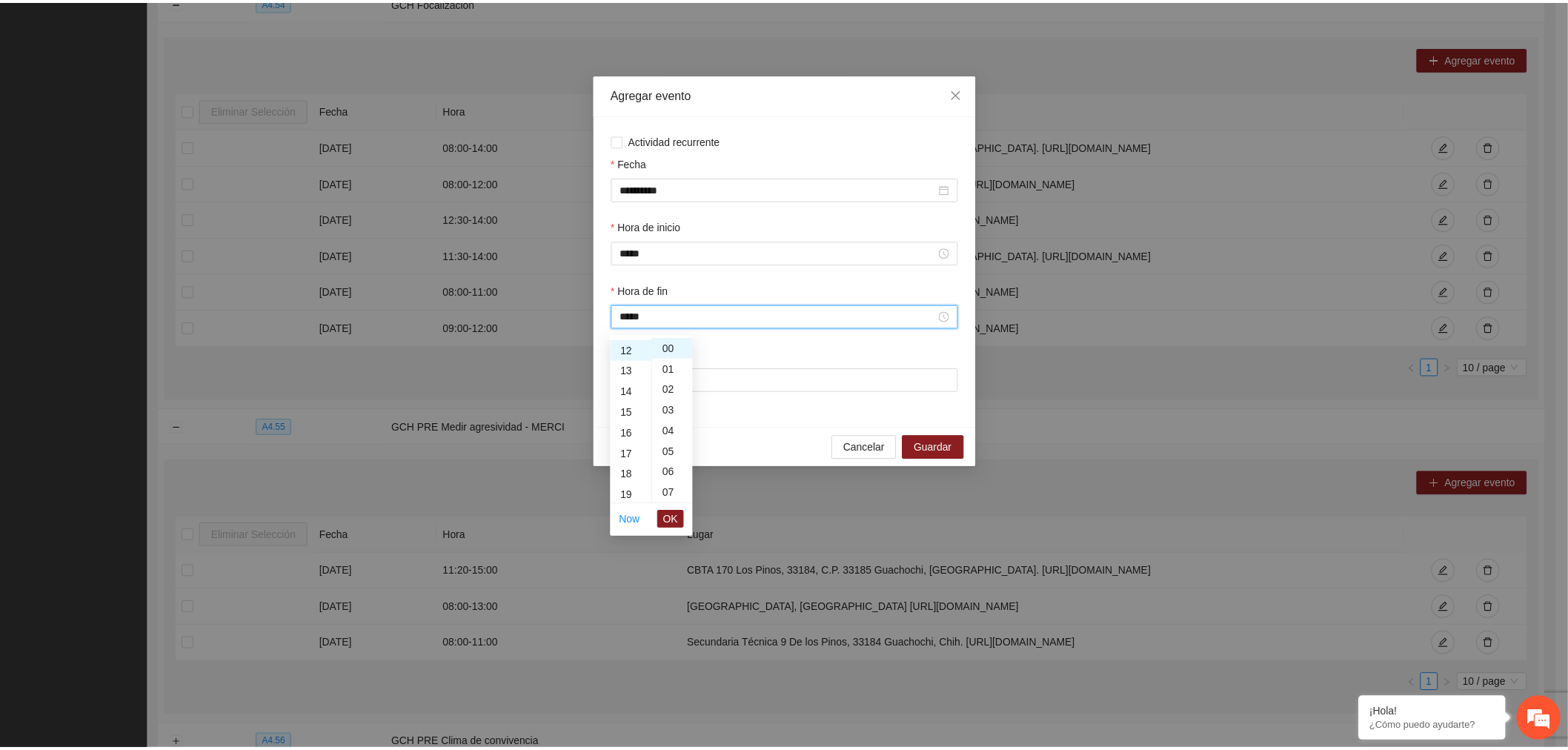
scroll to position [248, 0]
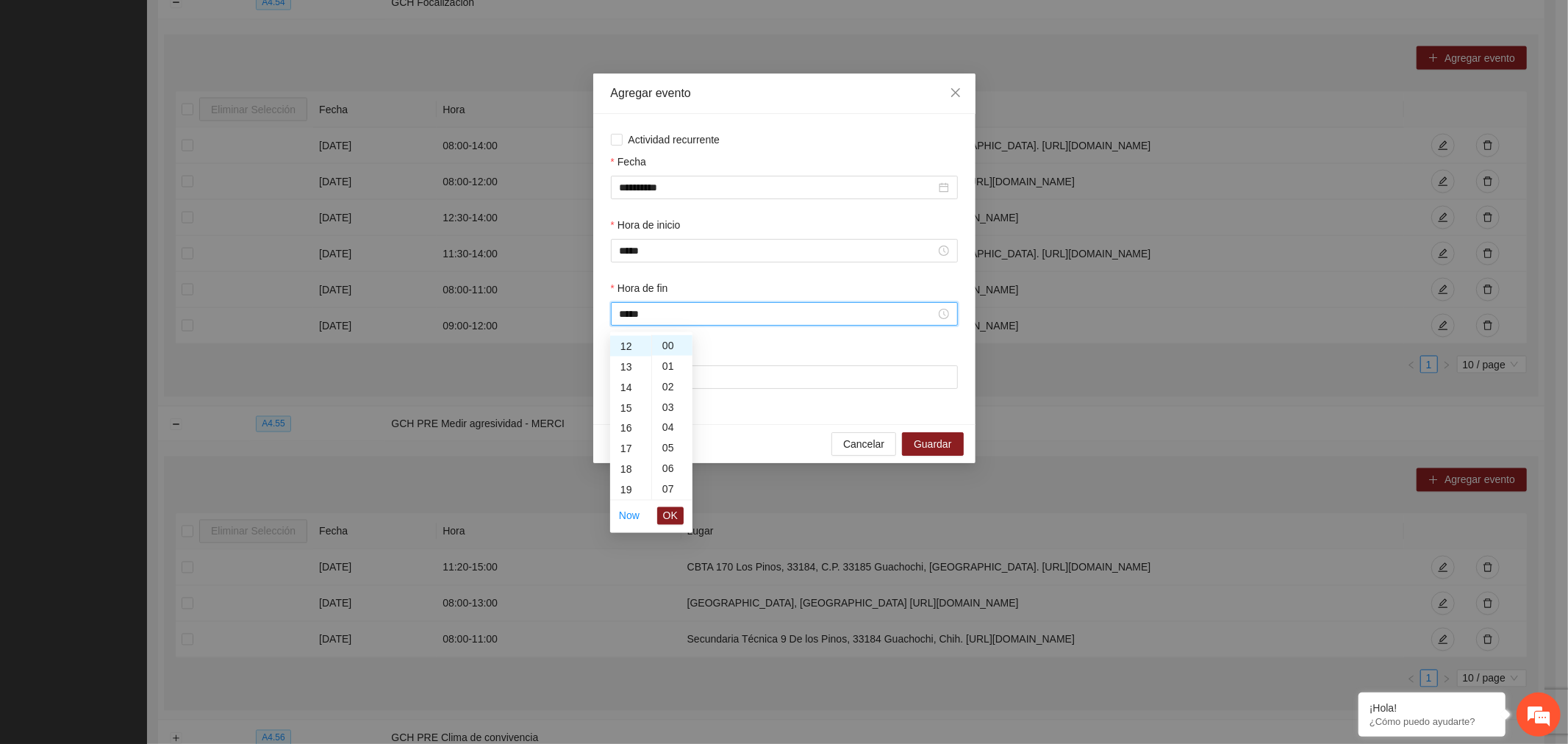
click at [665, 515] on span "OK" at bounding box center [670, 516] width 15 height 16
click at [664, 366] on div "Lugar" at bounding box center [785, 355] width 347 height 22
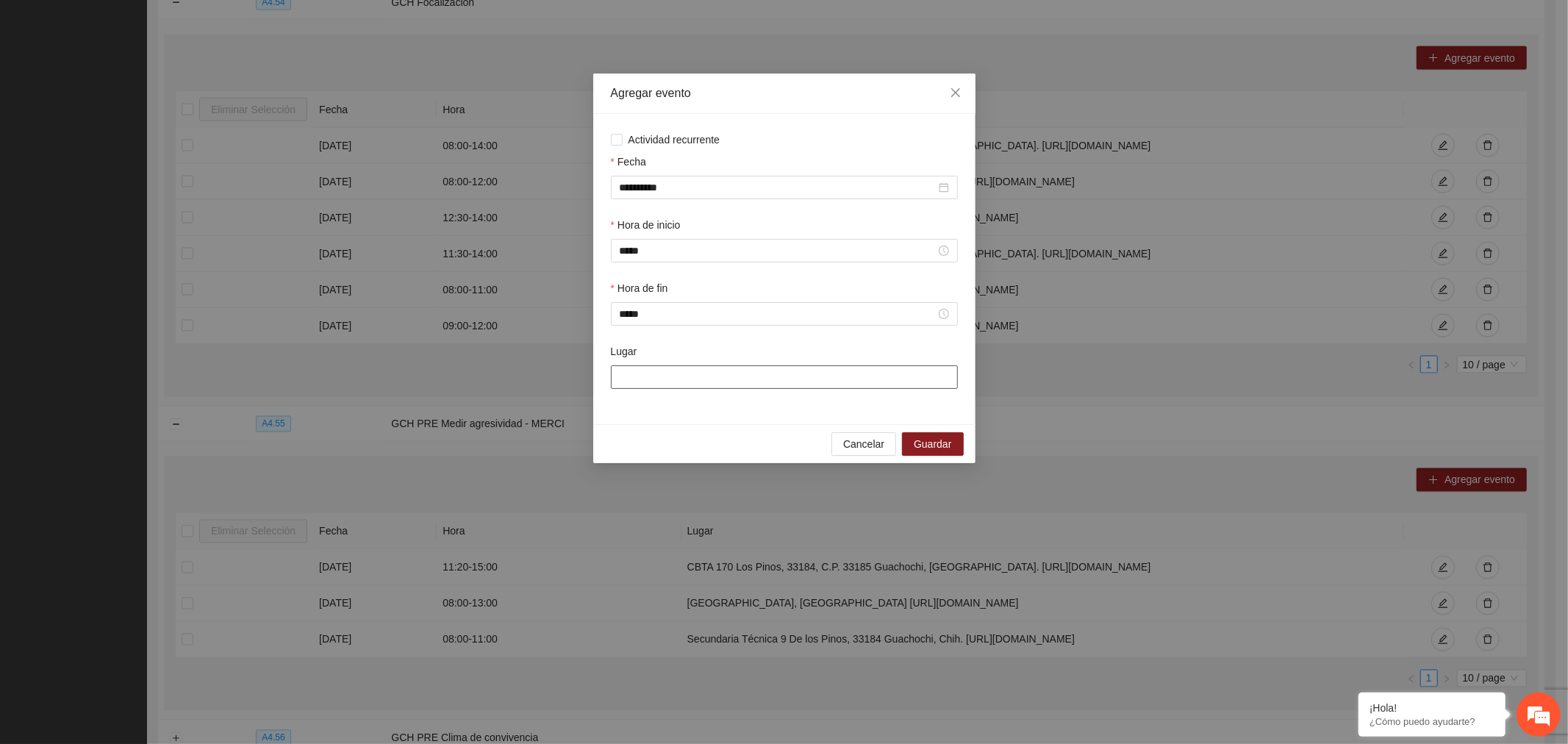
click at [676, 377] on input "Lugar" at bounding box center [785, 377] width 347 height 24
type input "**********"
click at [957, 446] on button "Guardar" at bounding box center [933, 444] width 61 height 24
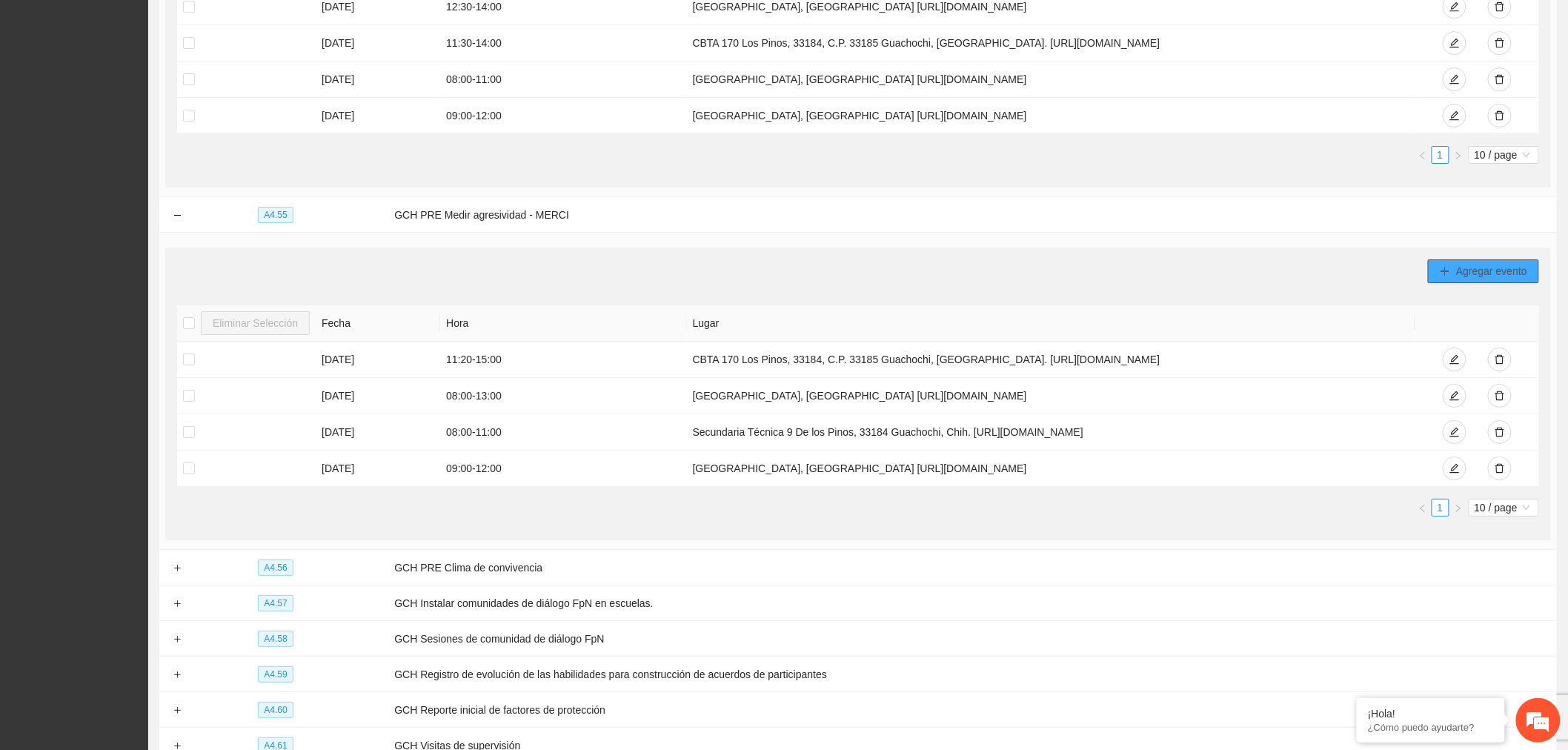
scroll to position [2281, 0]
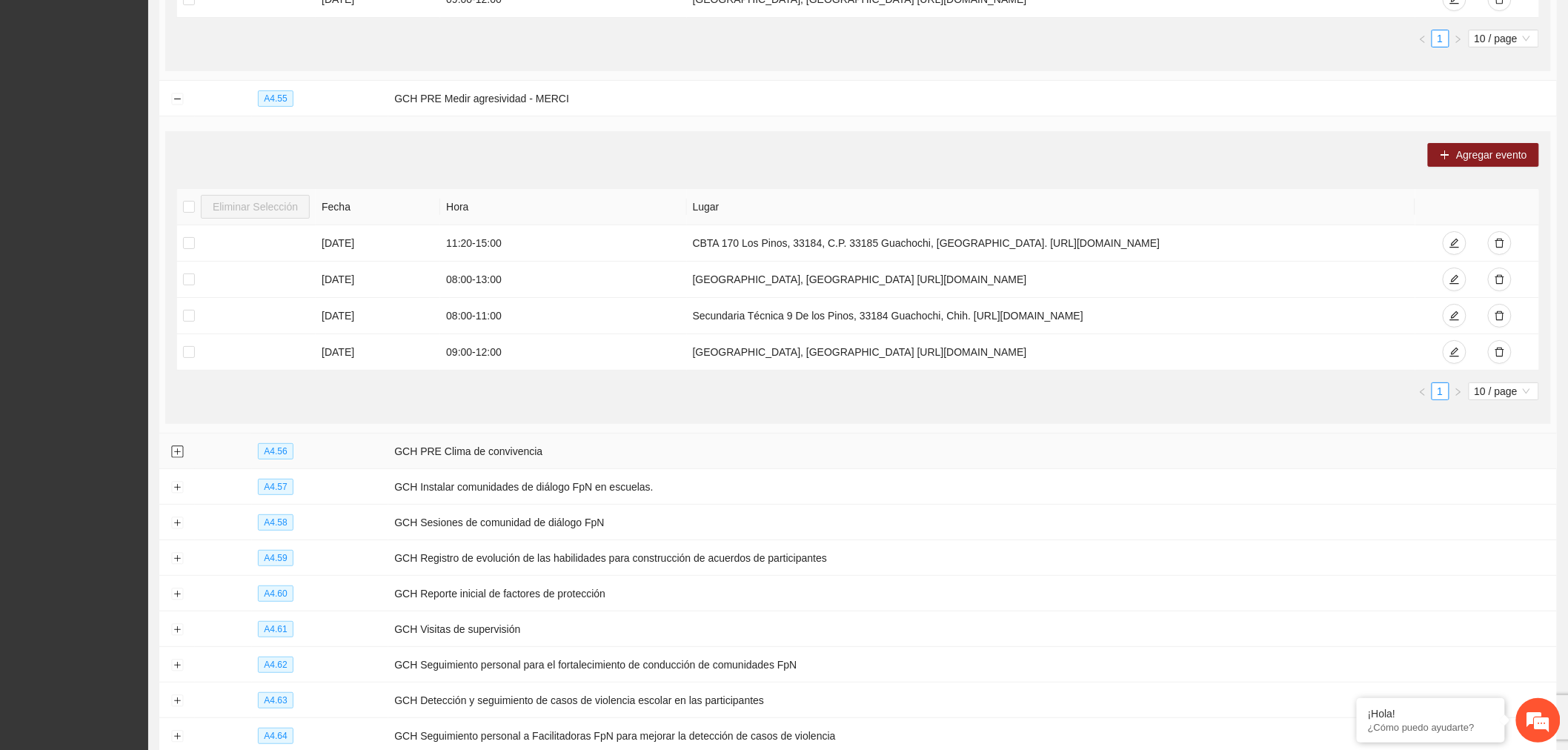
click at [179, 458] on button "Expand row" at bounding box center [176, 452] width 12 height 12
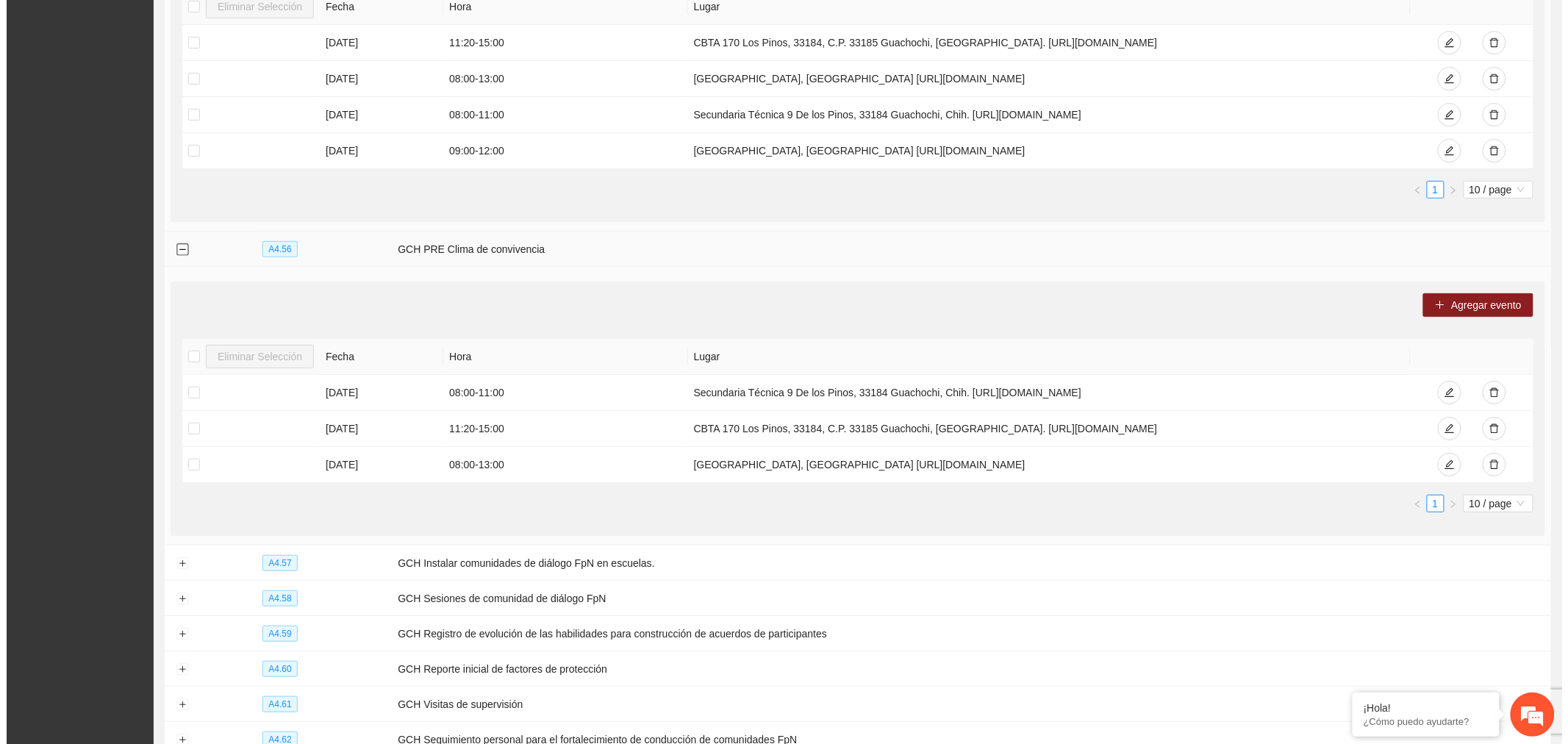
scroll to position [2508, 0]
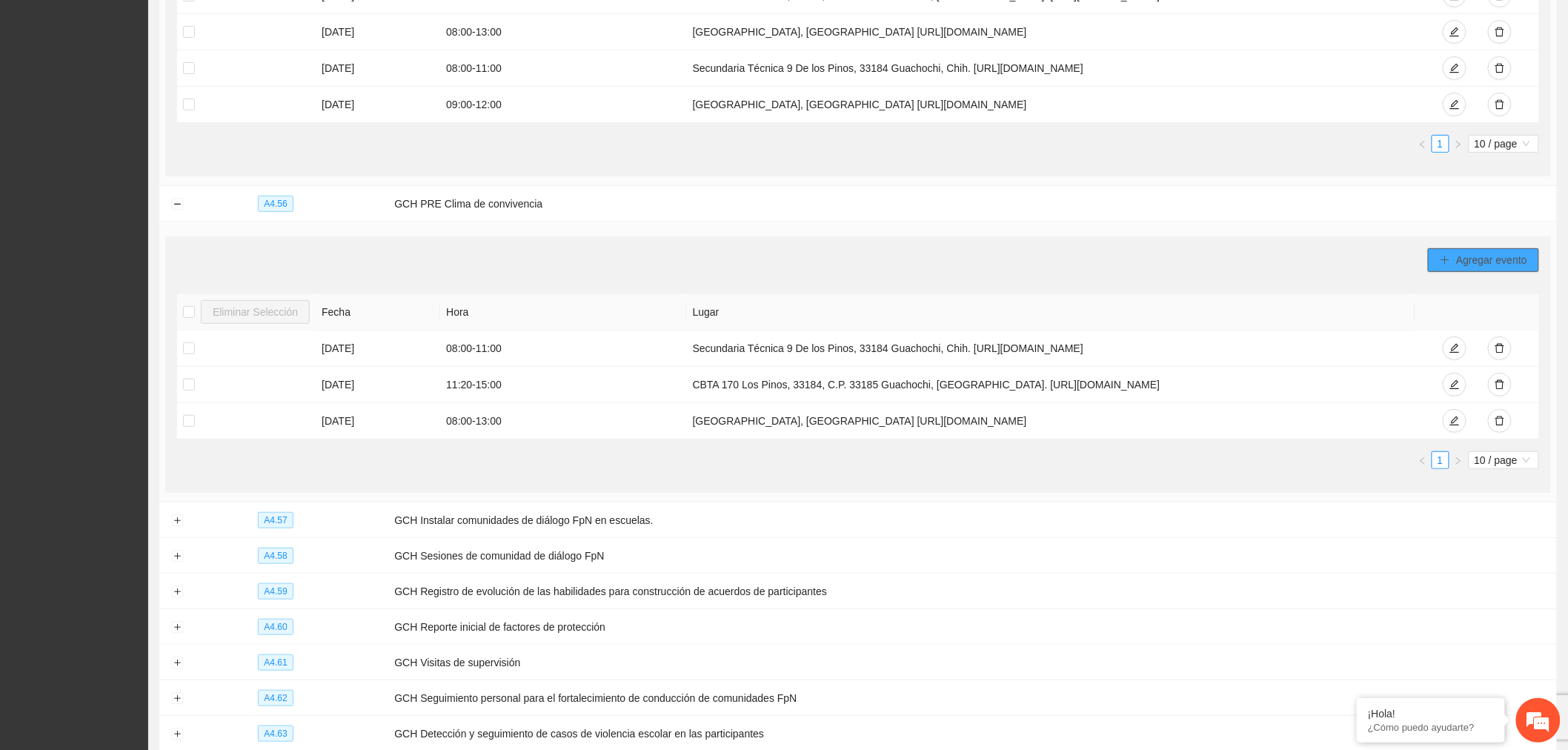
click at [1462, 268] on span "Agregar evento" at bounding box center [1491, 260] width 71 height 17
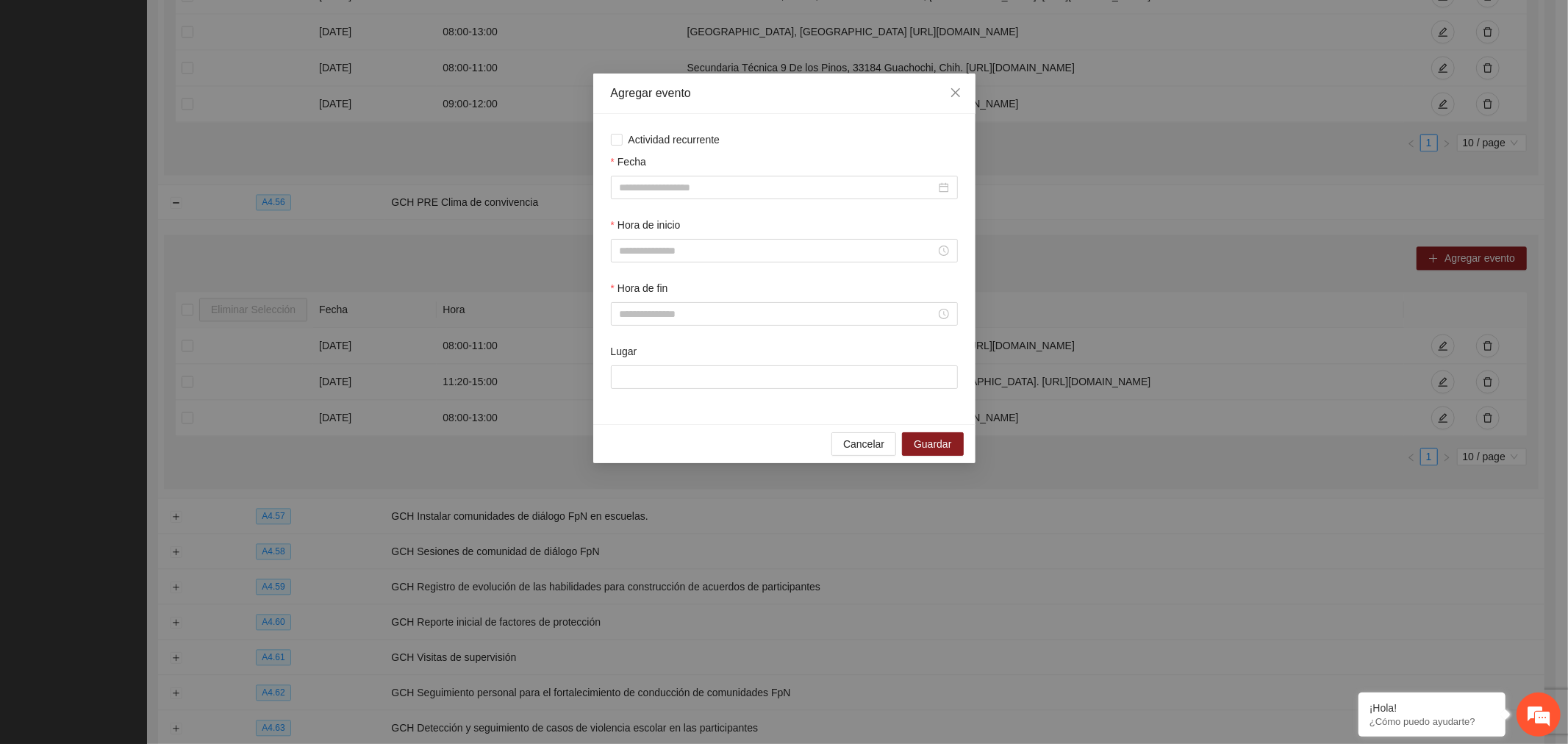
click at [723, 197] on div at bounding box center [785, 188] width 347 height 24
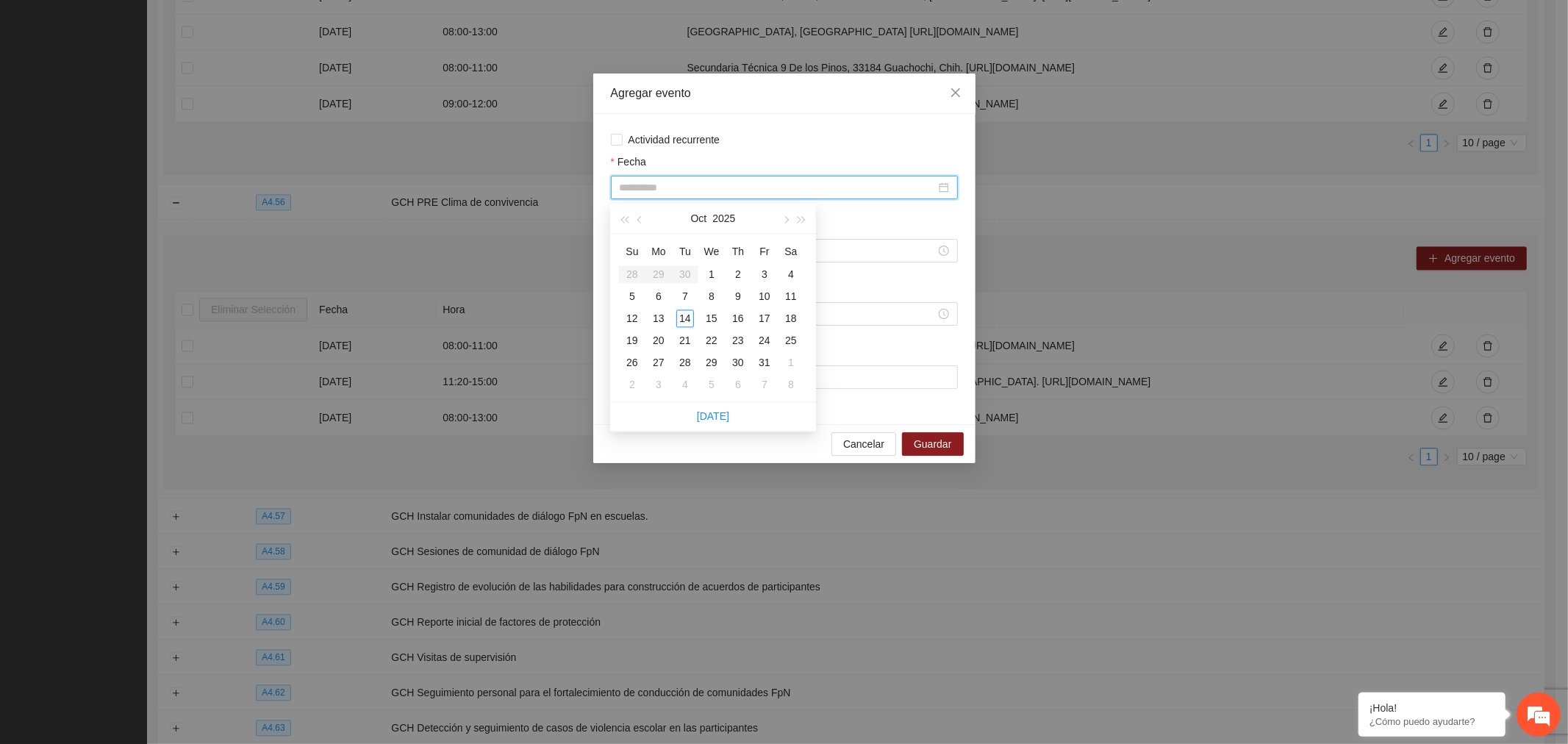
type input "**********"
click at [686, 313] on div "14" at bounding box center [685, 318] width 17 height 17
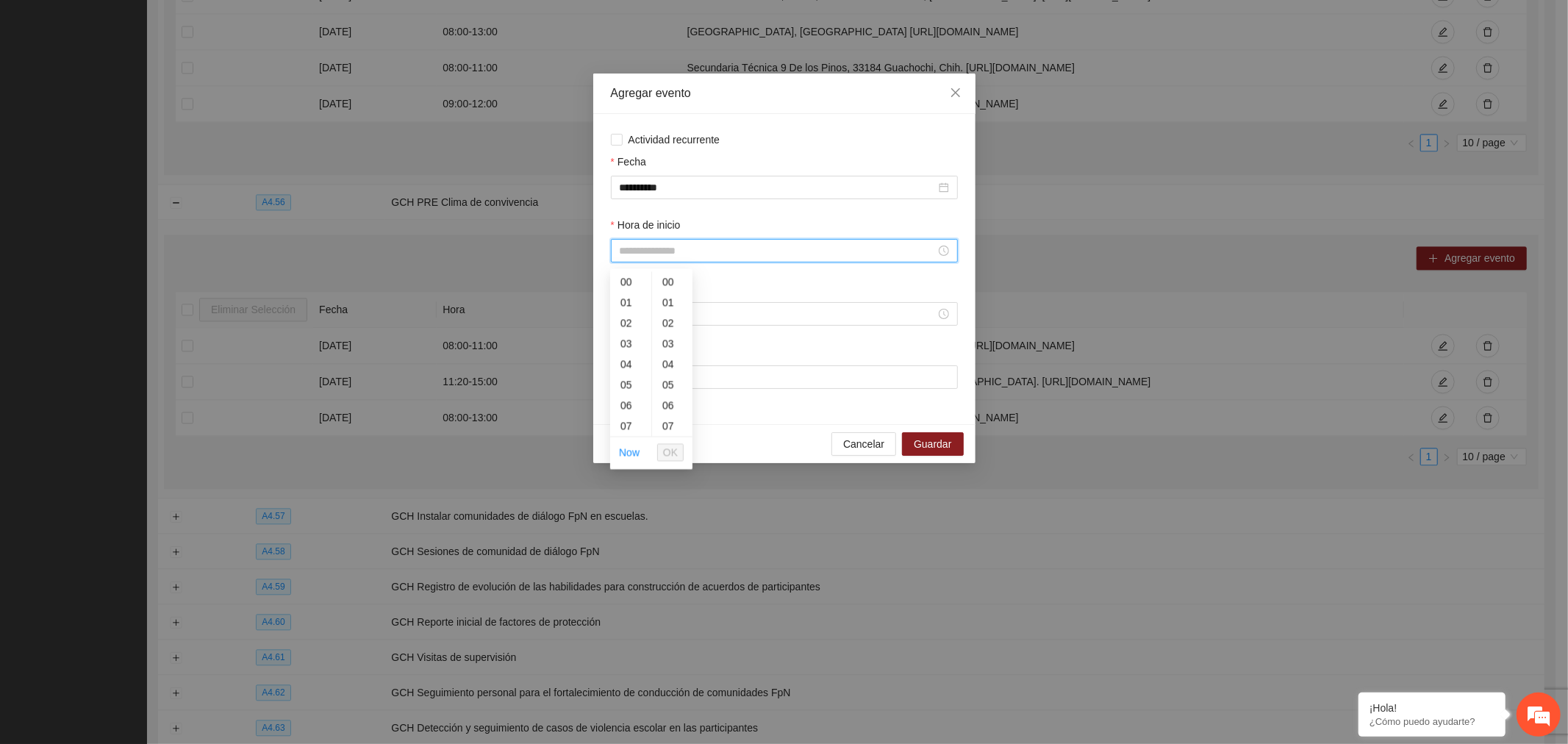
click at [690, 251] on input "Hora de inicio" at bounding box center [778, 250] width 316 height 16
click at [625, 379] on div "09" at bounding box center [631, 385] width 41 height 20
type input "*****"
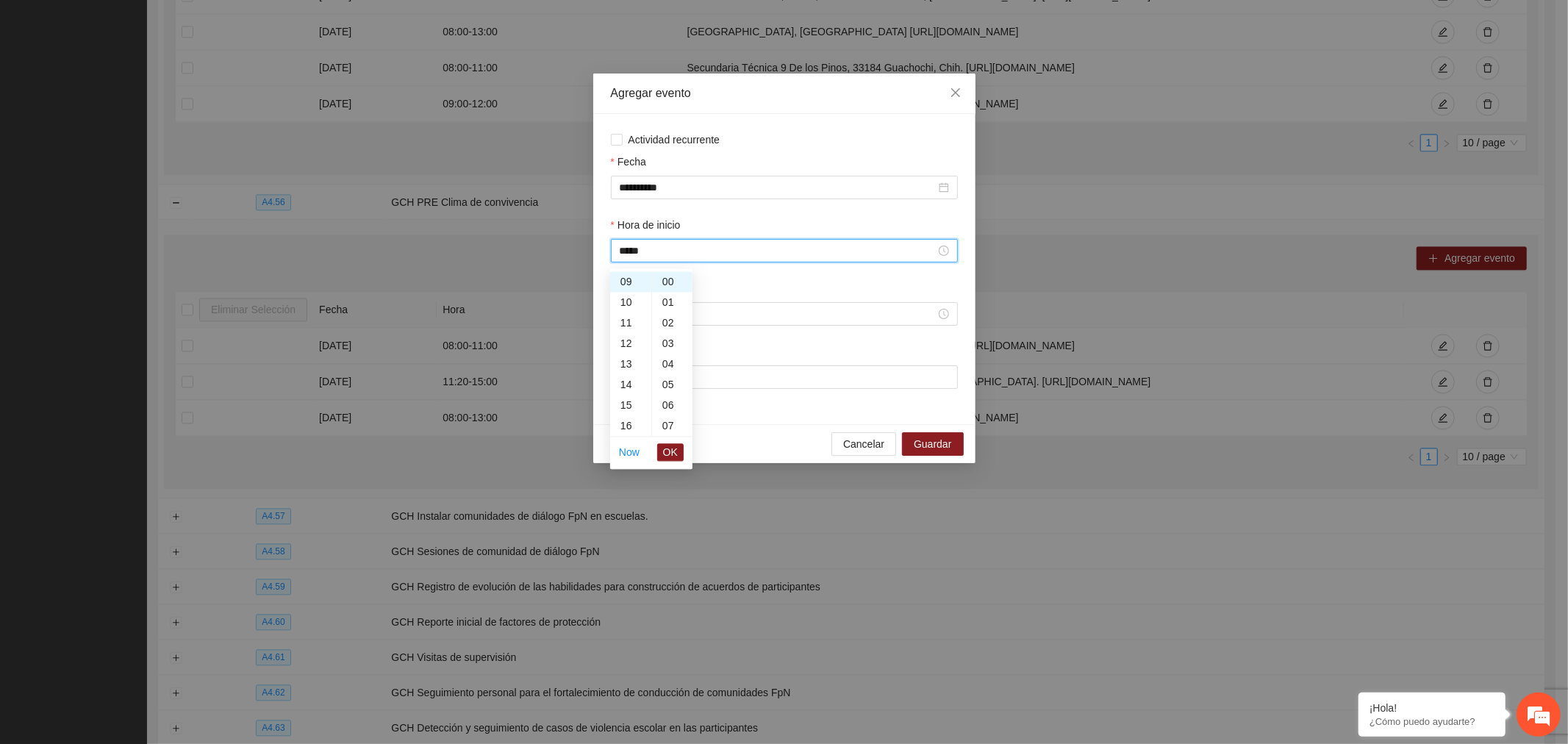
click at [672, 450] on span "OK" at bounding box center [670, 452] width 15 height 16
click at [655, 322] on input "Hora de fin" at bounding box center [778, 314] width 316 height 16
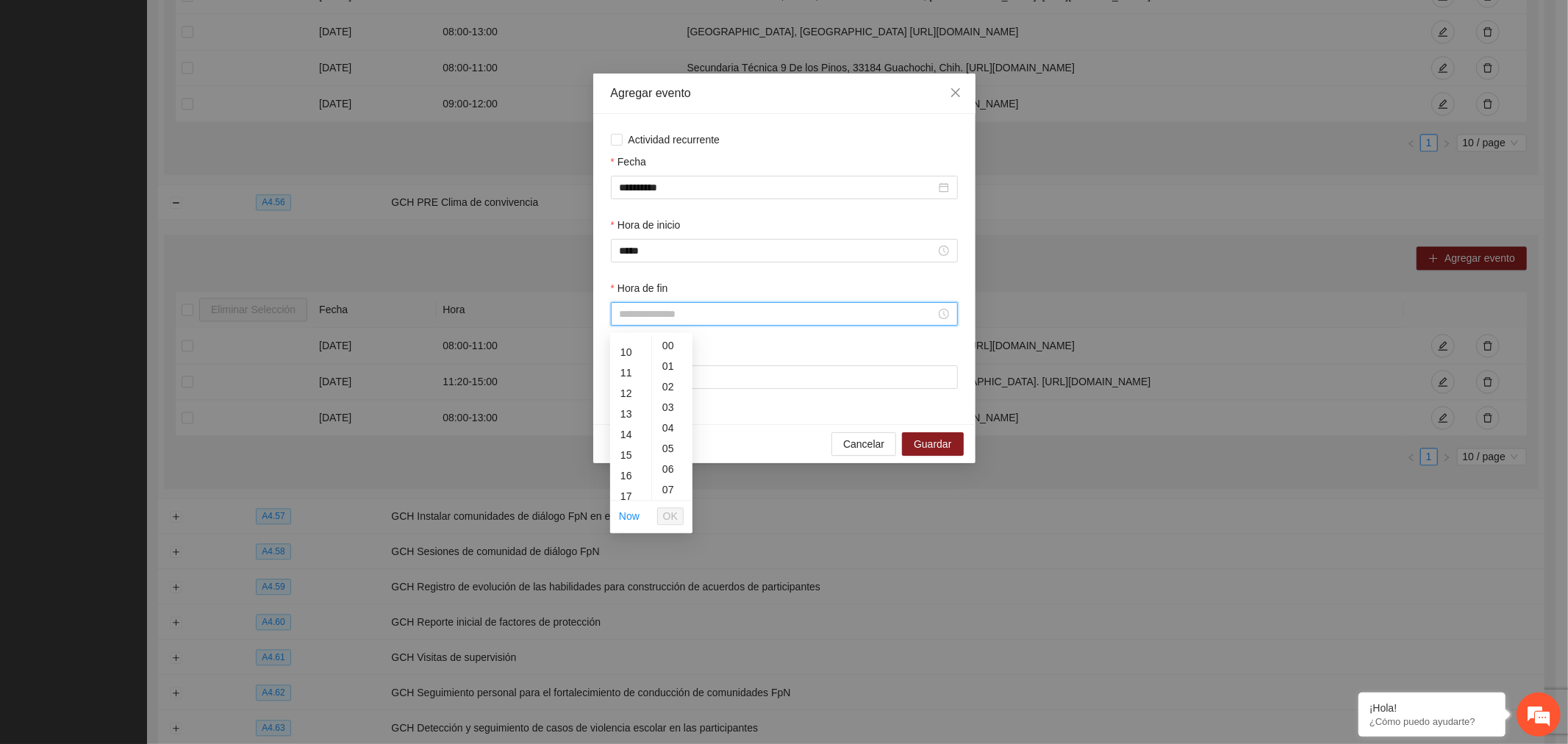
scroll to position [163, 0]
click at [629, 388] on div "10" at bounding box center [631, 388] width 41 height 20
click at [630, 388] on div "12" at bounding box center [631, 387] width 41 height 20
type input "*****"
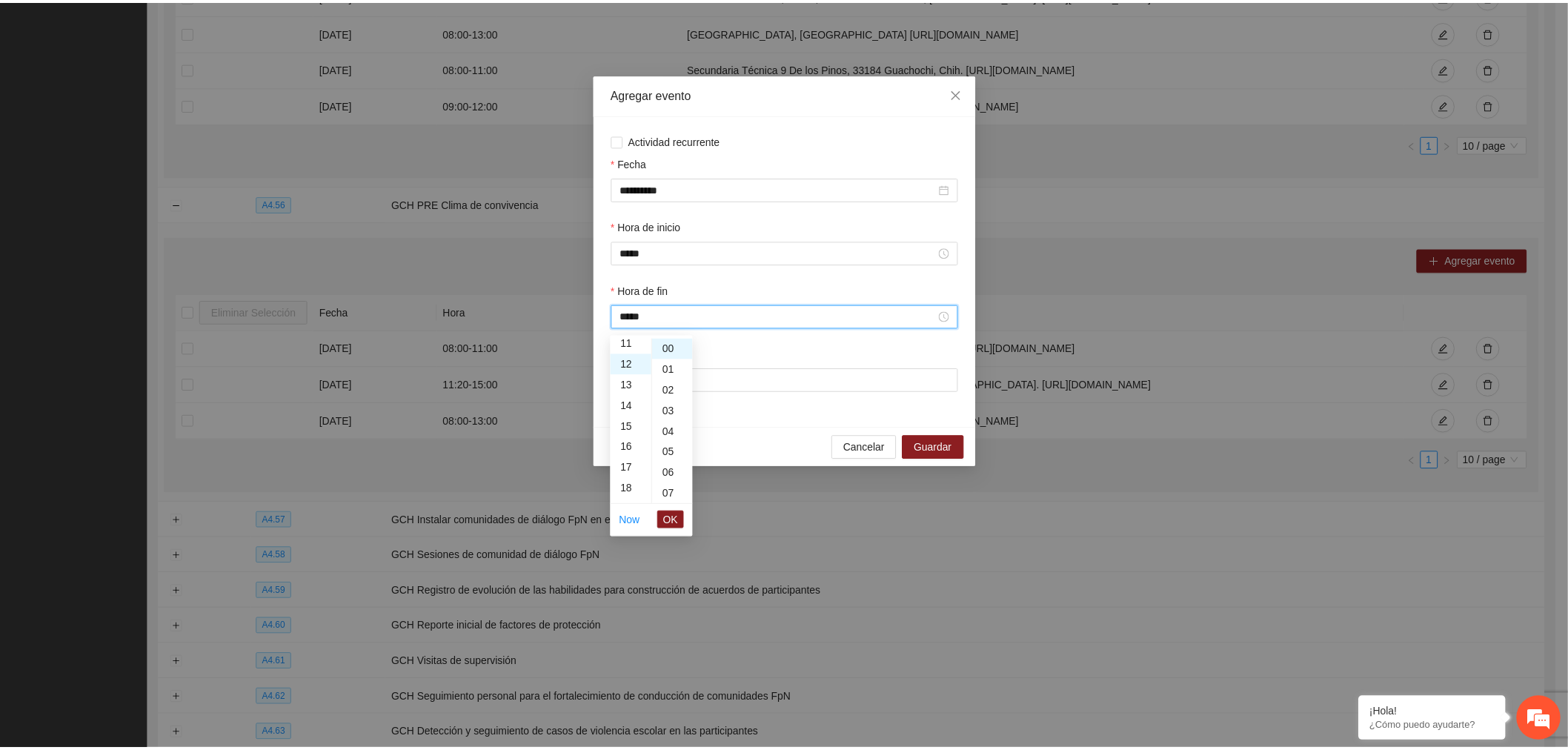
scroll to position [248, 0]
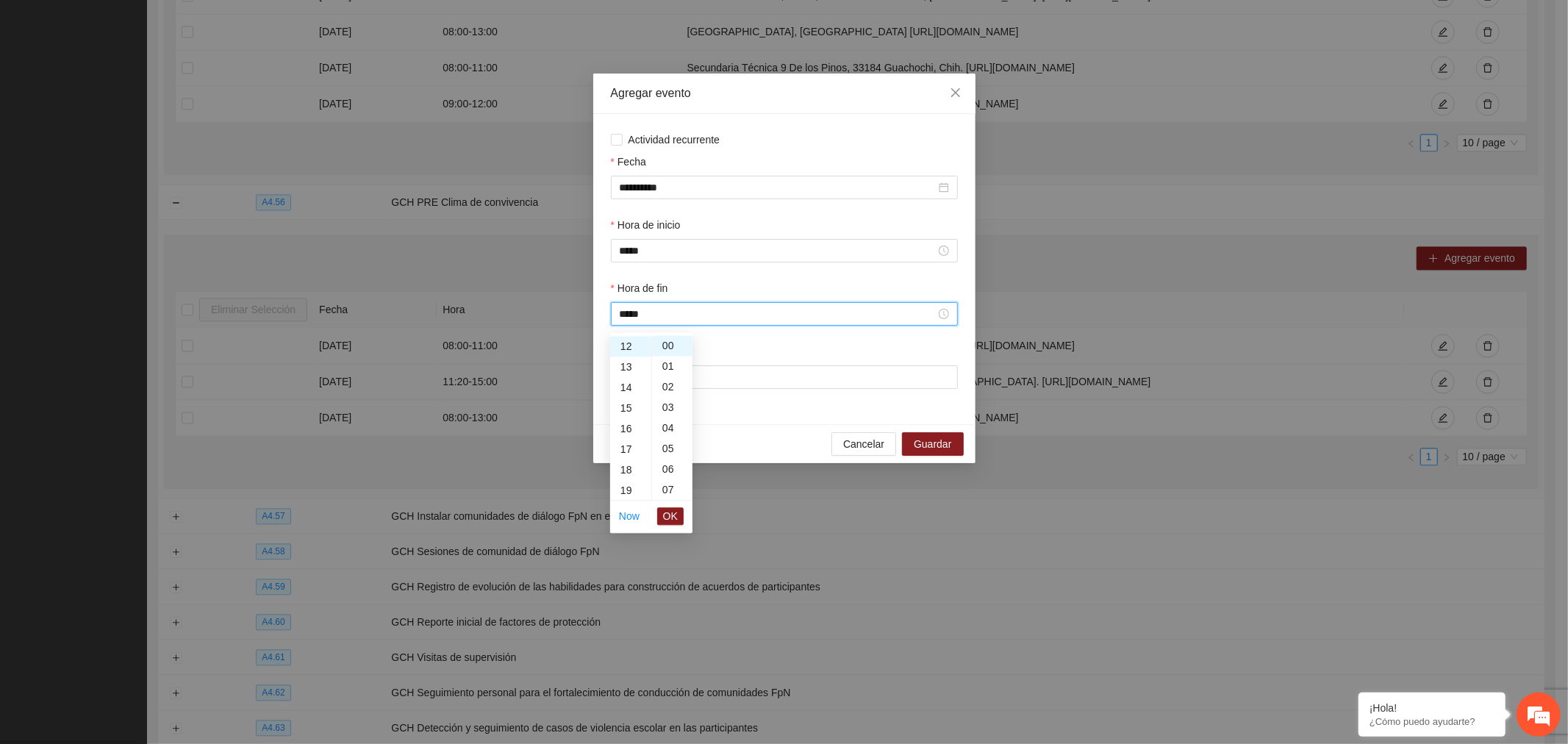
click at [662, 515] on button "OK" at bounding box center [671, 516] width 27 height 17
click at [702, 378] on input "Lugar" at bounding box center [785, 377] width 347 height 24
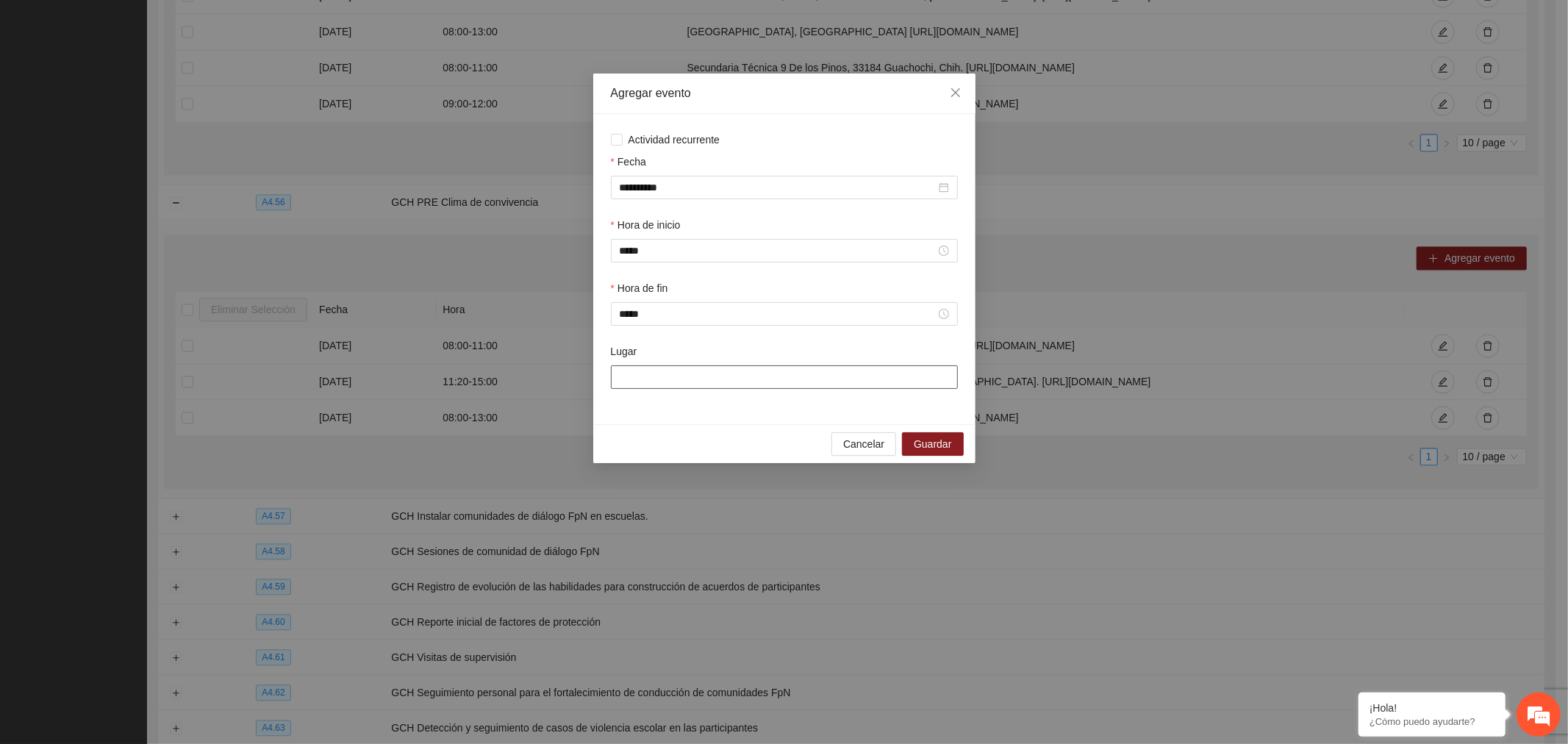
type input "**********"
click at [939, 447] on span "Guardar" at bounding box center [933, 444] width 38 height 16
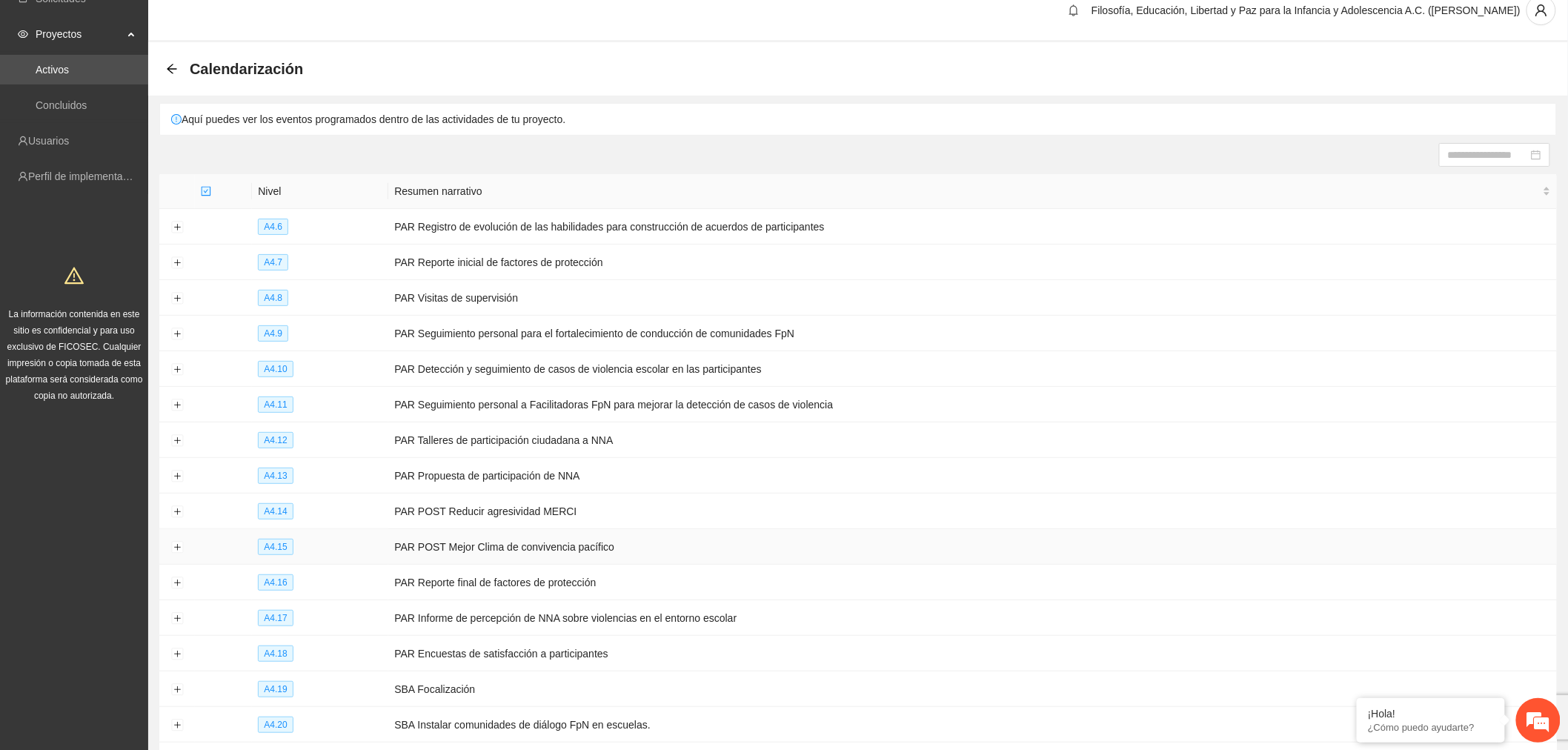
scroll to position [0, 0]
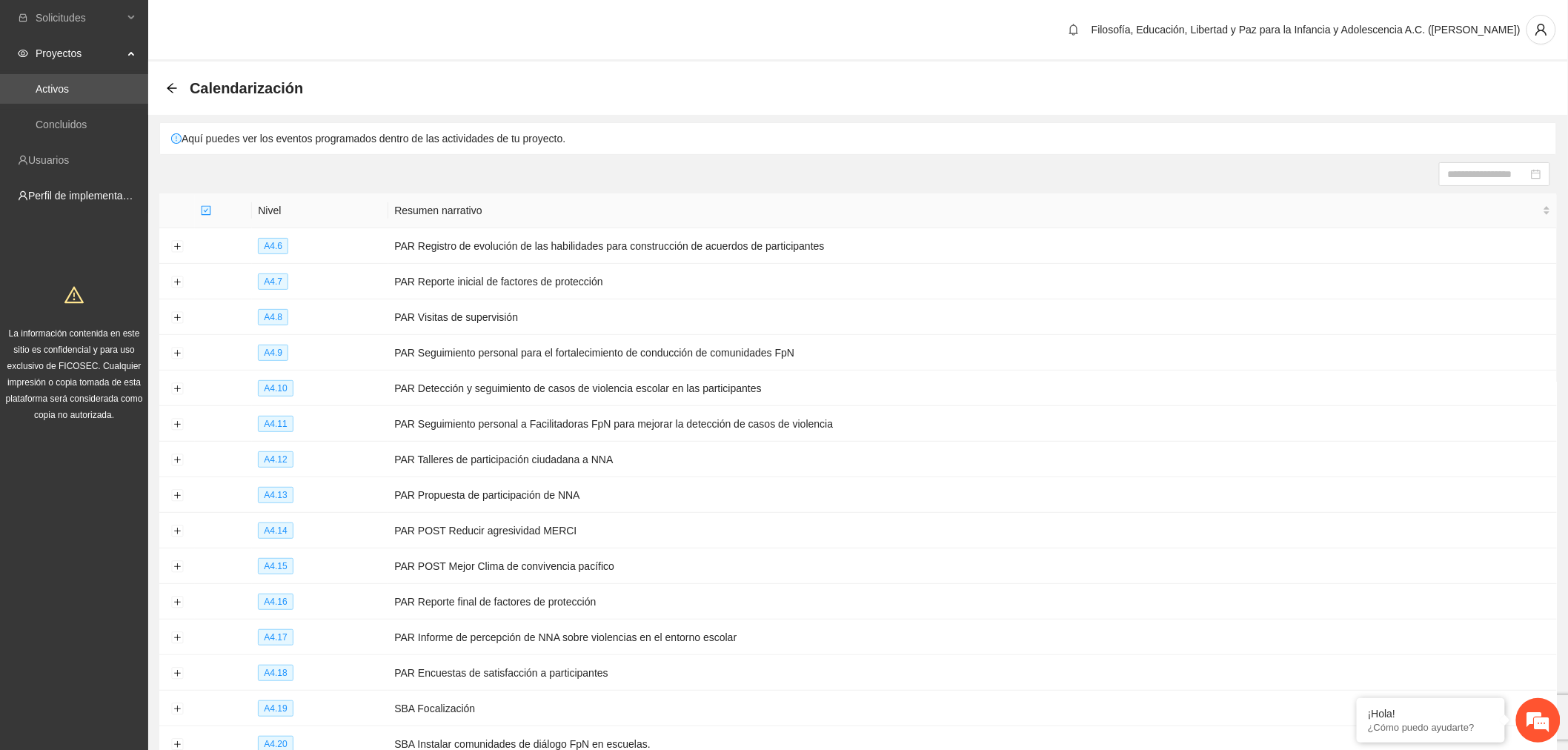
click at [93, 202] on link "Perfil de implementadora" at bounding box center [86, 195] width 115 height 12
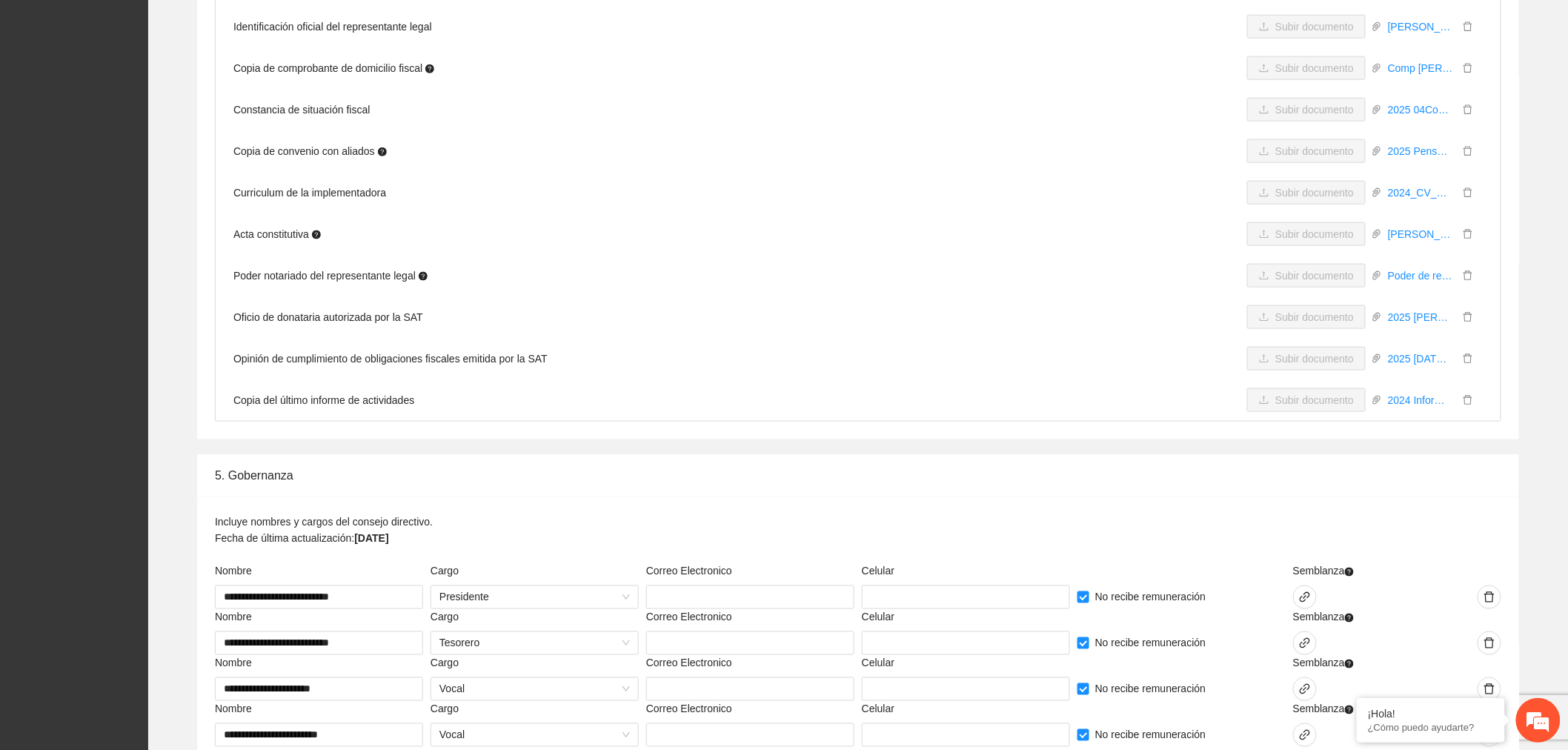
scroll to position [3317, 0]
